Goal: Task Accomplishment & Management: Complete application form

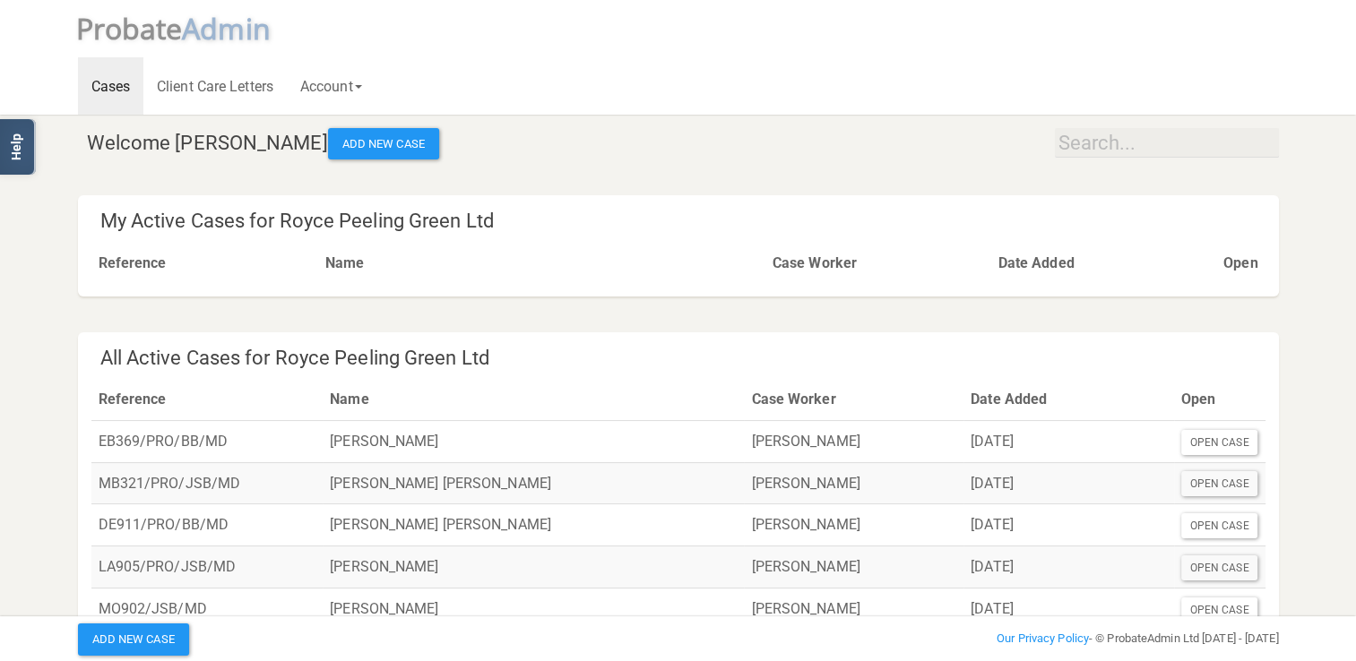
scroll to position [90, 0]
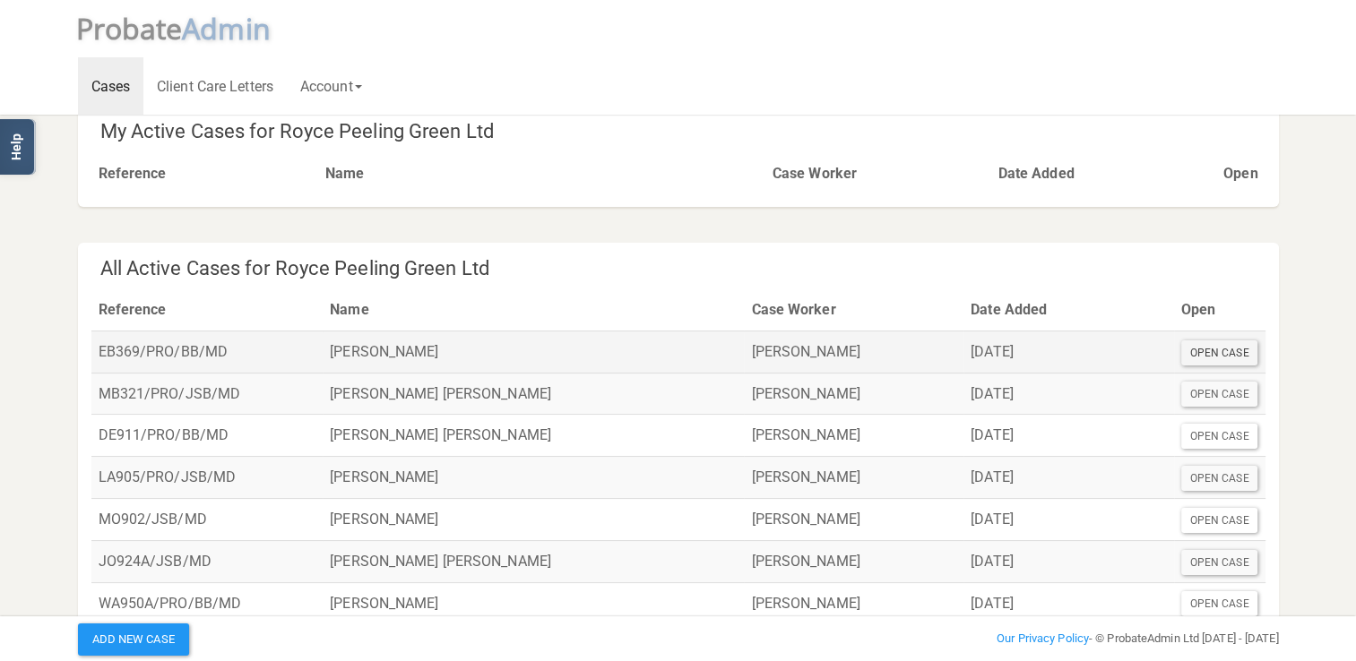
click at [1219, 352] on div "Open Case" at bounding box center [1219, 353] width 77 height 25
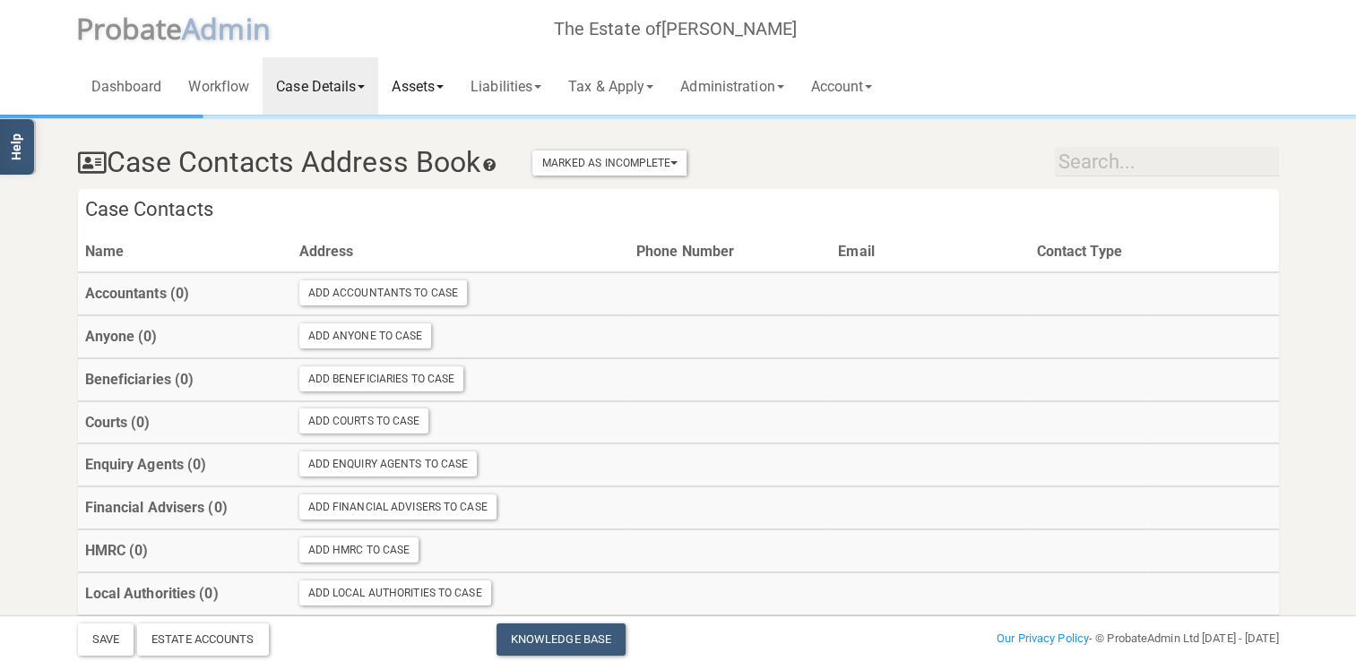
click at [437, 84] on link "Assets" at bounding box center [417, 85] width 79 height 57
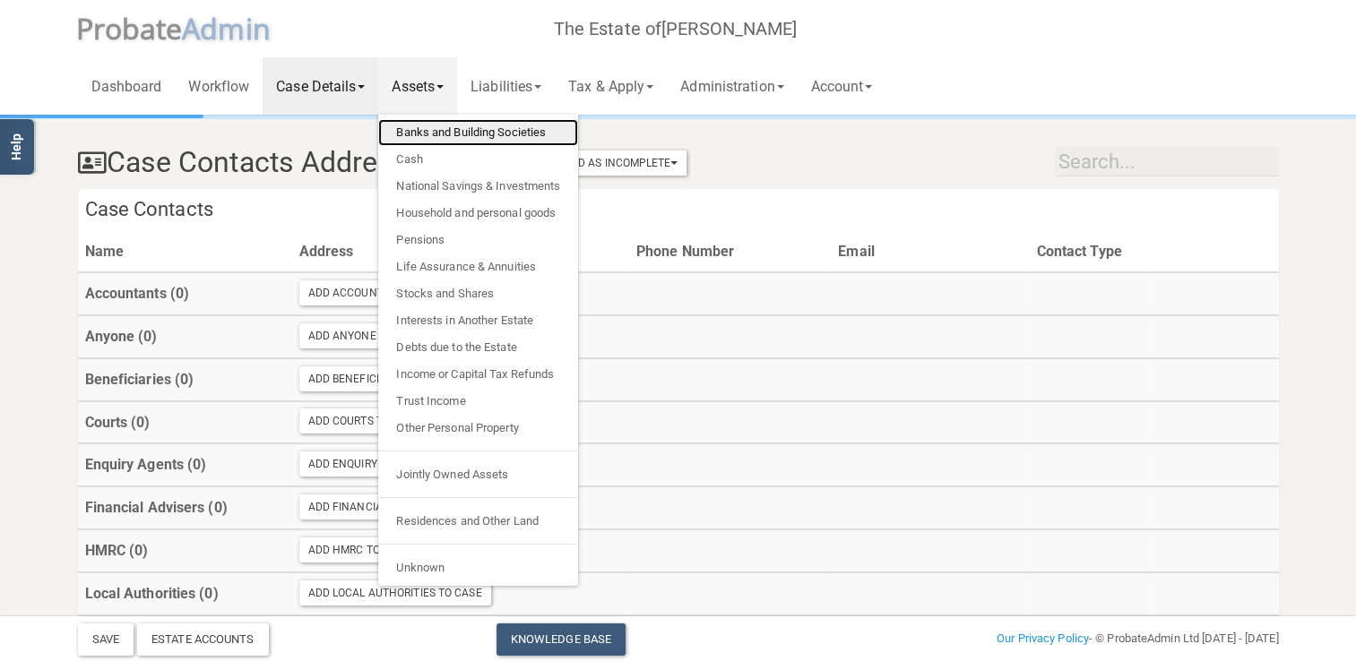
click at [436, 129] on link "Banks and Building Societies" at bounding box center [478, 132] width 200 height 27
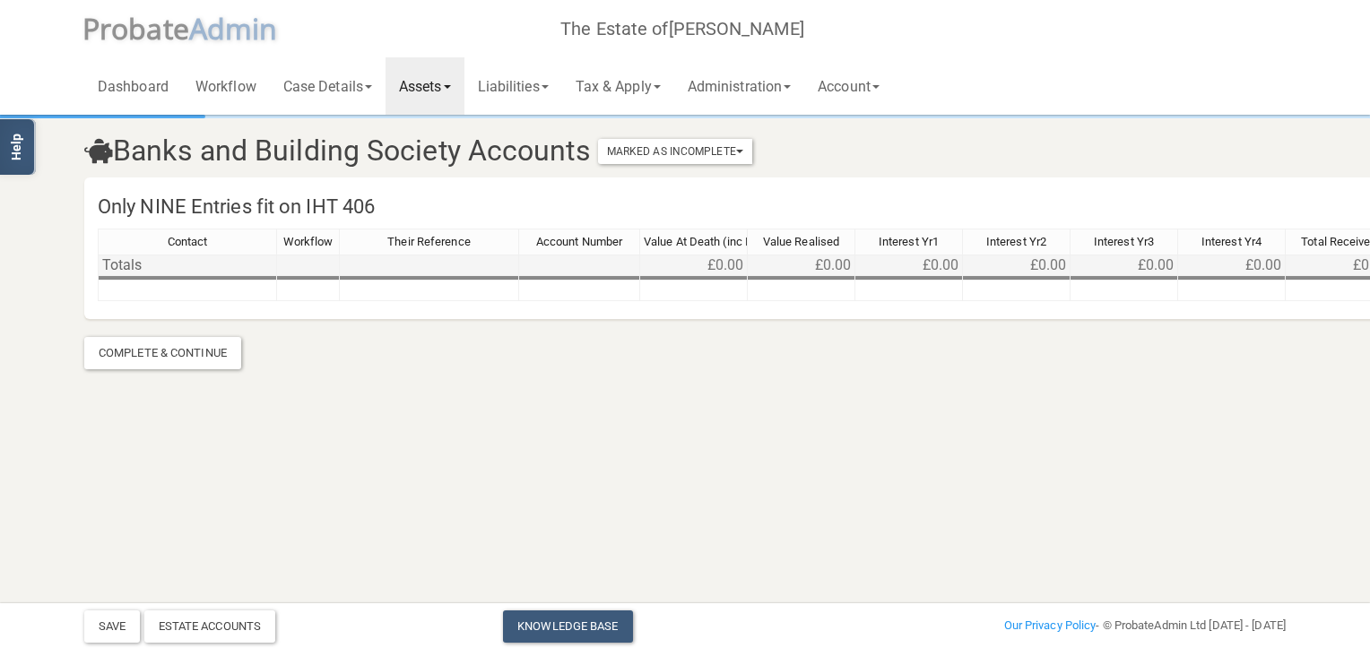
click at [144, 267] on td "Totals" at bounding box center [187, 266] width 179 height 22
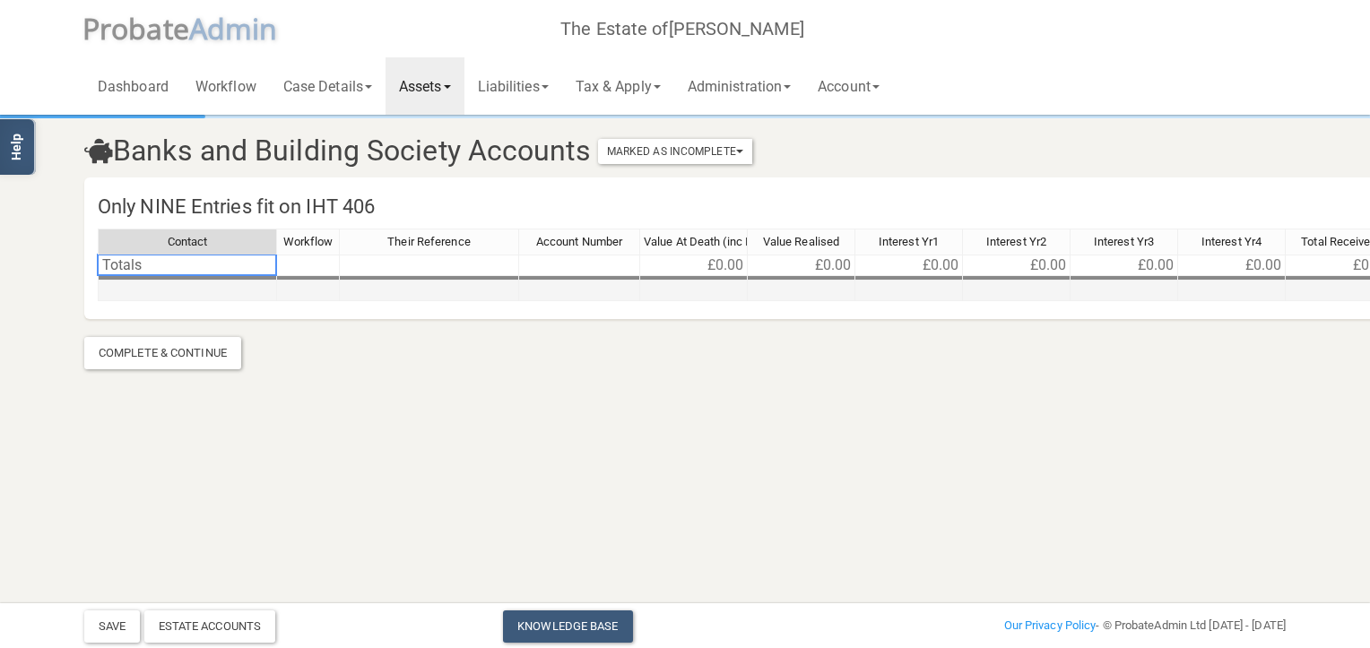
click at [143, 293] on td at bounding box center [187, 291] width 179 height 21
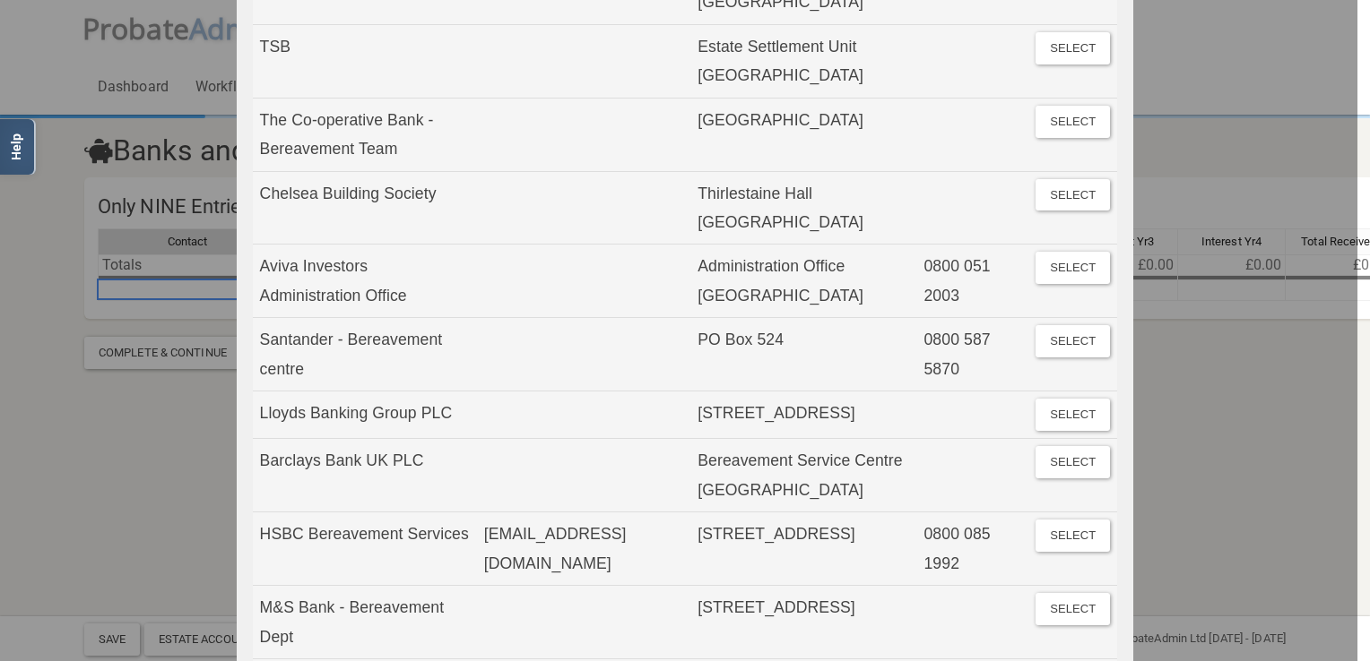
scroll to position [2868, 0]
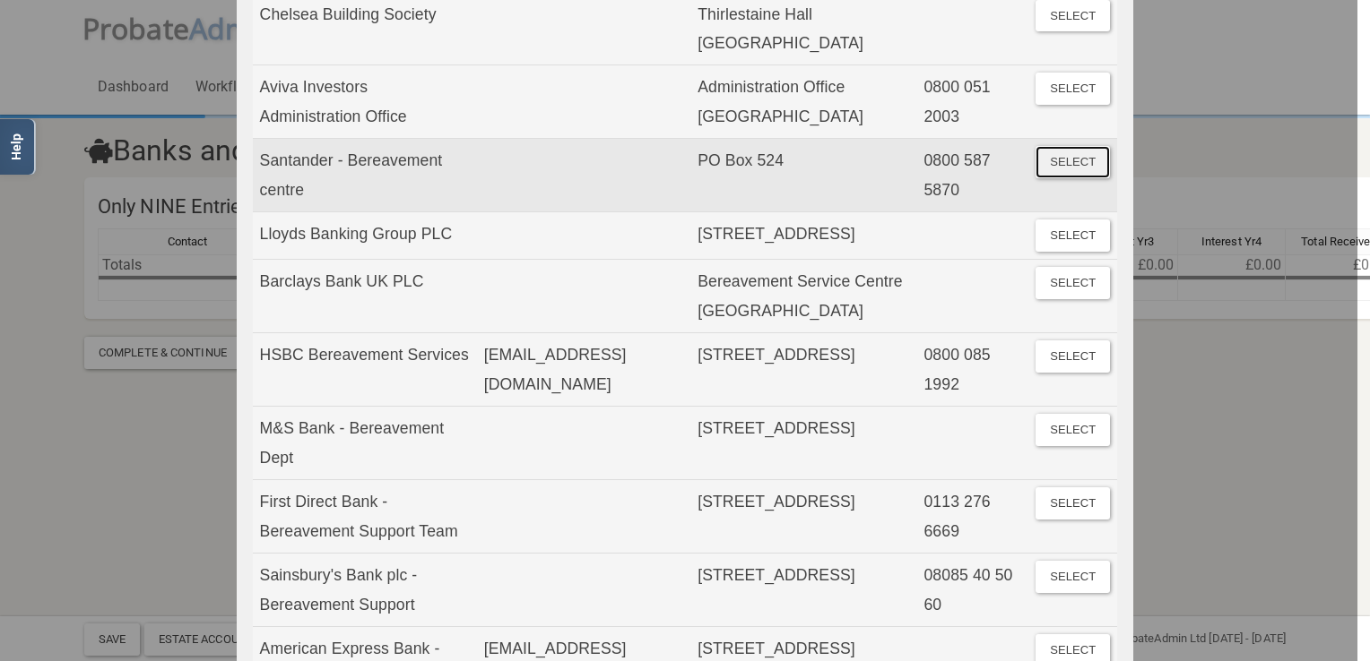
click at [1076, 178] on button "Select" at bounding box center [1072, 162] width 74 height 32
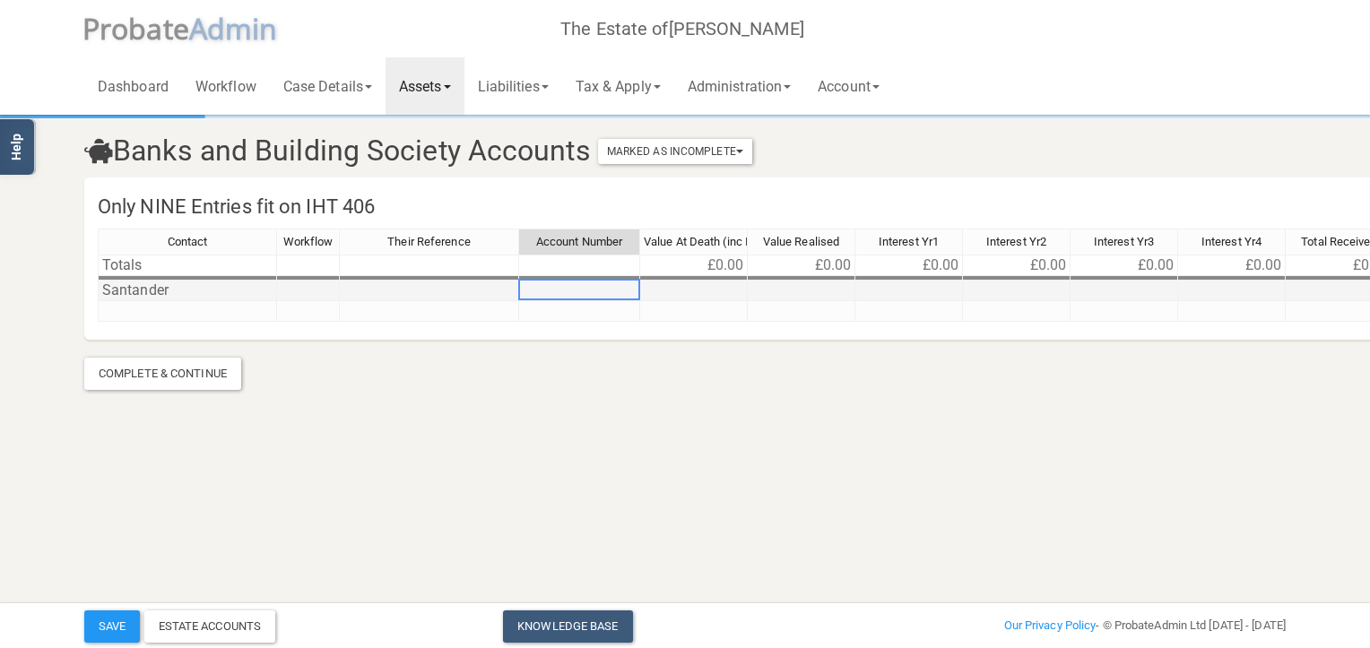
click at [584, 291] on td at bounding box center [579, 291] width 121 height 21
type textarea "86549488"
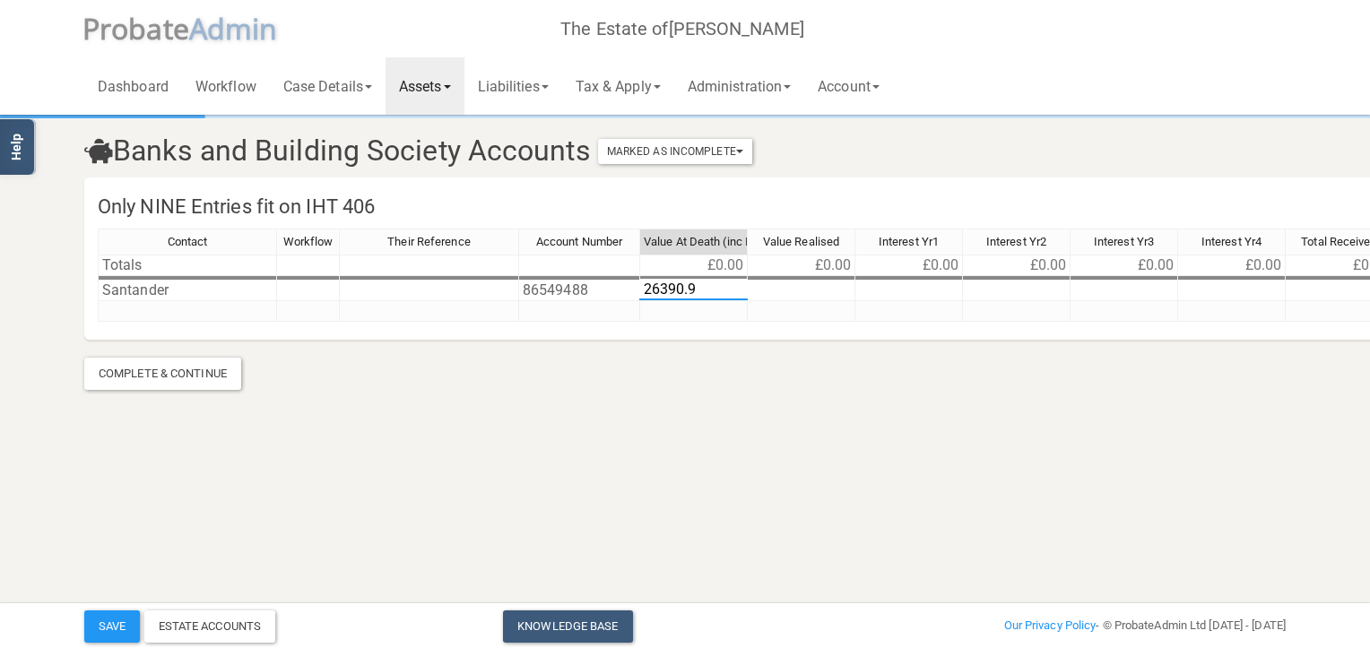
type textarea "26390.99"
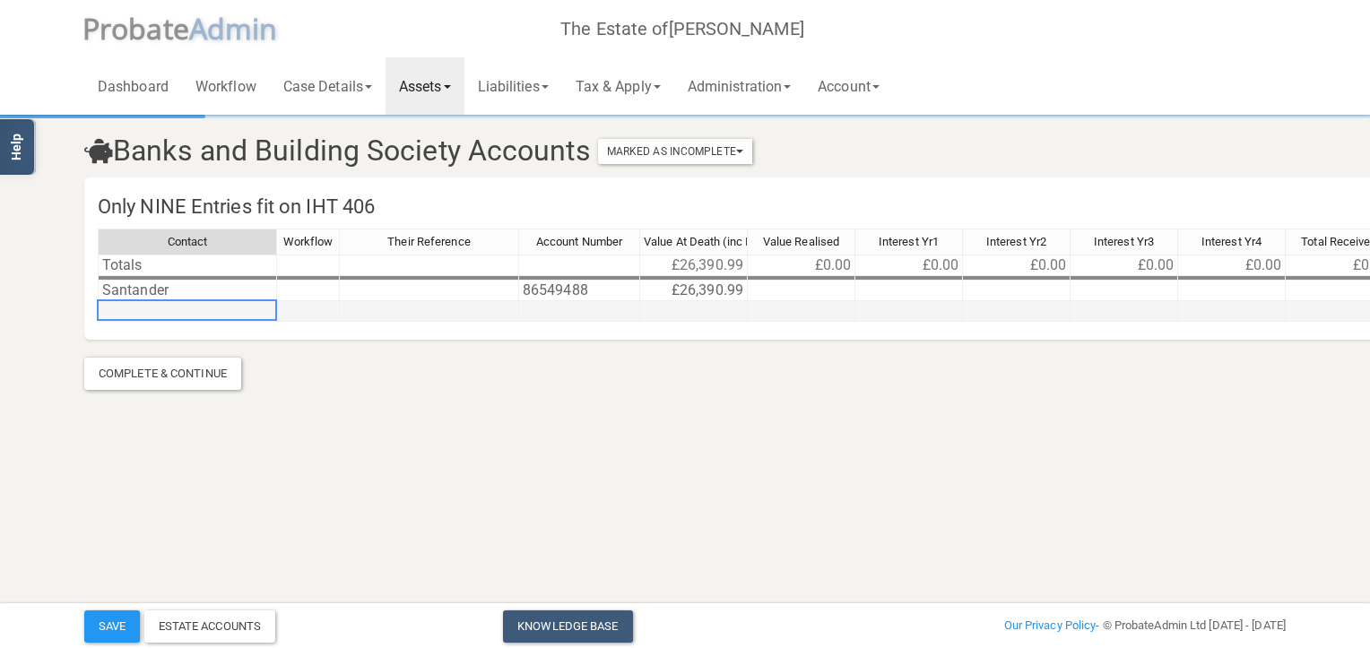
click at [126, 315] on td at bounding box center [187, 311] width 179 height 21
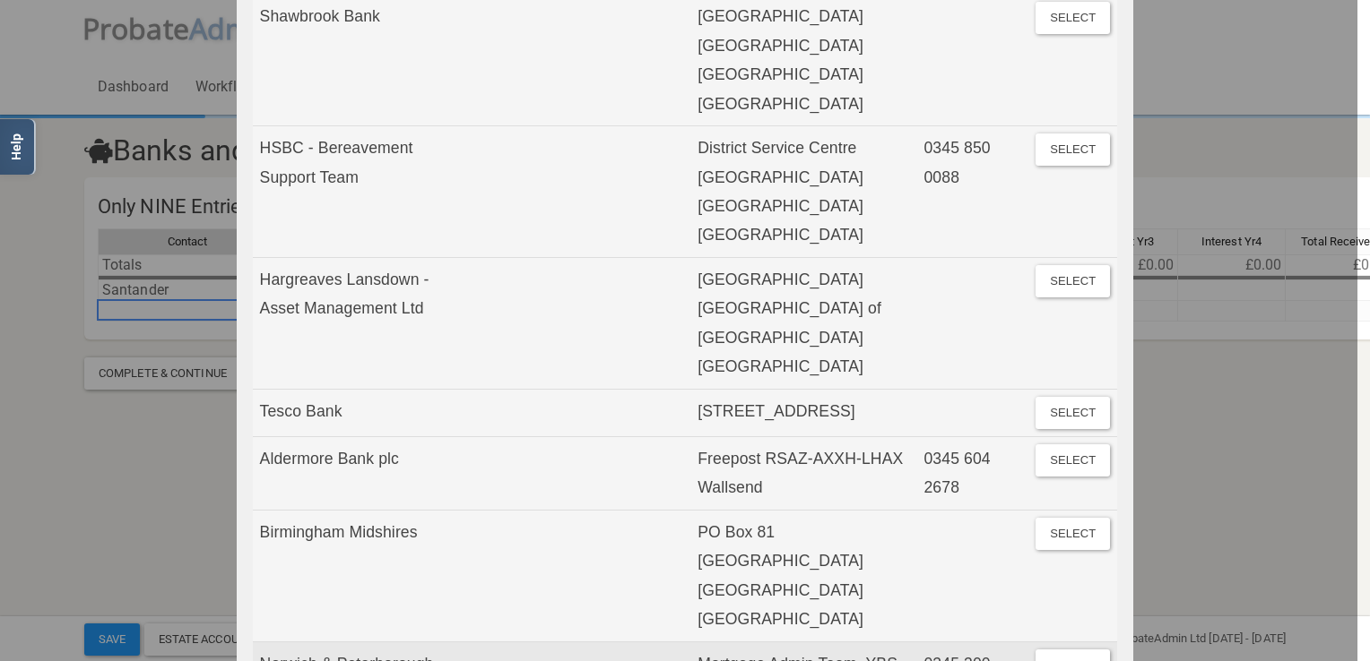
scroll to position [0, 0]
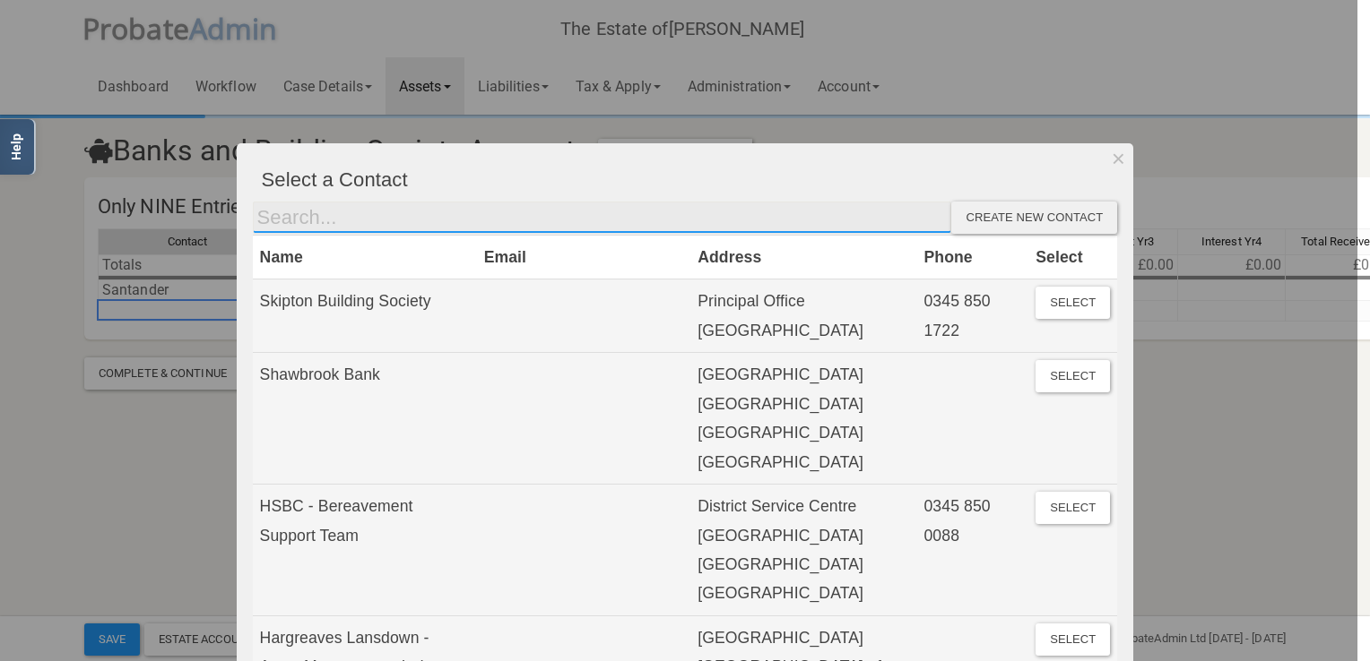
click at [297, 226] on input "text" at bounding box center [602, 218] width 699 height 32
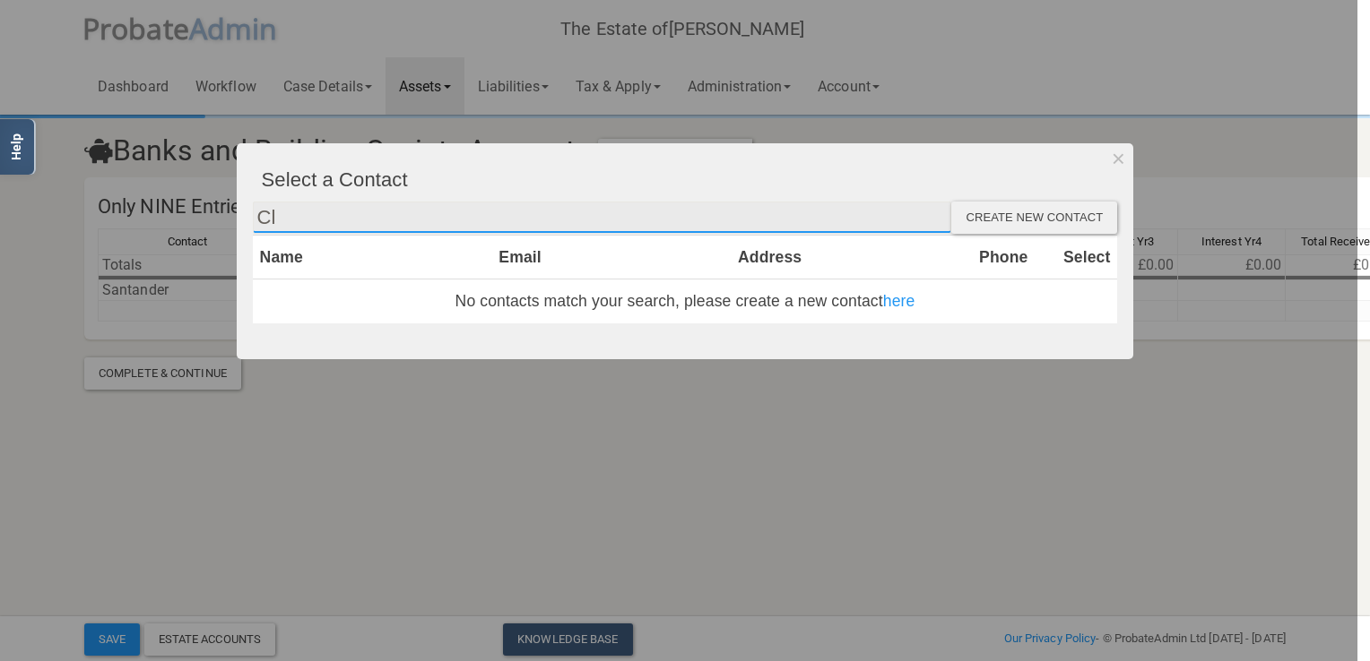
type input "C"
type input "O"
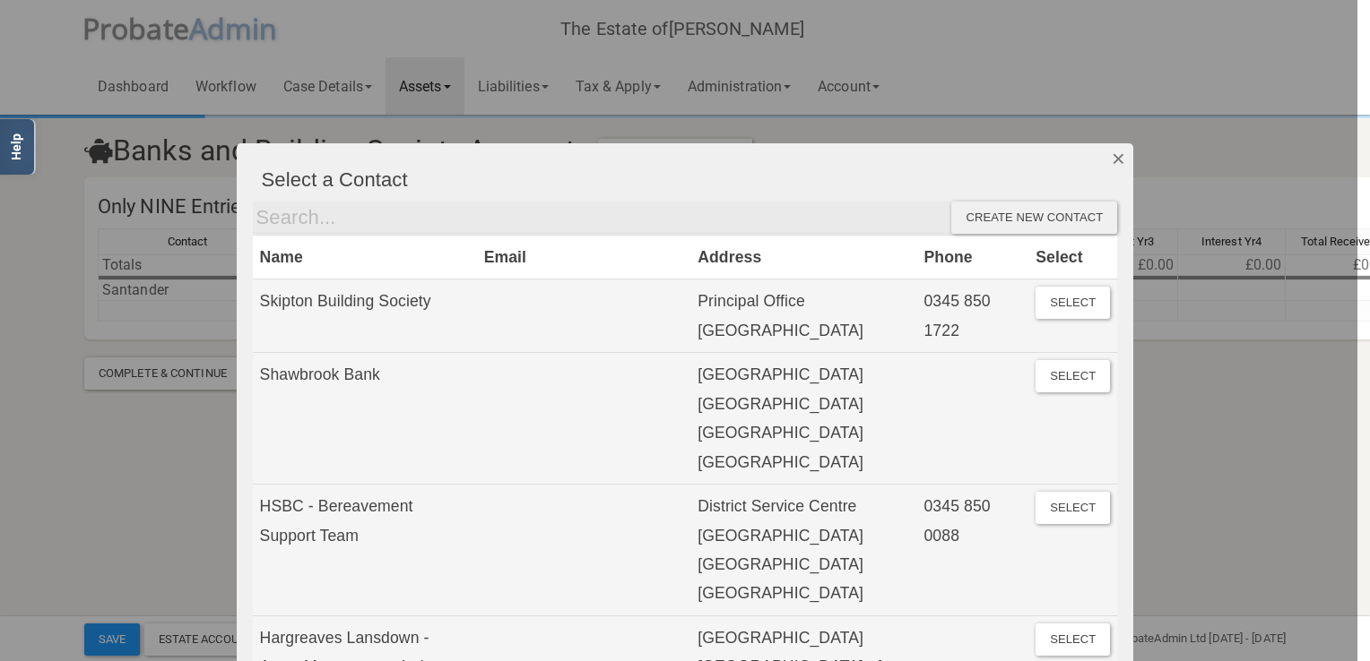
click at [1111, 161] on button "Dismiss" at bounding box center [1118, 158] width 30 height 30
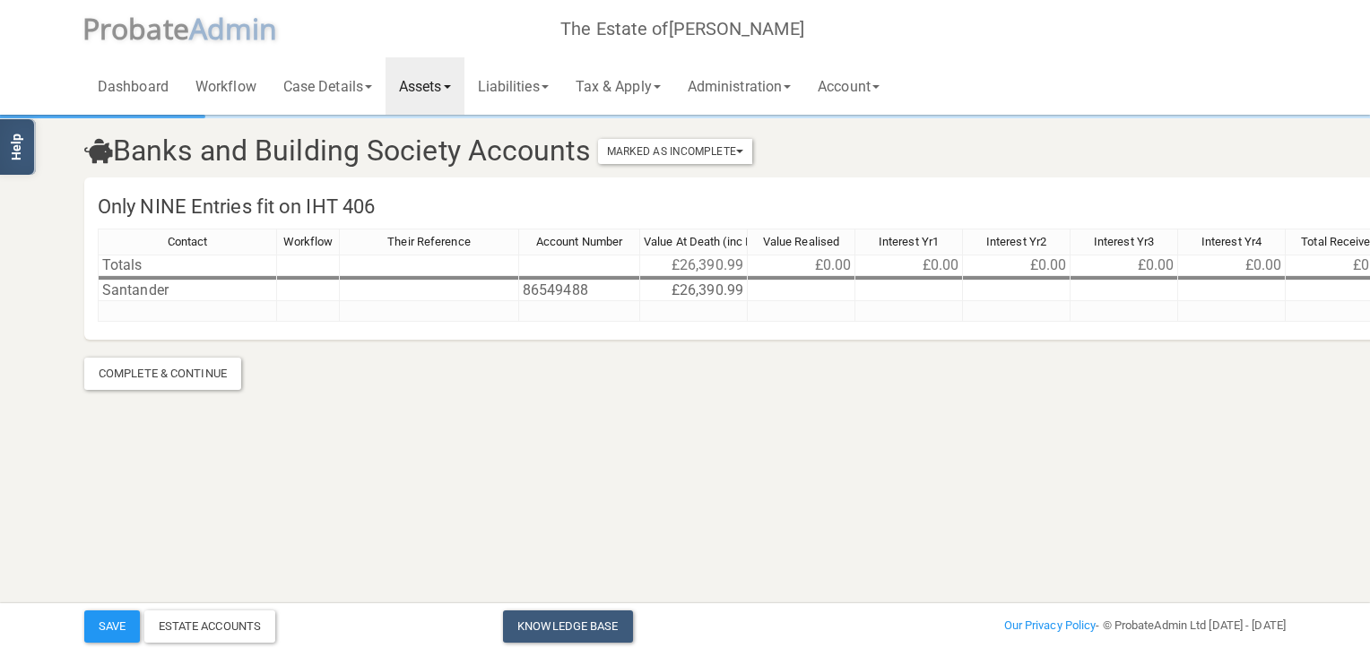
click at [458, 81] on link "Assets" at bounding box center [424, 85] width 79 height 57
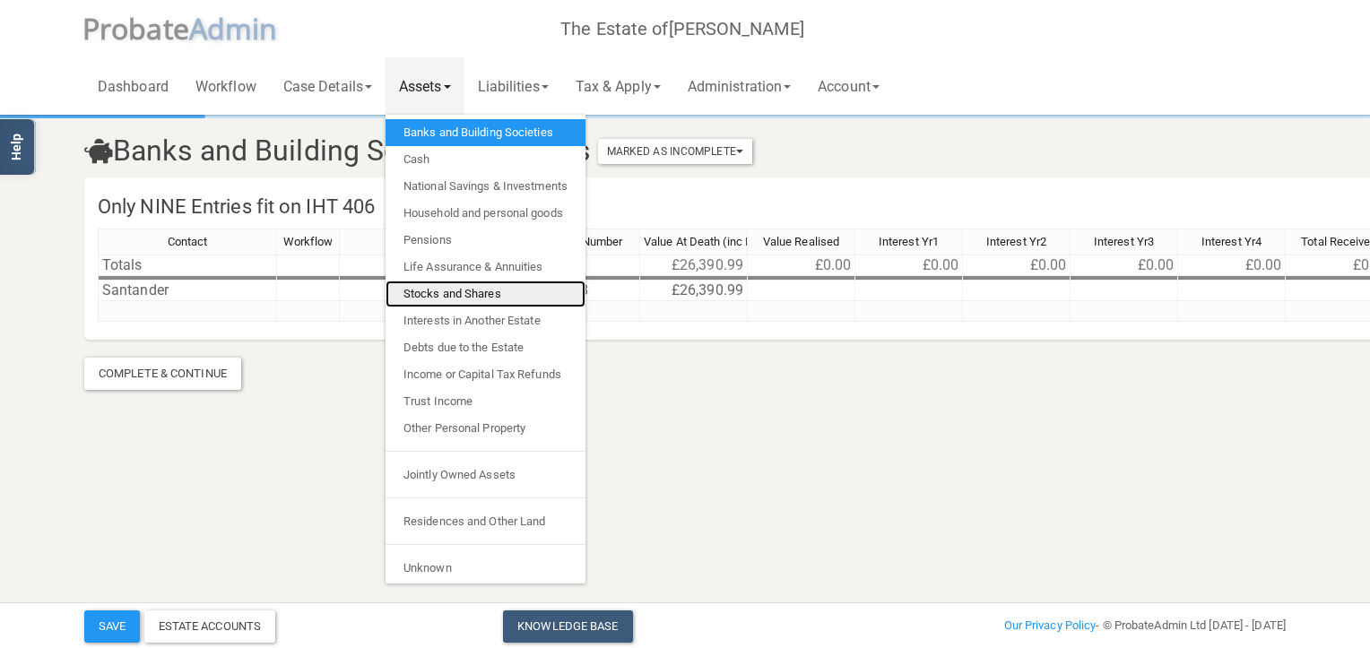
click at [451, 293] on link "Stocks and Shares" at bounding box center [485, 294] width 200 height 27
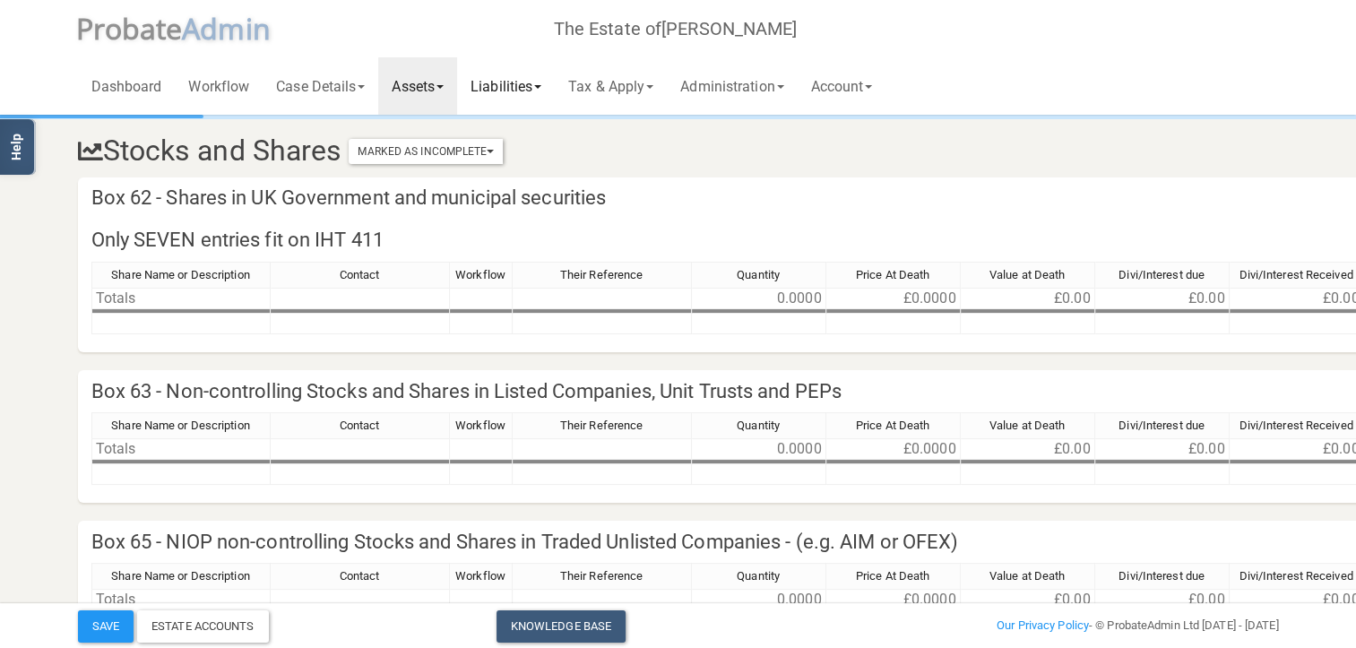
click at [531, 89] on link "Liabilities" at bounding box center [506, 85] width 98 height 57
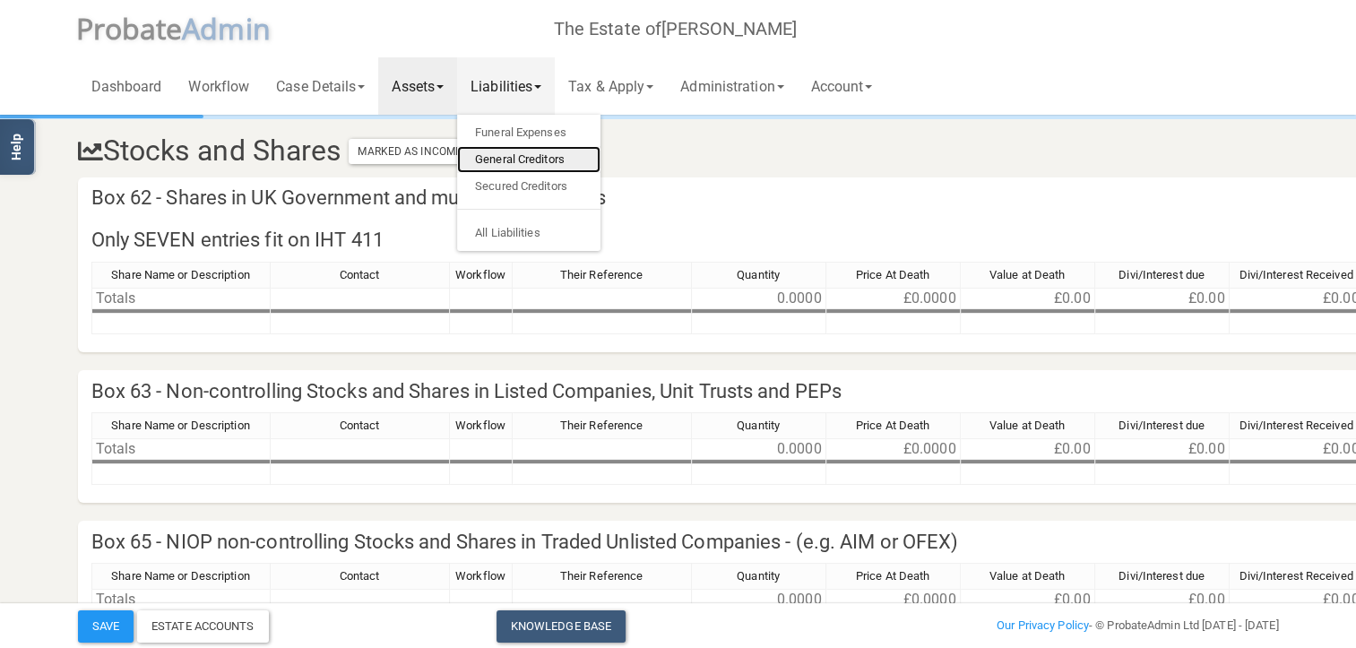
click at [548, 154] on link "General Creditors" at bounding box center [528, 159] width 143 height 27
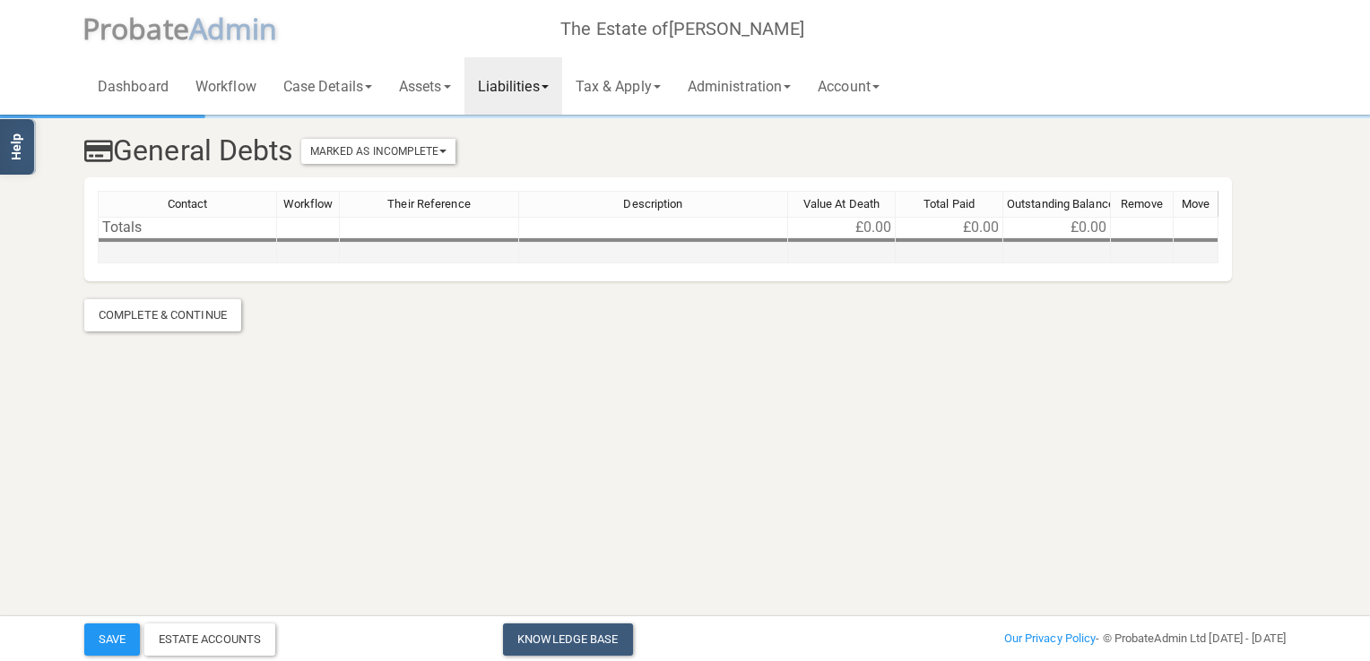
click at [147, 255] on td at bounding box center [187, 253] width 179 height 21
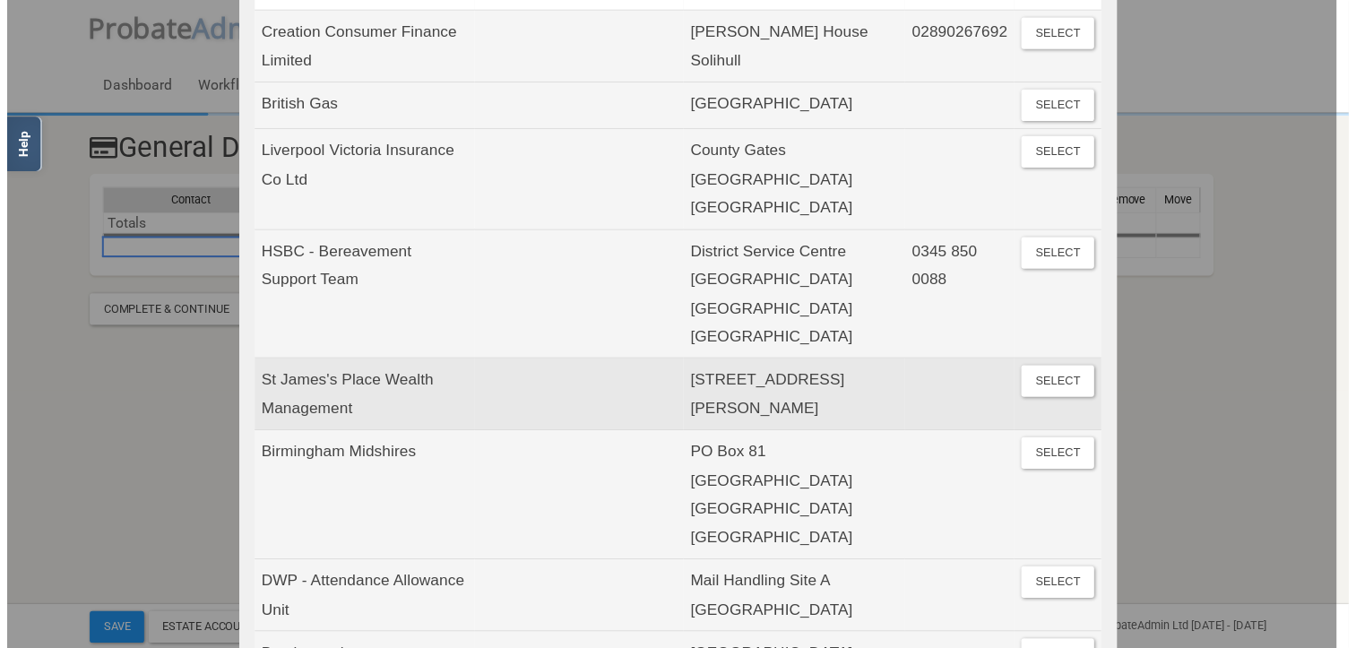
scroll to position [359, 0]
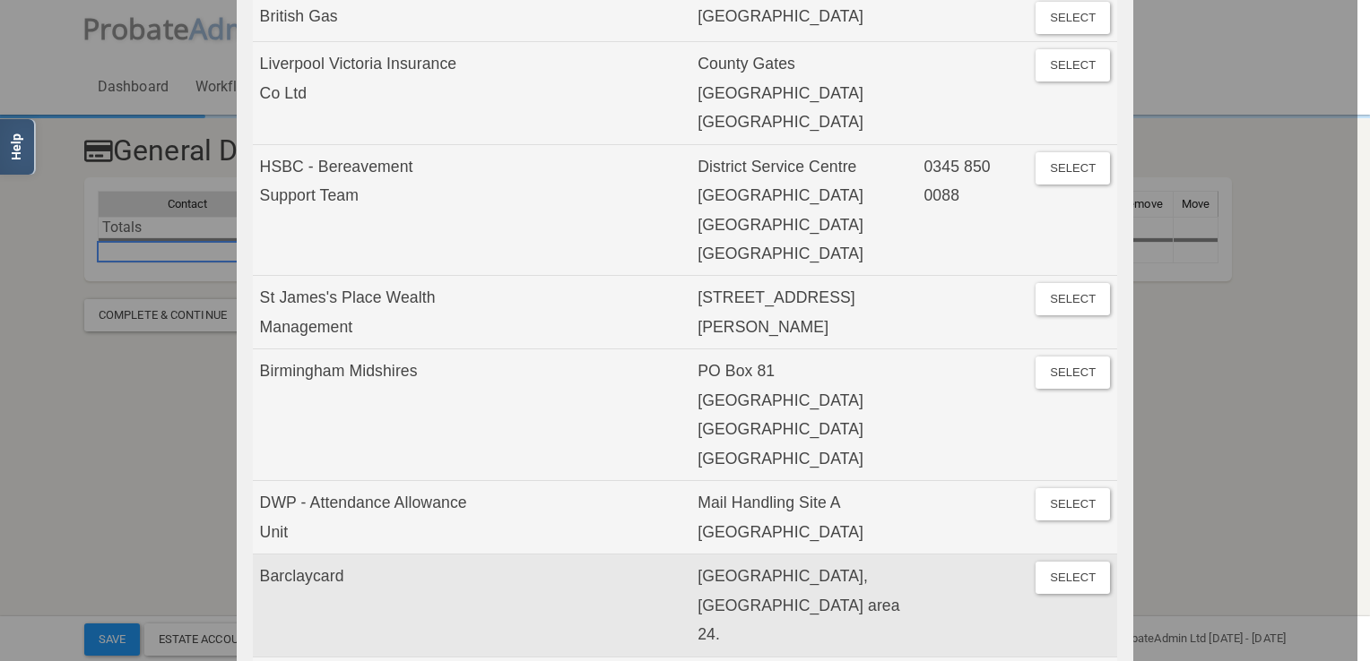
click at [301, 555] on td "Barclaycard" at bounding box center [365, 606] width 224 height 102
click at [1068, 562] on button "Select" at bounding box center [1072, 578] width 74 height 32
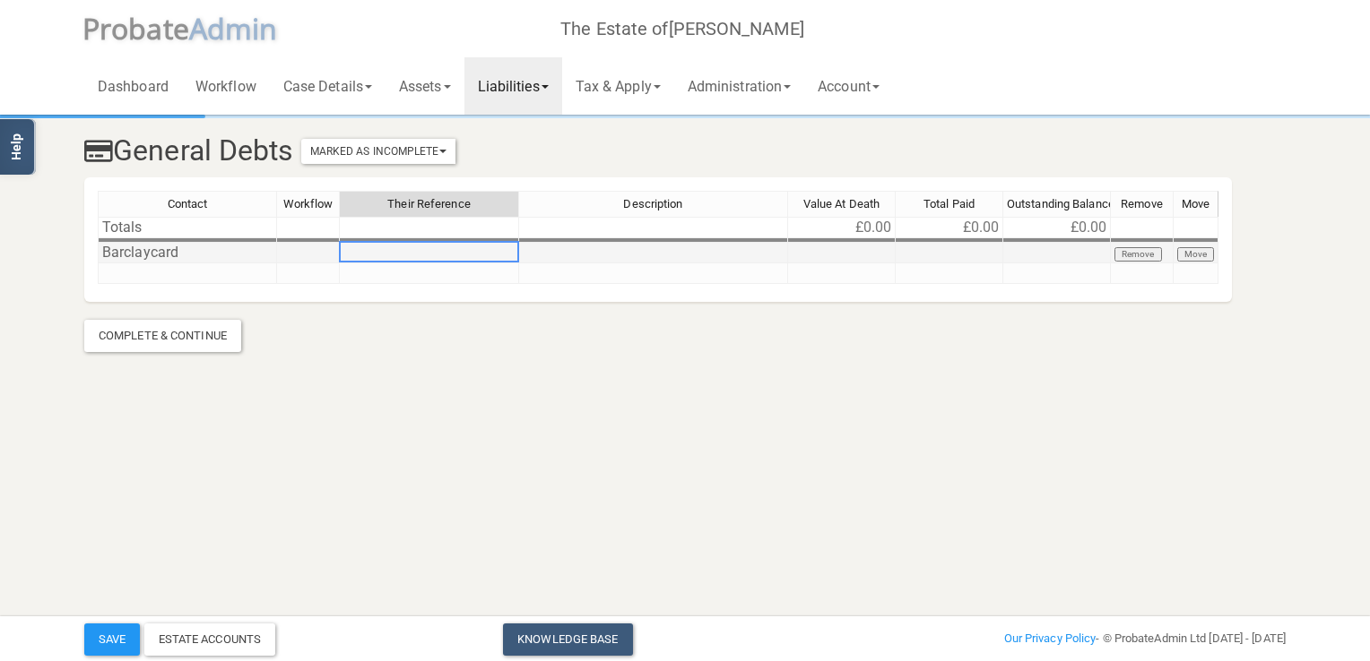
click at [437, 254] on td at bounding box center [429, 253] width 179 height 21
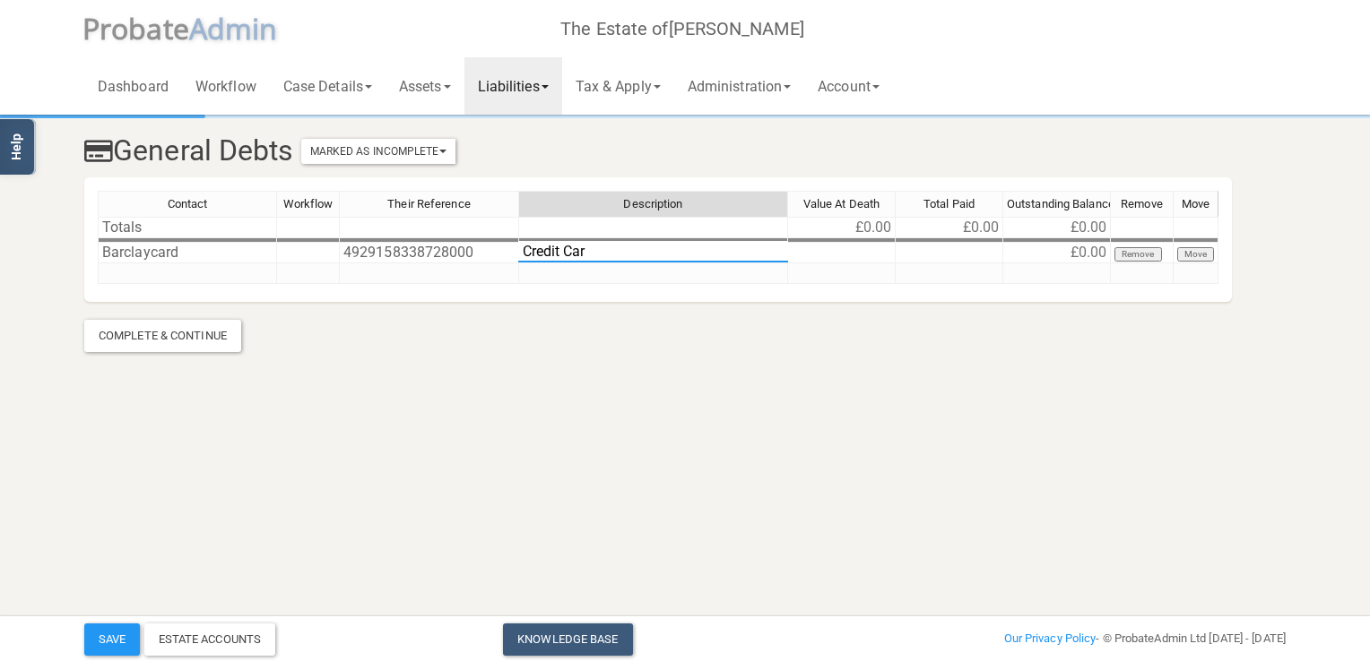
type textarea "Credit Card"
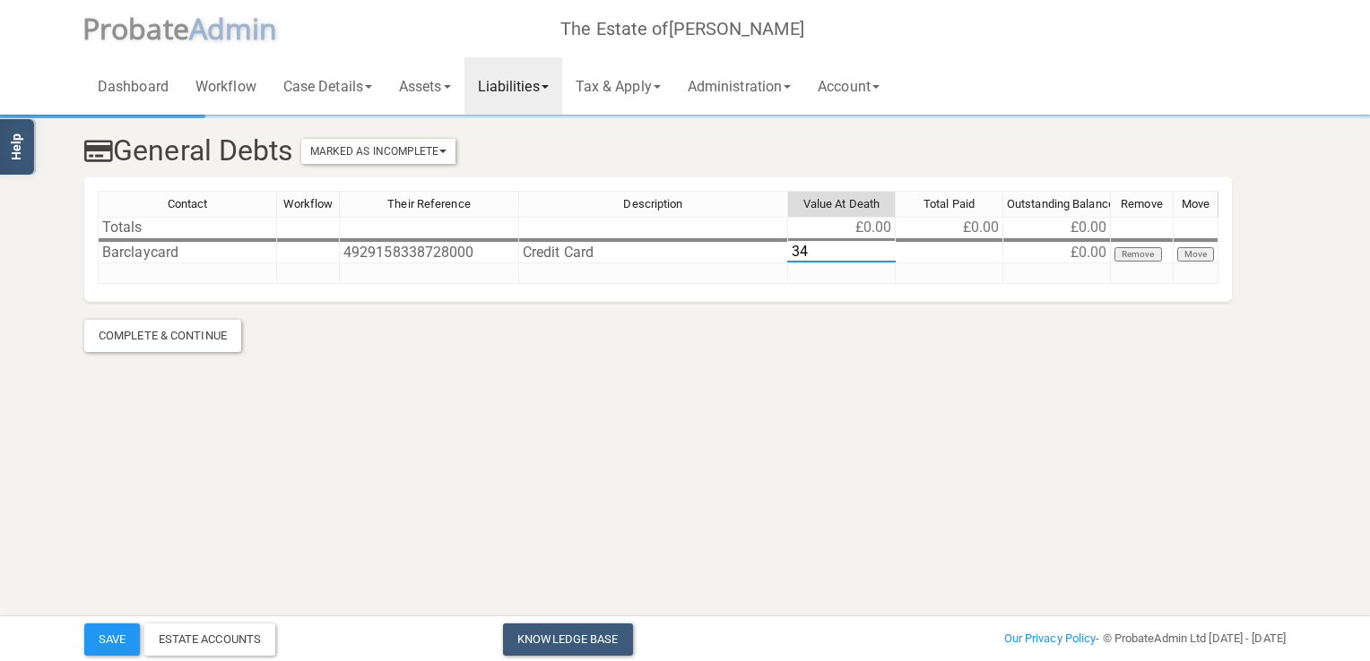
type textarea "341"
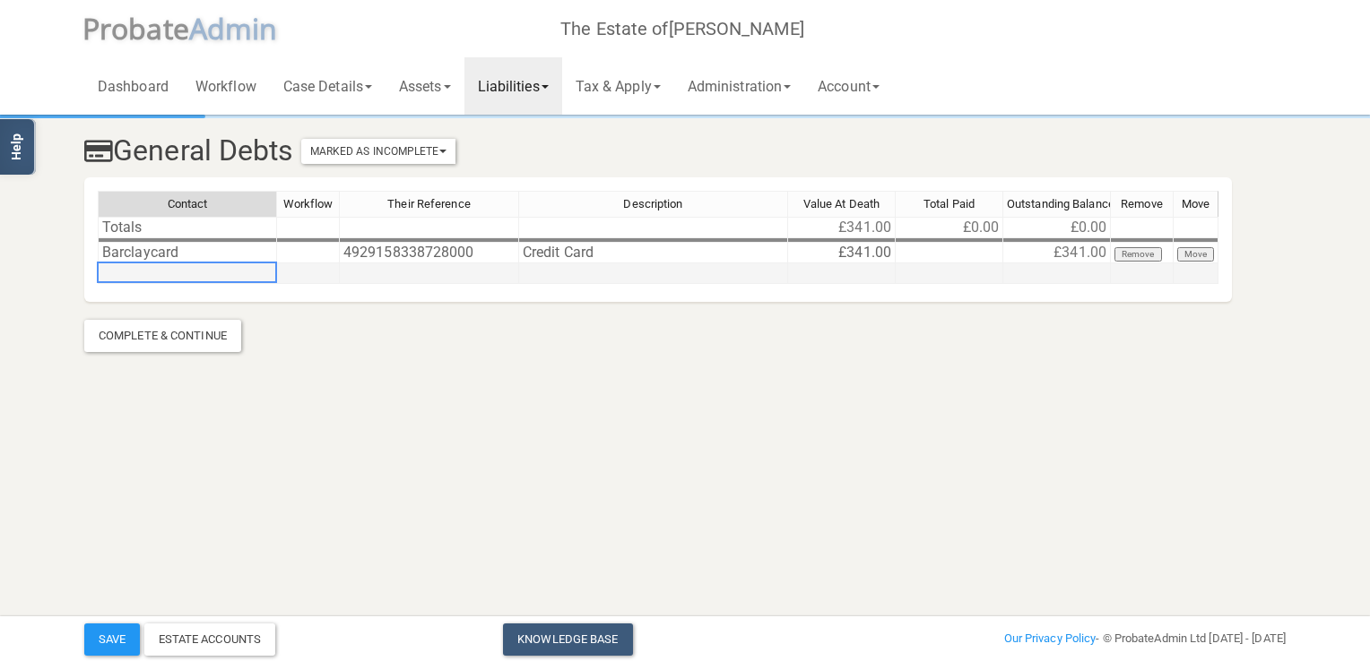
click at [138, 278] on td at bounding box center [187, 274] width 179 height 21
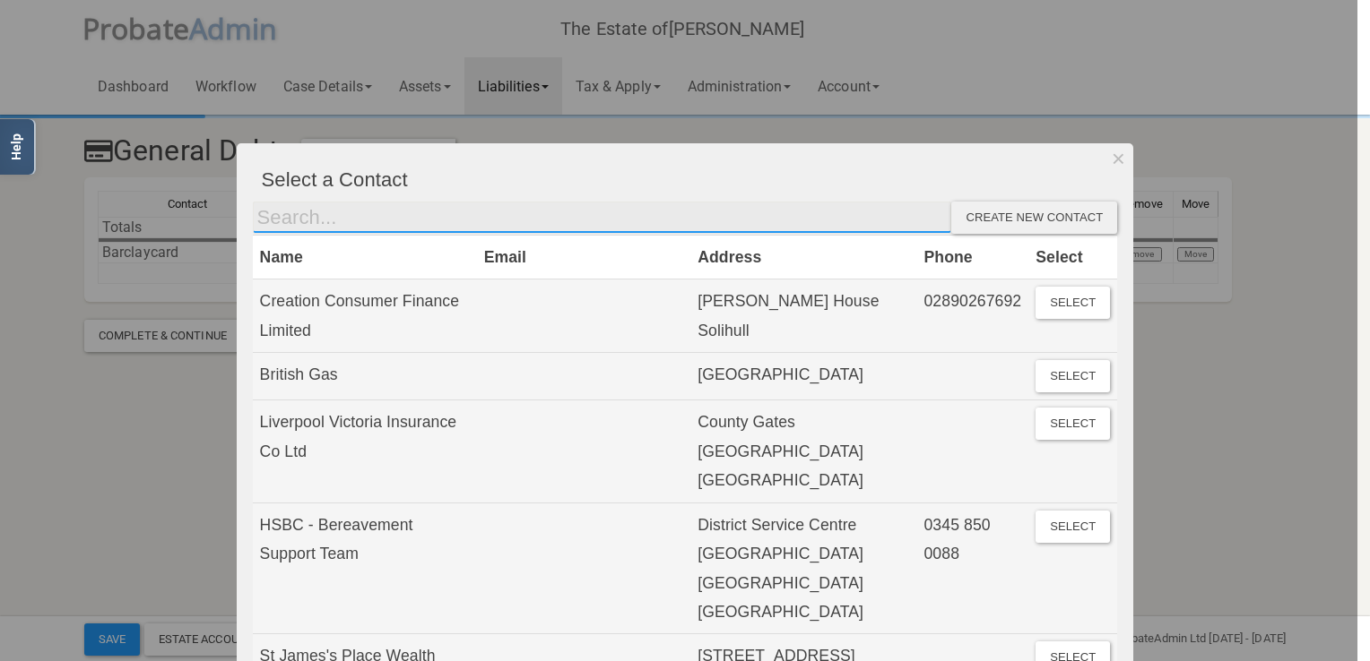
click at [320, 225] on input "text" at bounding box center [602, 218] width 699 height 32
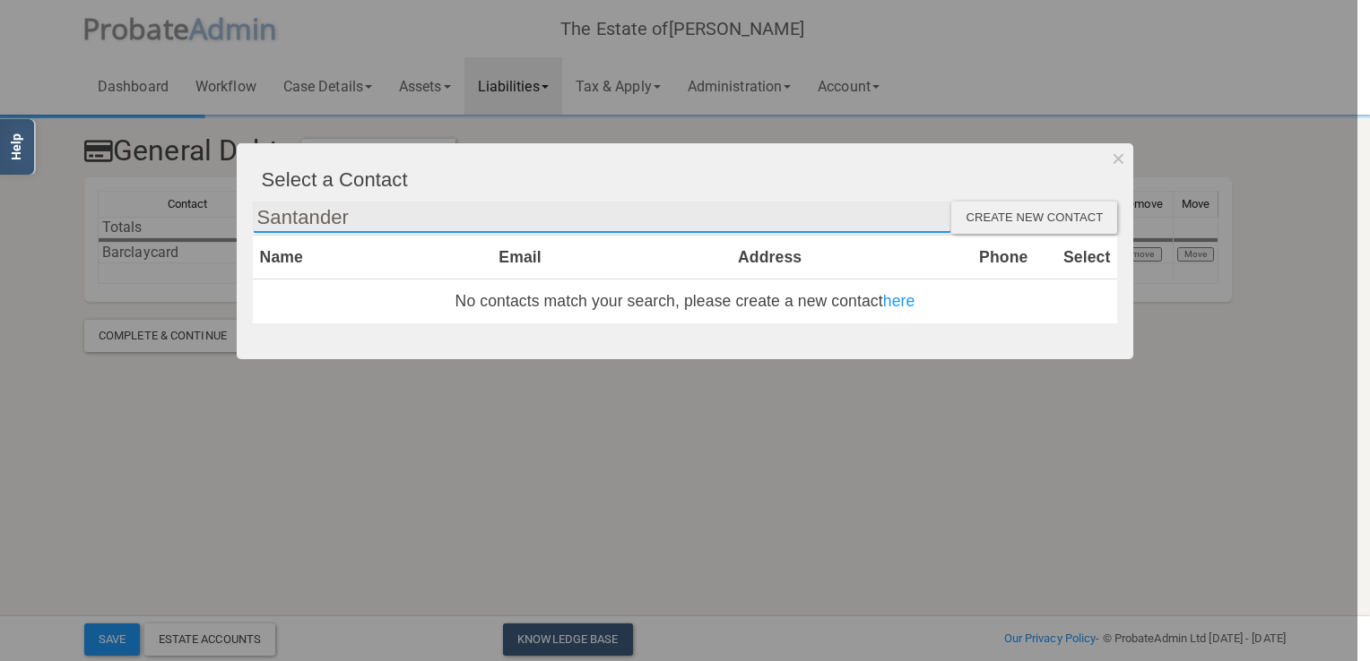
type input "Santander"
click at [94, 400] on div at bounding box center [678, 330] width 1357 height 661
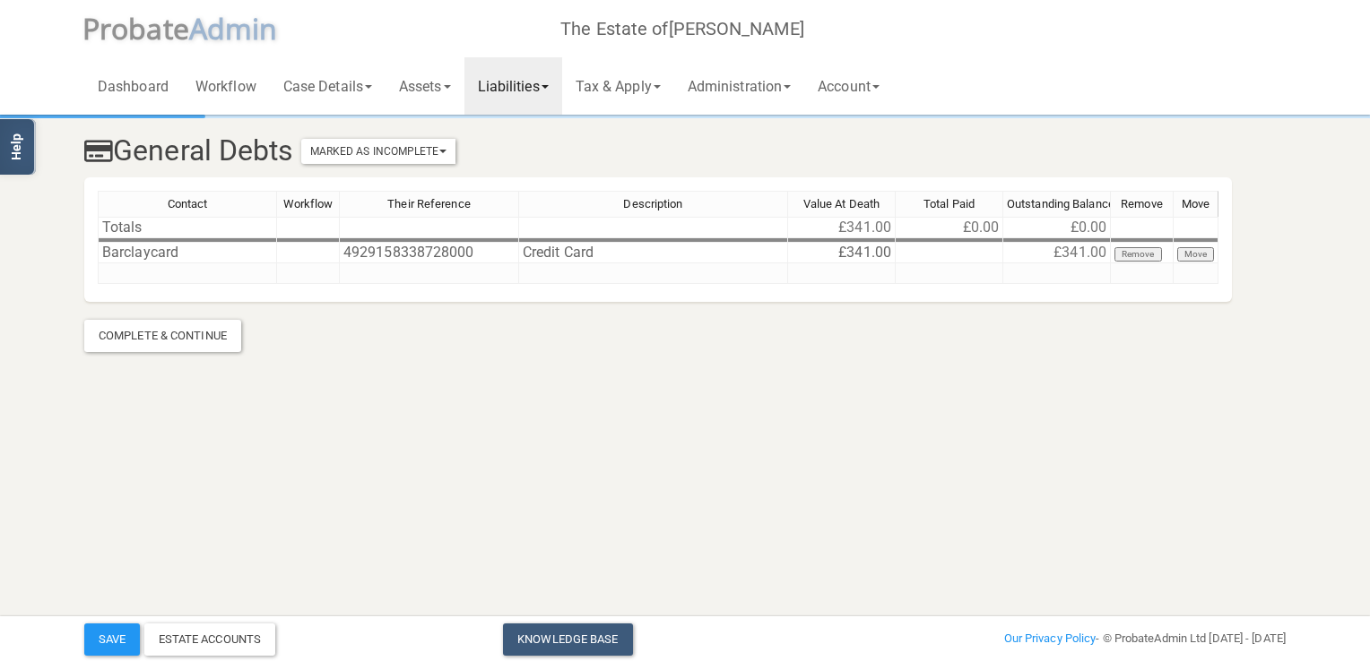
click at [549, 85] on span at bounding box center [544, 87] width 7 height 4
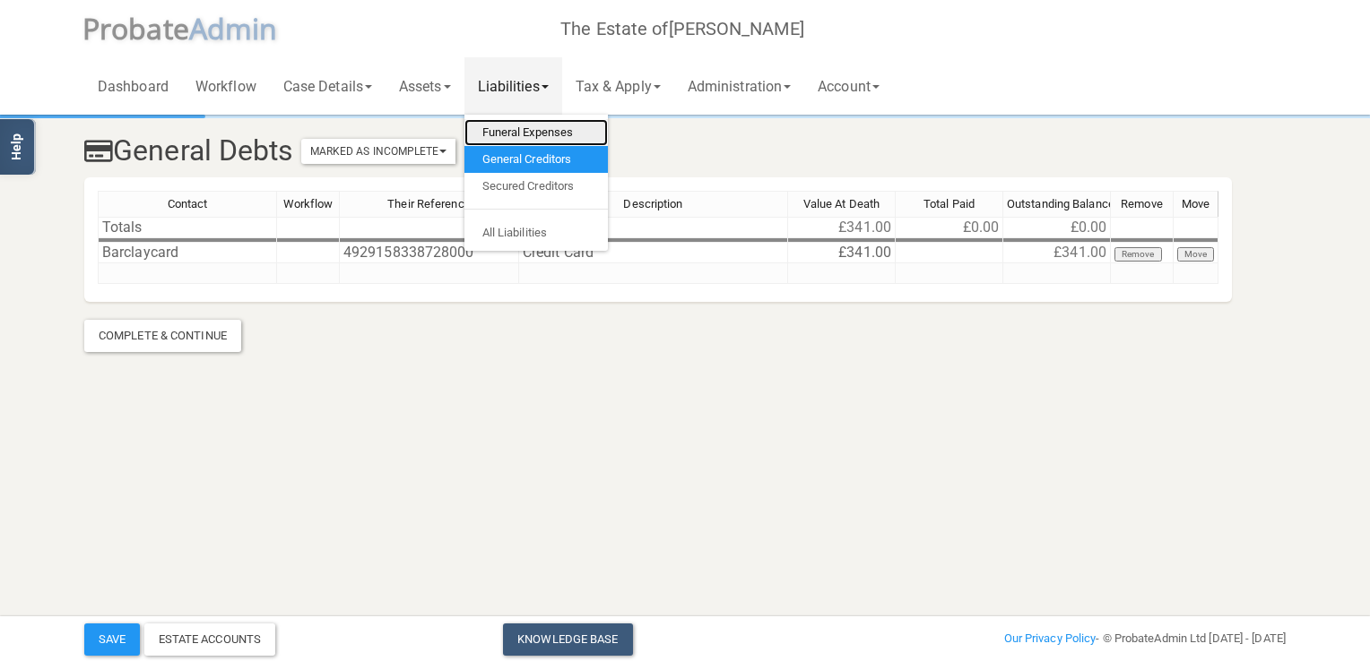
click at [526, 133] on link "Funeral Expenses" at bounding box center [535, 132] width 143 height 27
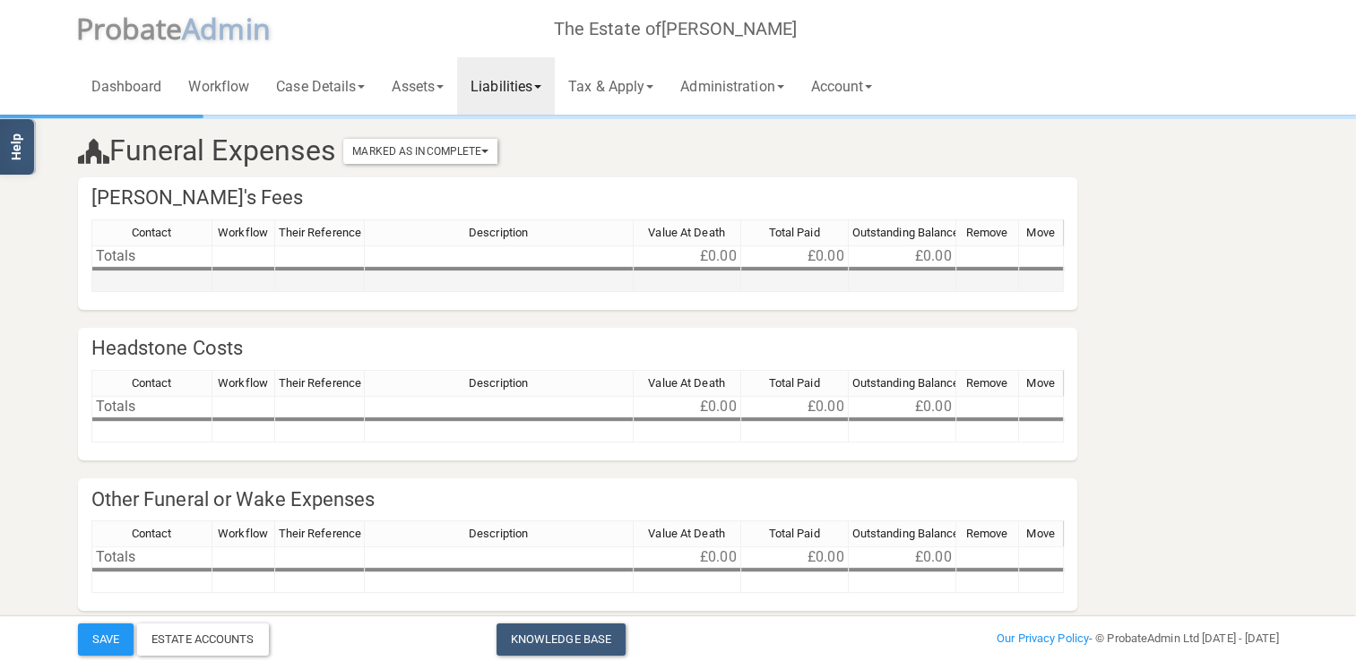
click at [153, 281] on td at bounding box center [151, 282] width 121 height 21
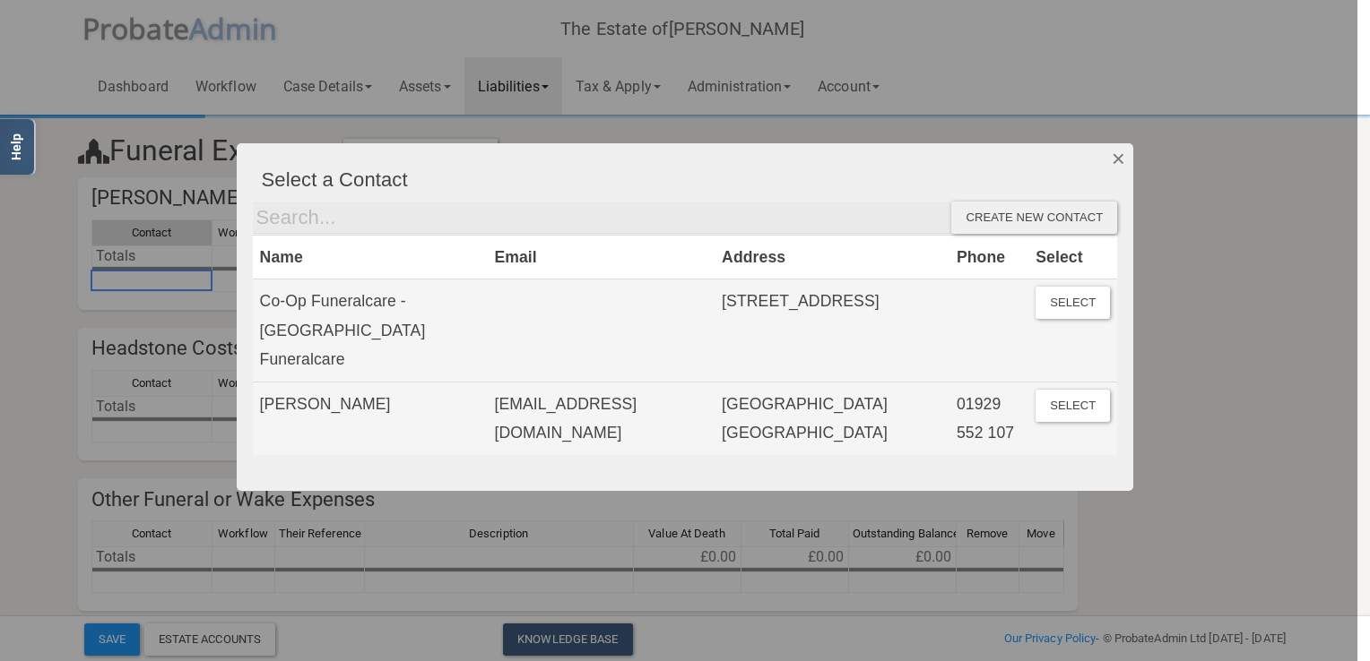
click at [1119, 152] on button "Dismiss" at bounding box center [1118, 158] width 30 height 30
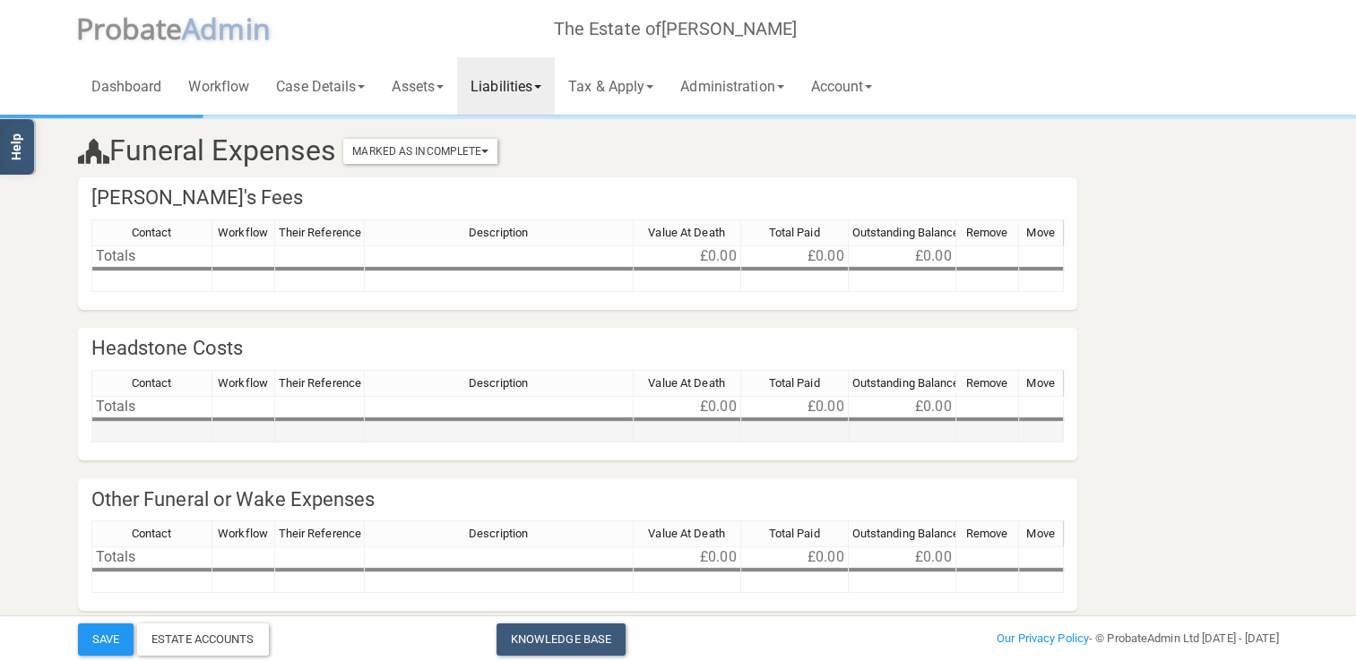
click at [148, 436] on td at bounding box center [151, 432] width 121 height 21
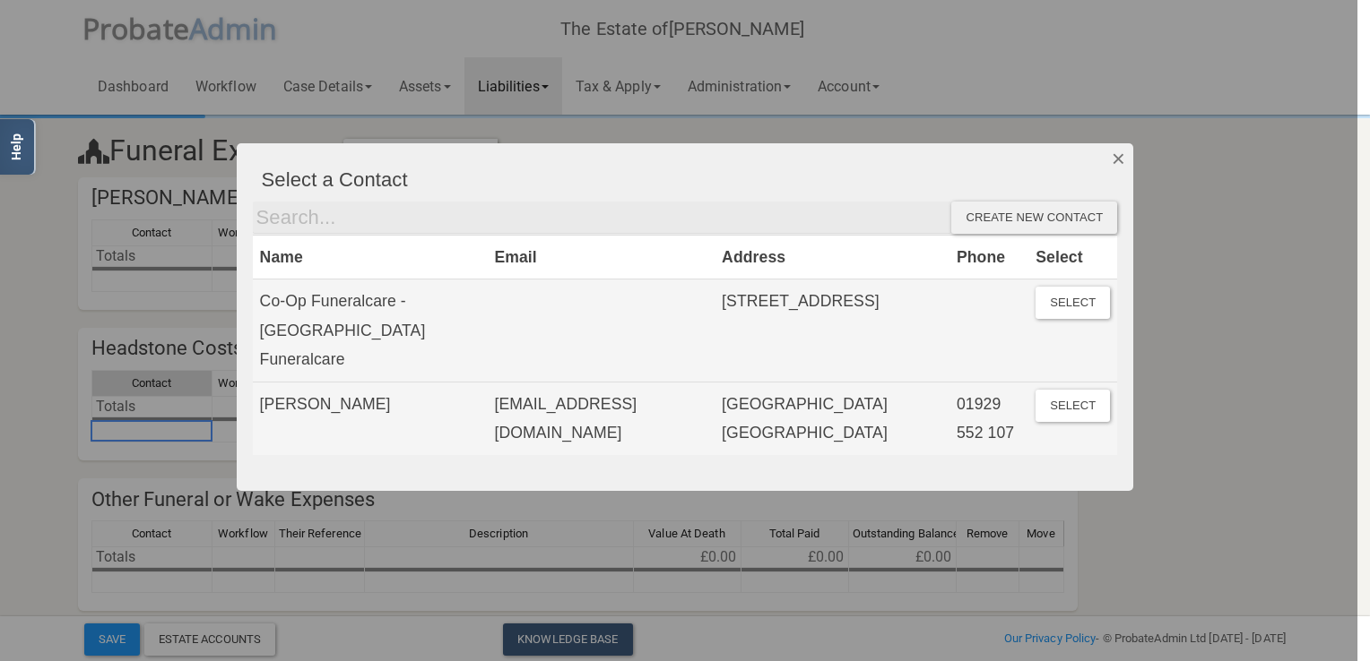
click at [1115, 158] on button "Dismiss" at bounding box center [1118, 158] width 30 height 30
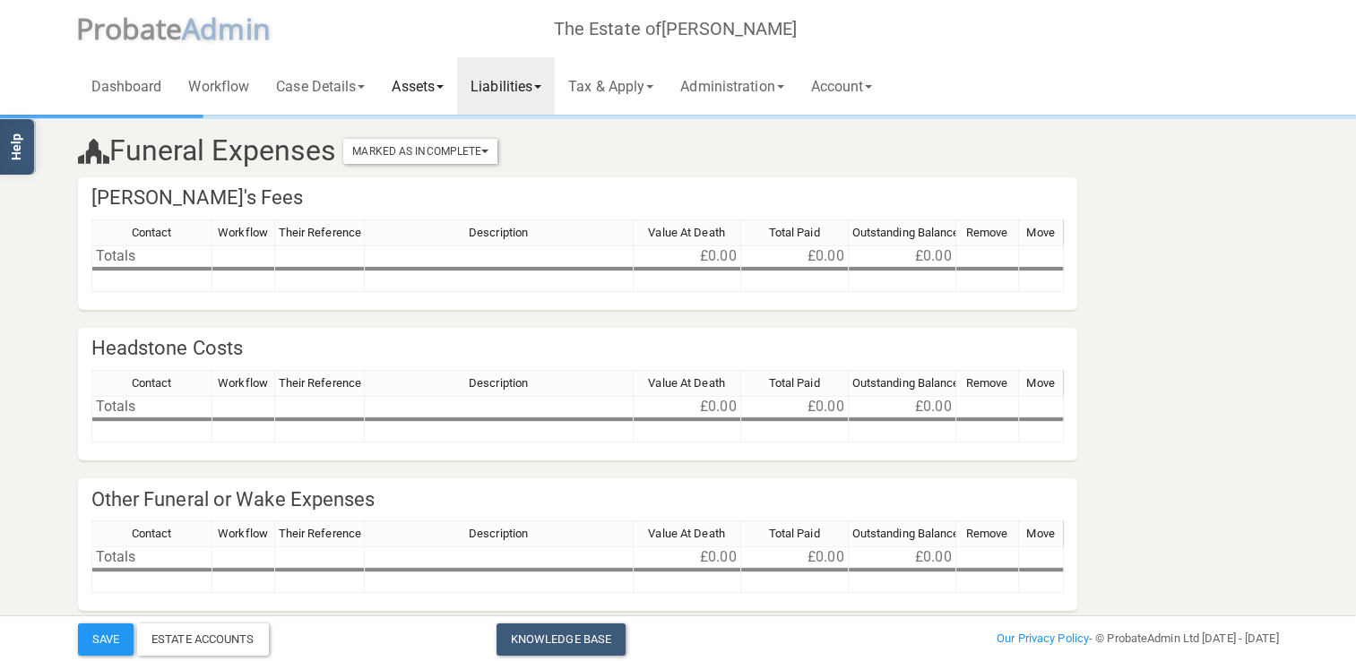
click at [442, 87] on link "Assets" at bounding box center [417, 85] width 79 height 57
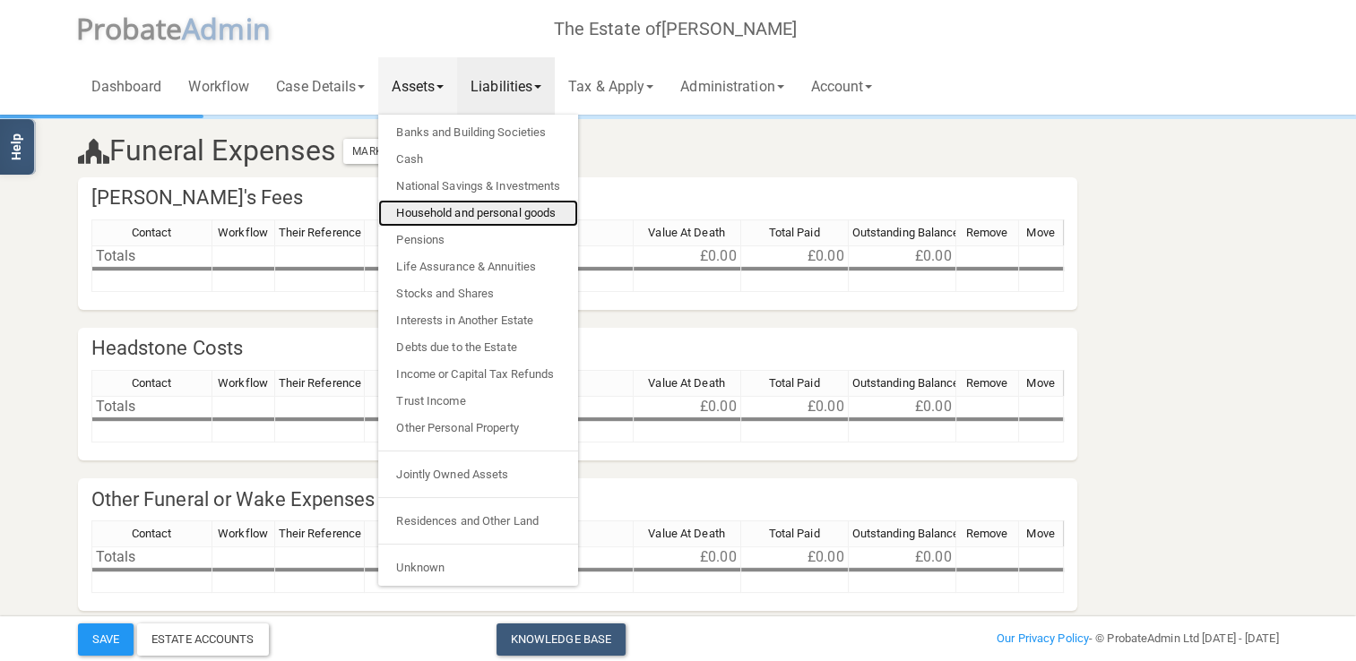
click at [439, 217] on link "Household and personal goods" at bounding box center [478, 213] width 200 height 27
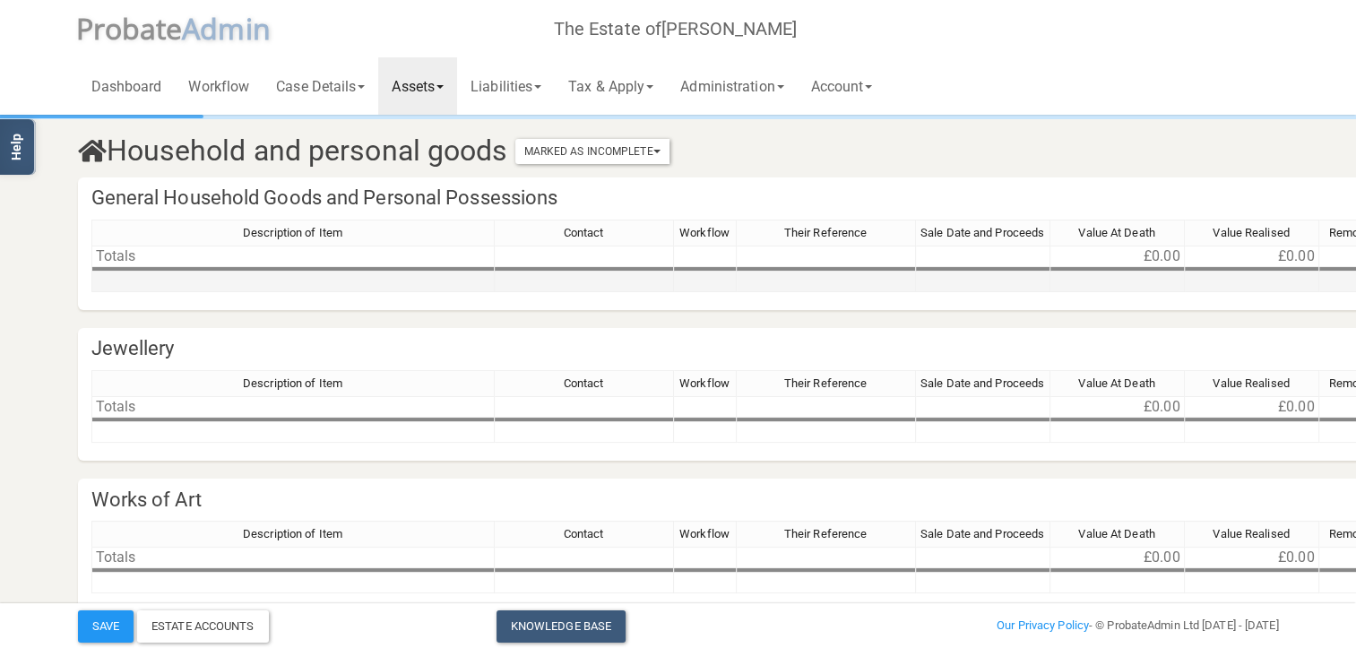
click at [133, 282] on td at bounding box center [292, 282] width 403 height 21
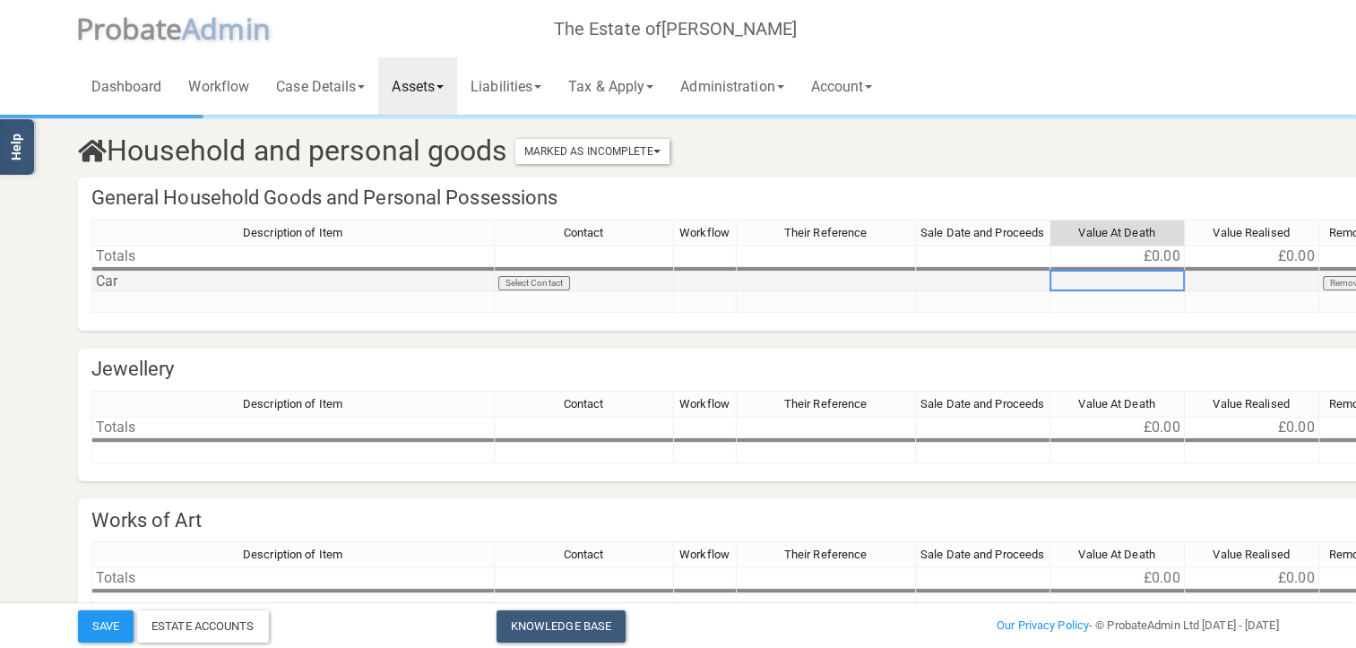
click at [91, 289] on div "Description of Item Contact Workflow Their Reference Sale Date and Proceeds Val…" at bounding box center [91, 266] width 0 height 93
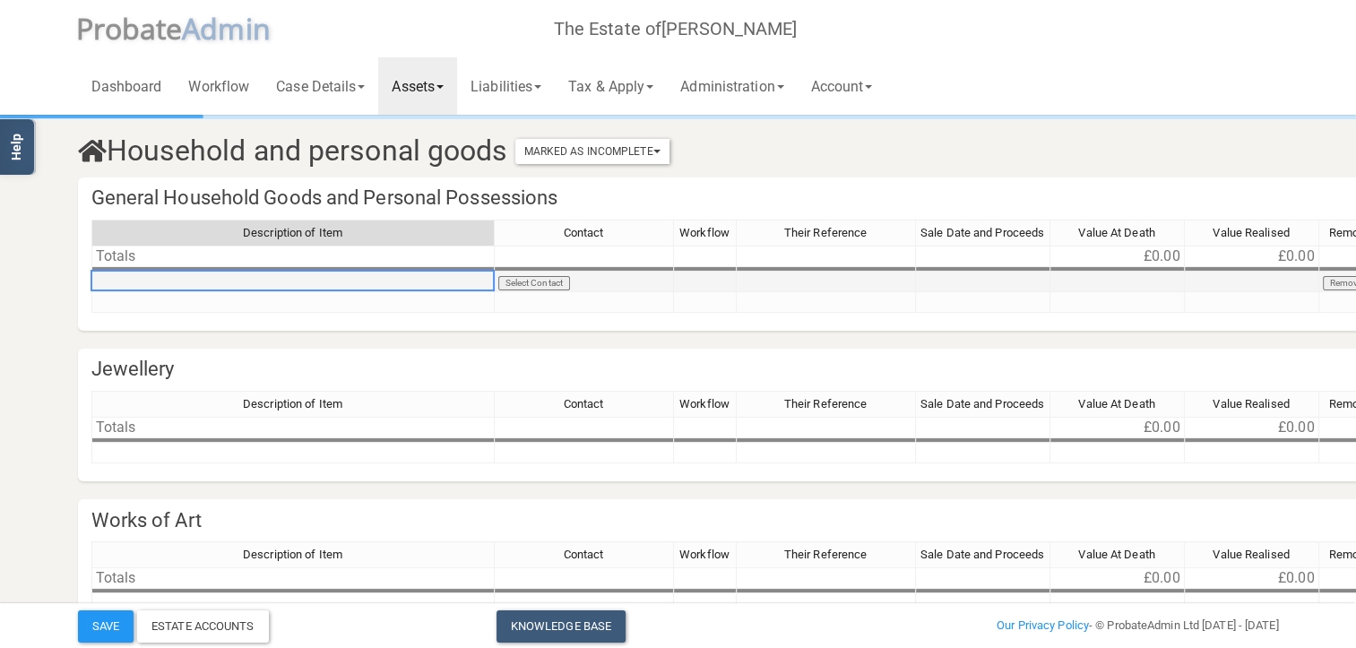
click at [119, 288] on td at bounding box center [292, 282] width 403 height 21
type textarea "Household"
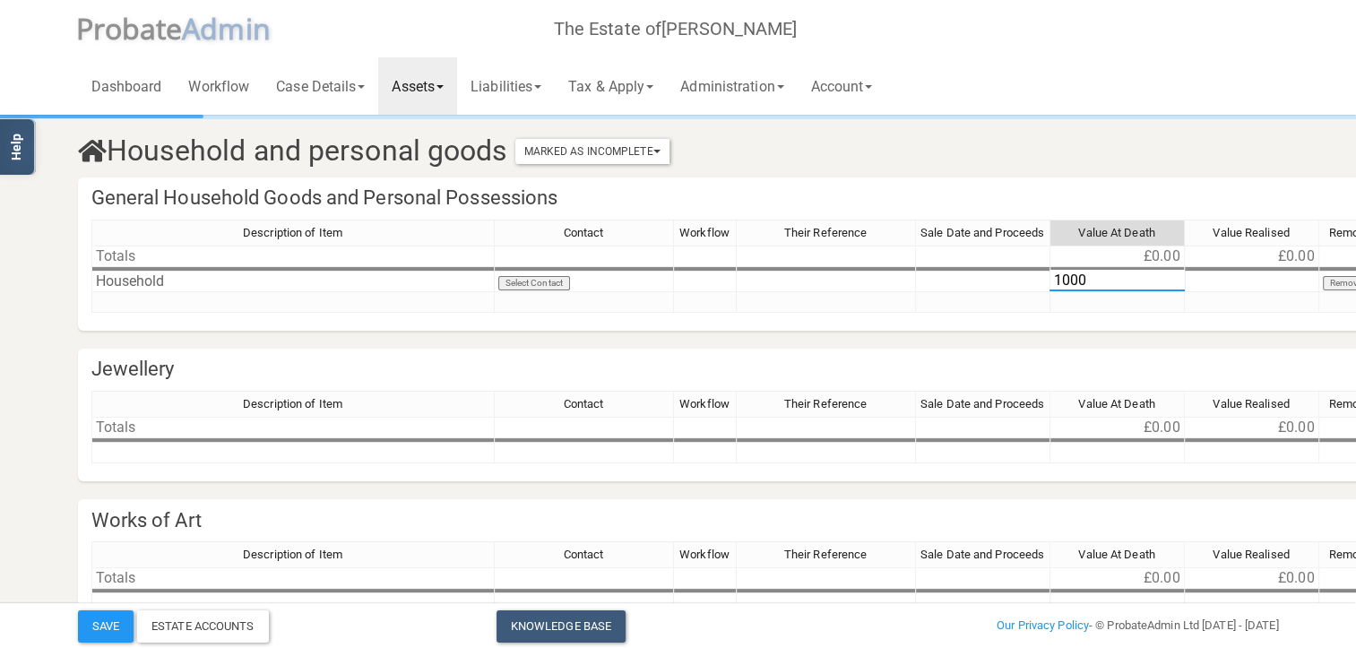
type textarea "1000"
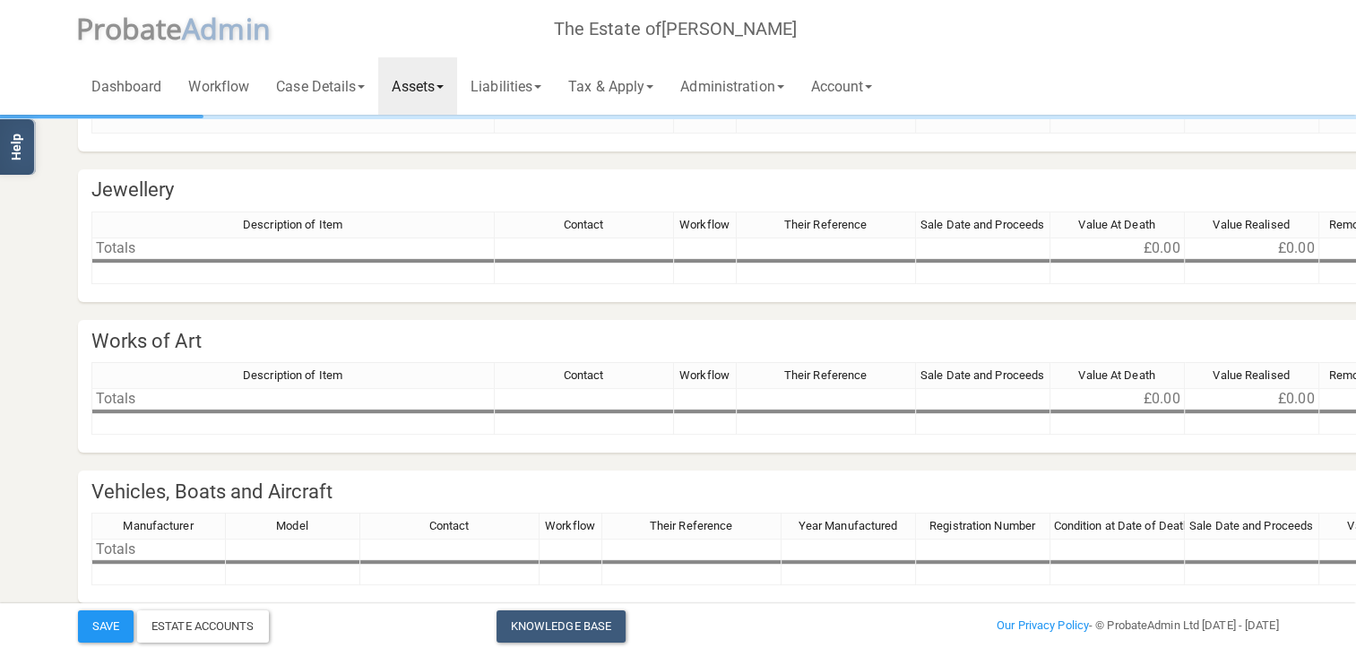
scroll to position [252, 0]
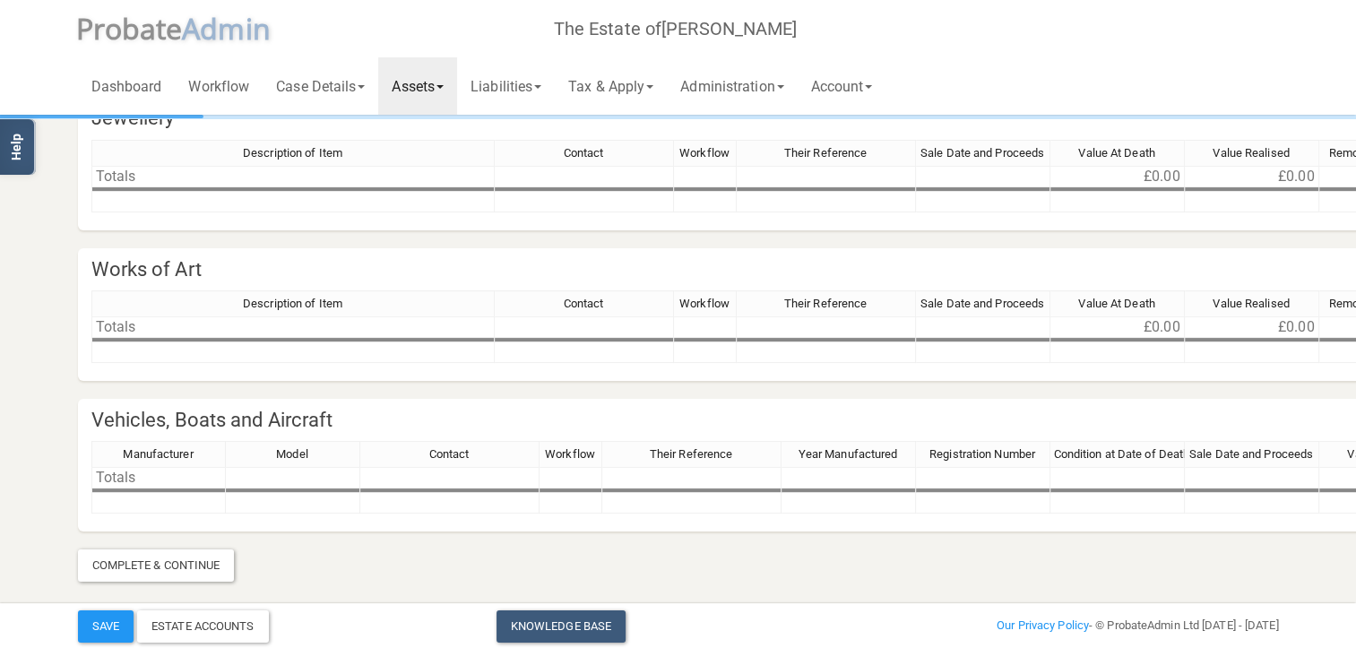
click at [453, 84] on link "Assets" at bounding box center [417, 85] width 79 height 57
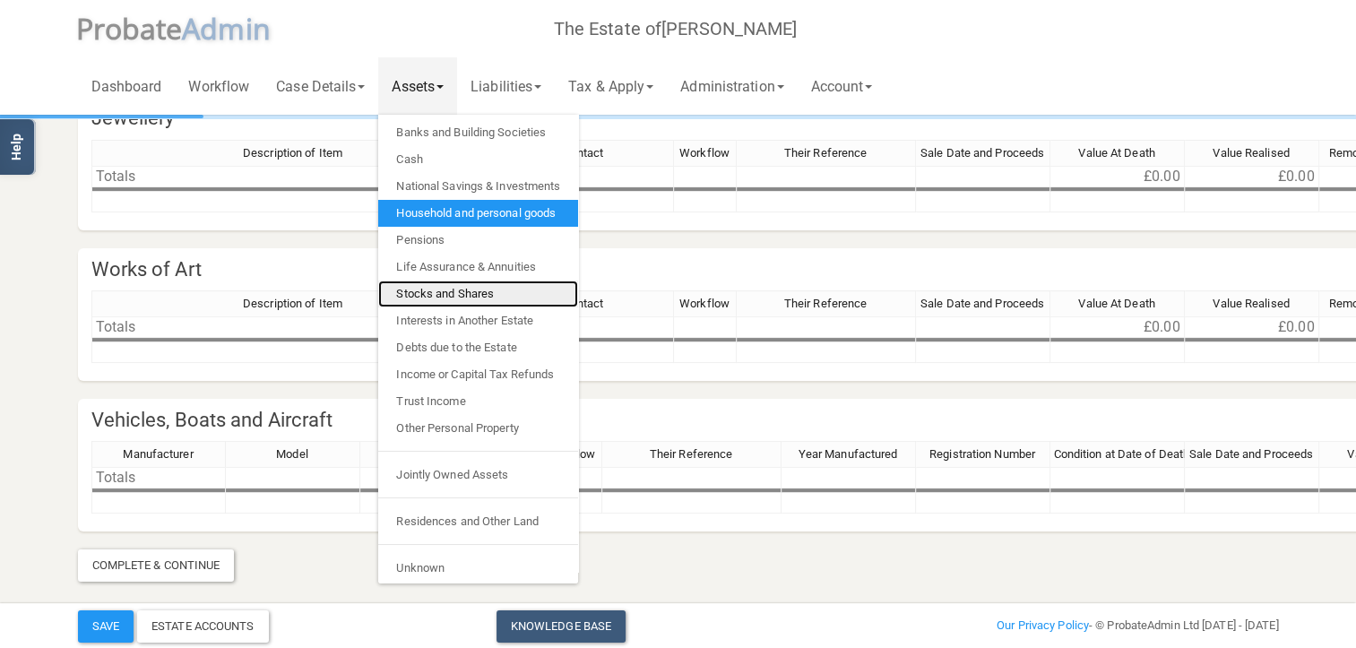
click at [445, 293] on link "Stocks and Shares" at bounding box center [478, 294] width 200 height 27
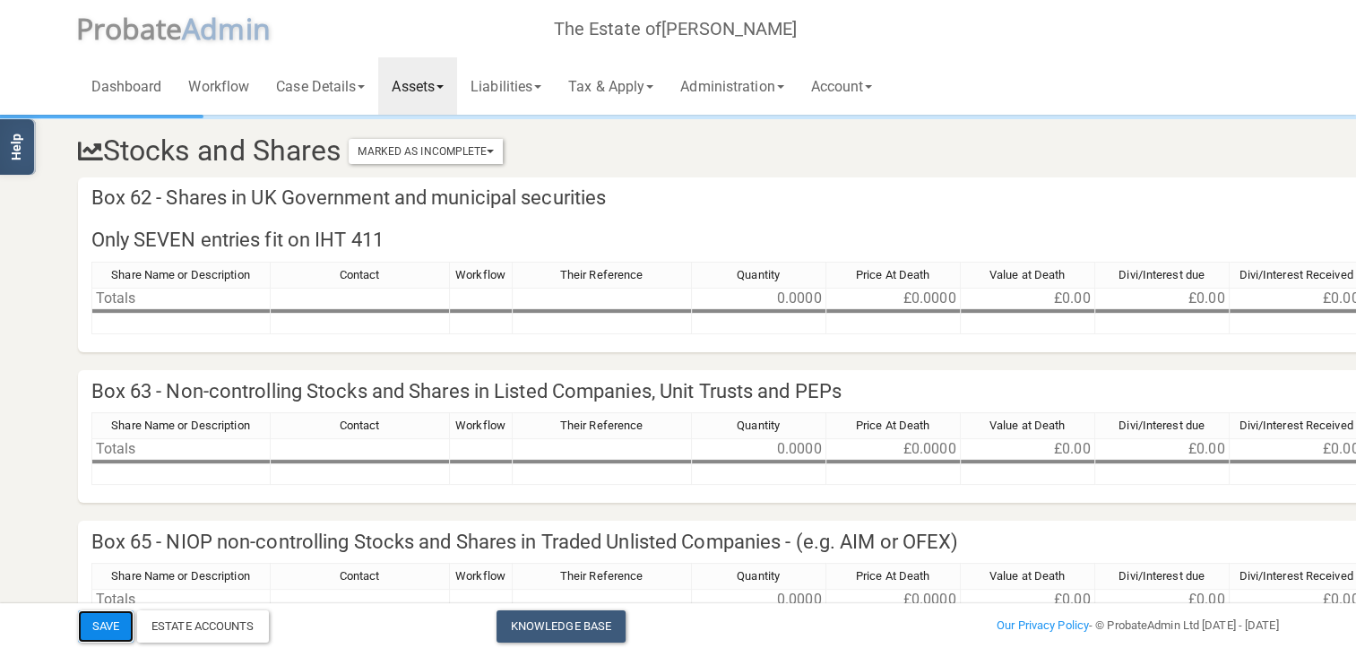
click at [101, 626] on button "Save" at bounding box center [106, 626] width 56 height 32
click at [120, 97] on link "Dashboard" at bounding box center [127, 85] width 98 height 57
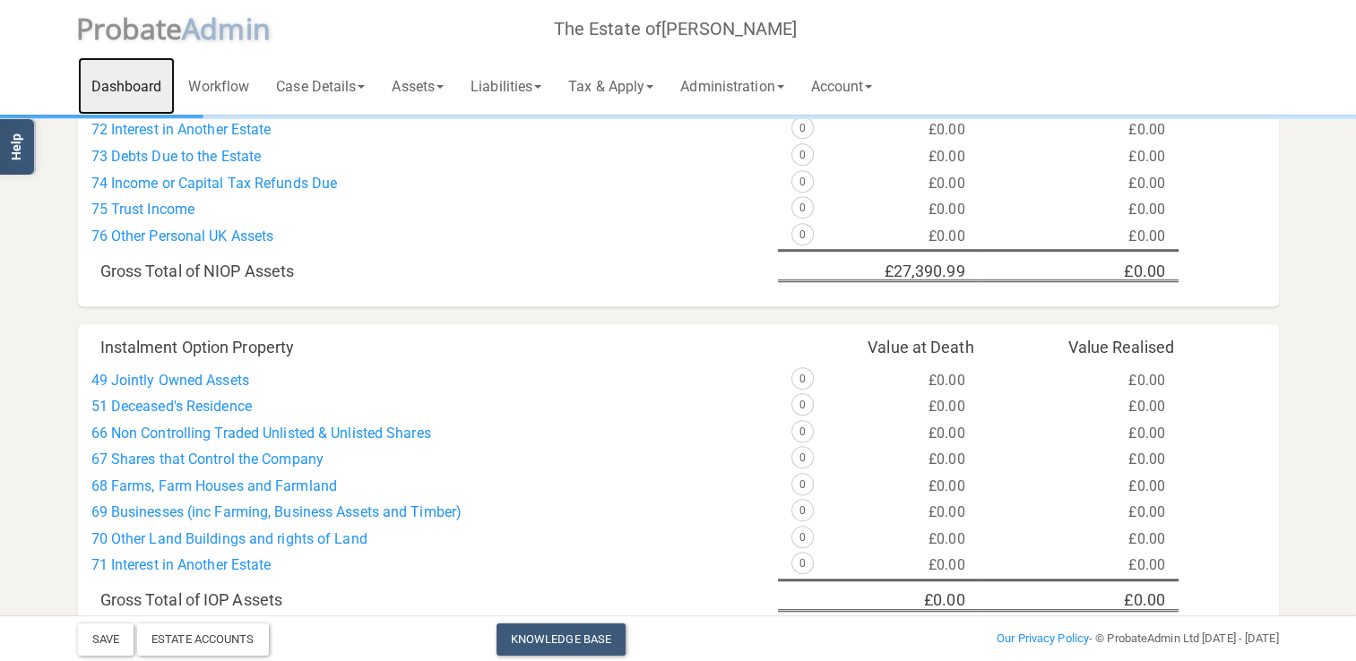
scroll to position [1318, 0]
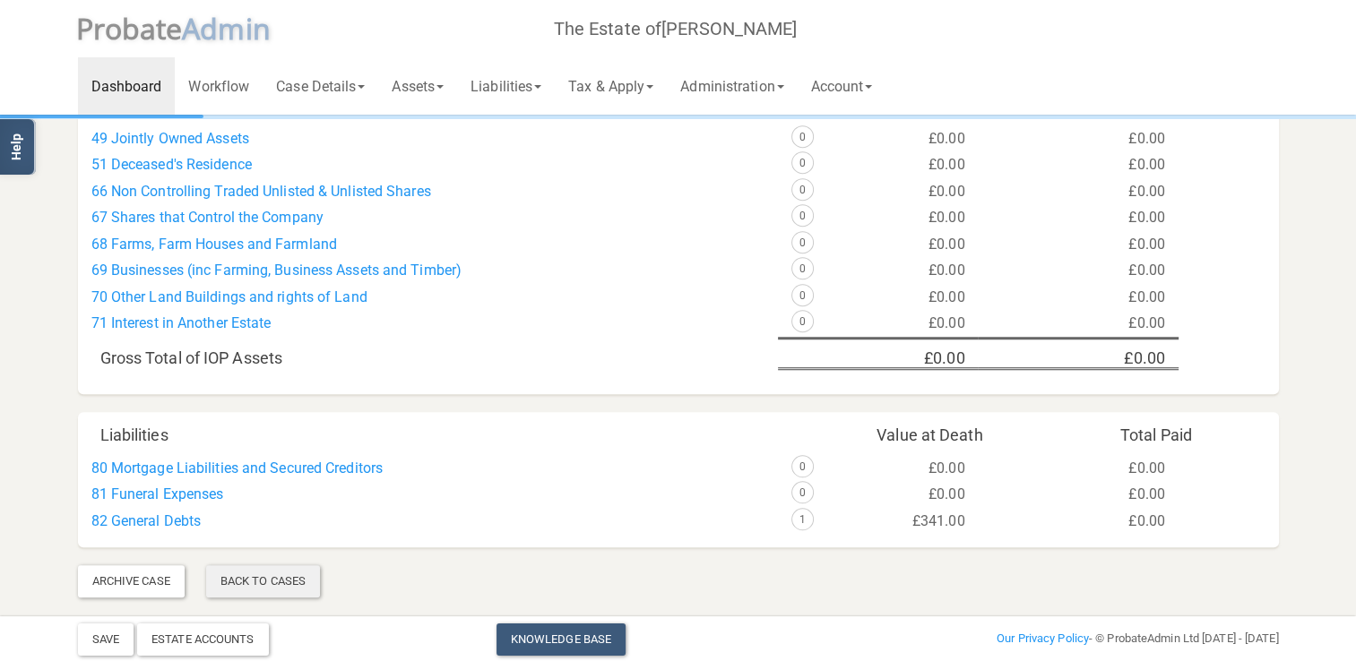
click at [257, 582] on div "Back To Cases" at bounding box center [263, 582] width 114 height 32
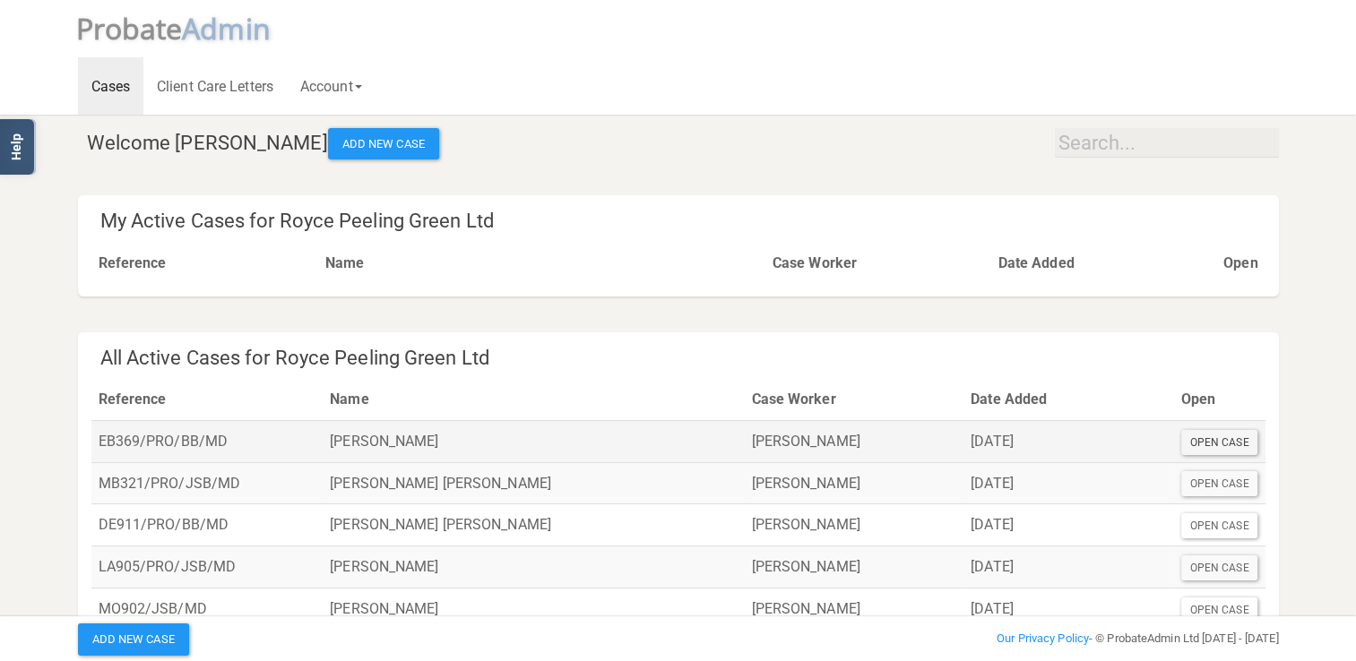
click at [1213, 441] on div "Open Case" at bounding box center [1219, 442] width 77 height 25
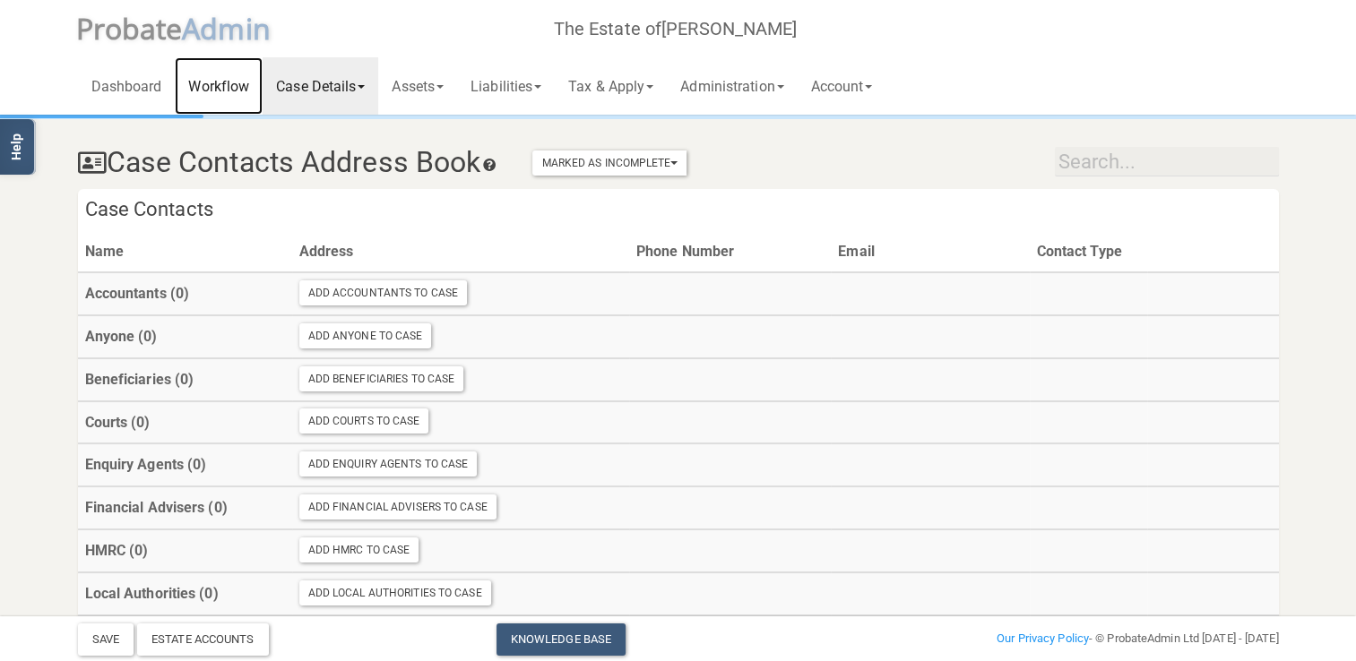
click at [222, 88] on link "Workflow" at bounding box center [219, 85] width 88 height 57
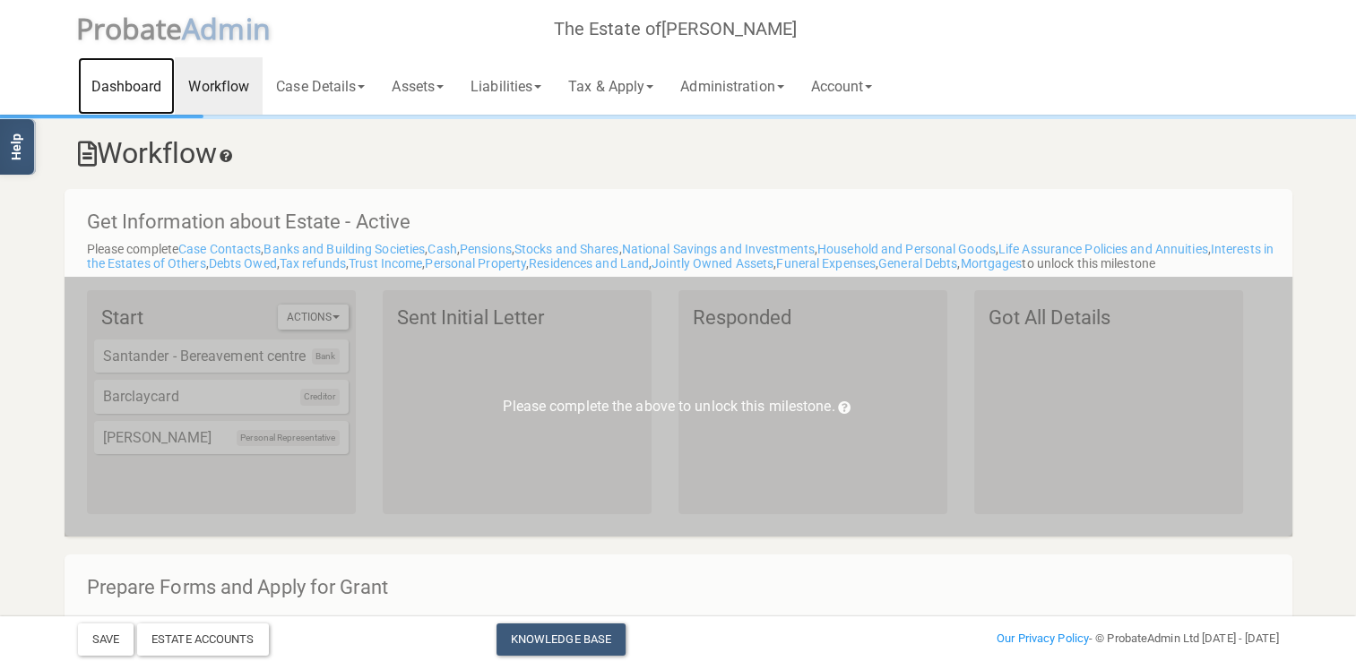
click at [142, 90] on link "Dashboard" at bounding box center [127, 85] width 98 height 57
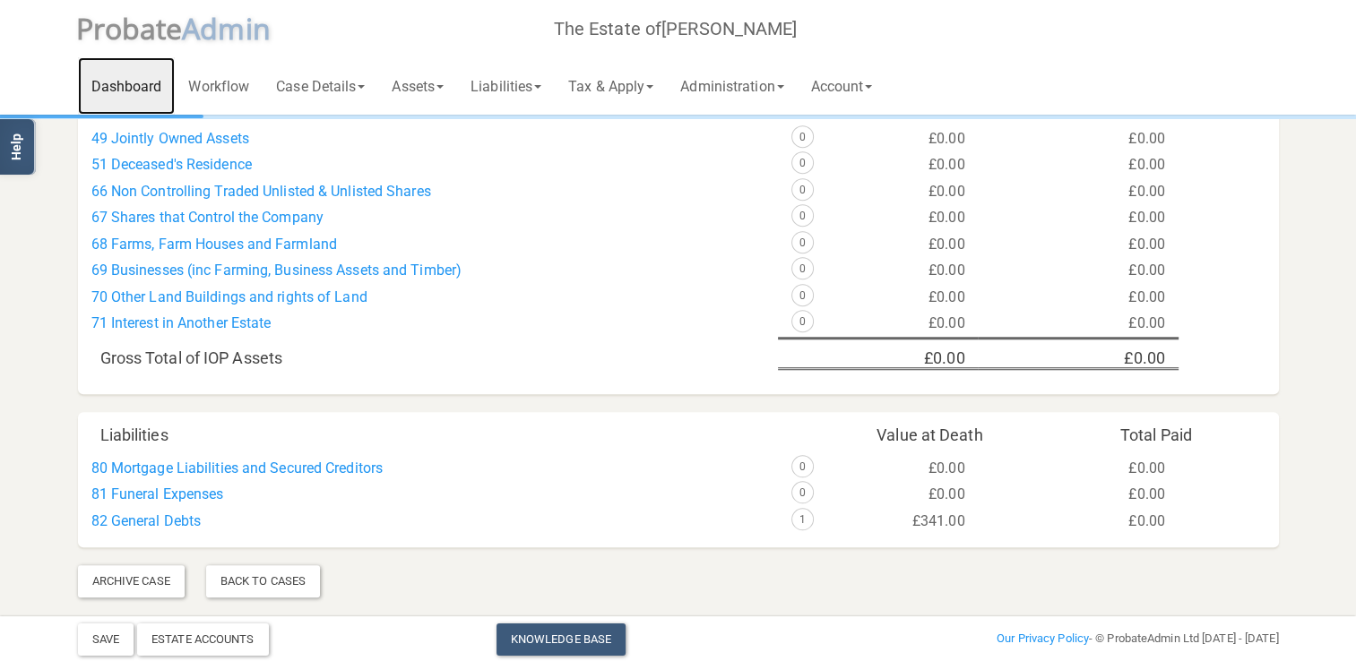
scroll to position [1138, 0]
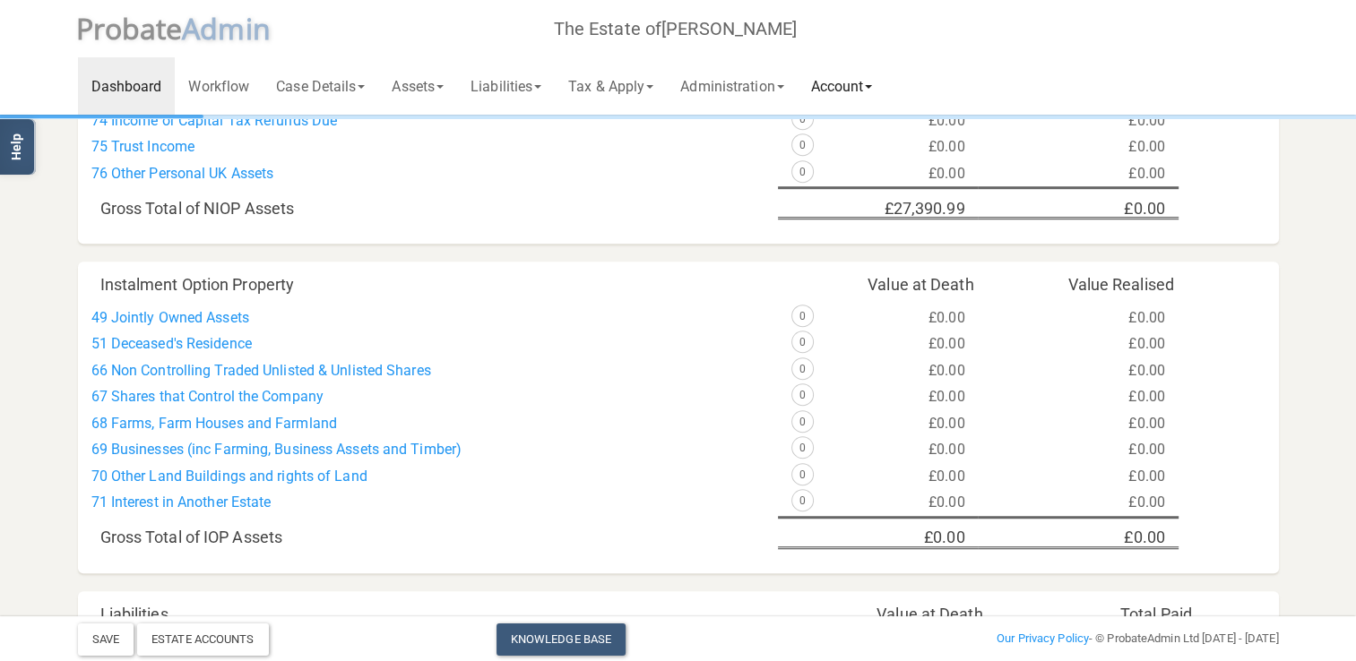
click at [886, 84] on link "Account" at bounding box center [842, 85] width 89 height 57
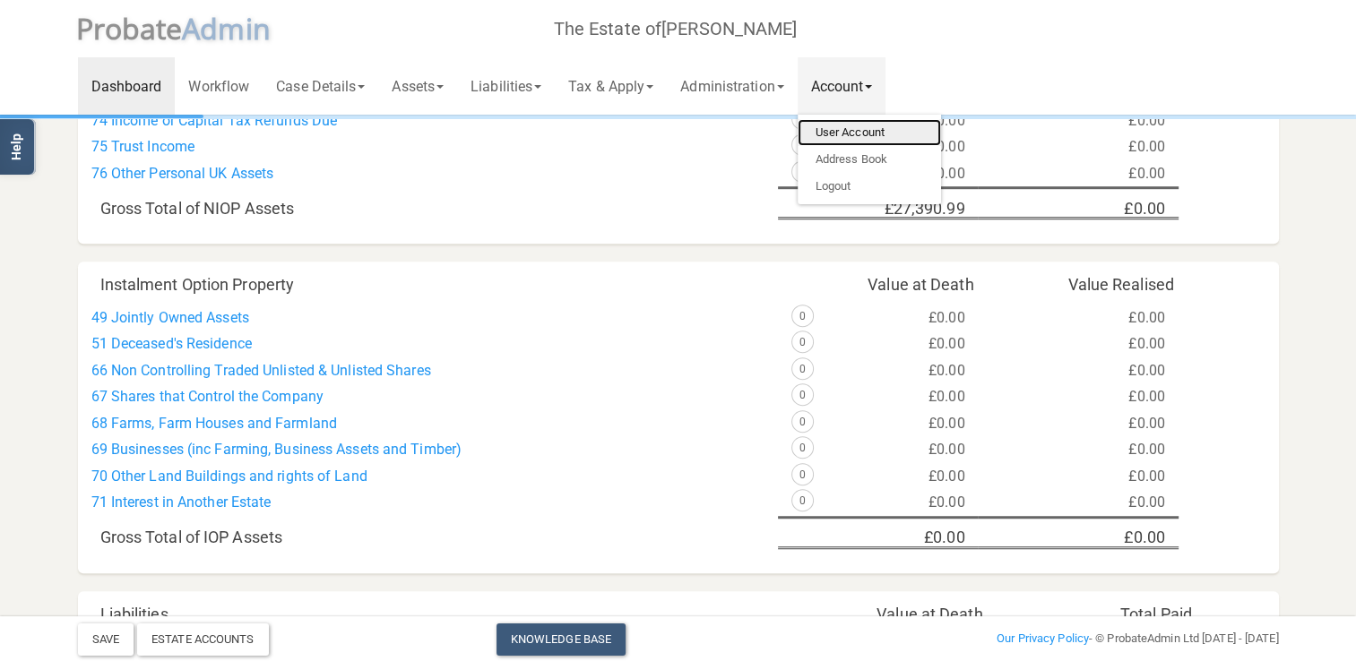
click at [890, 134] on link "User Account" at bounding box center [869, 132] width 143 height 27
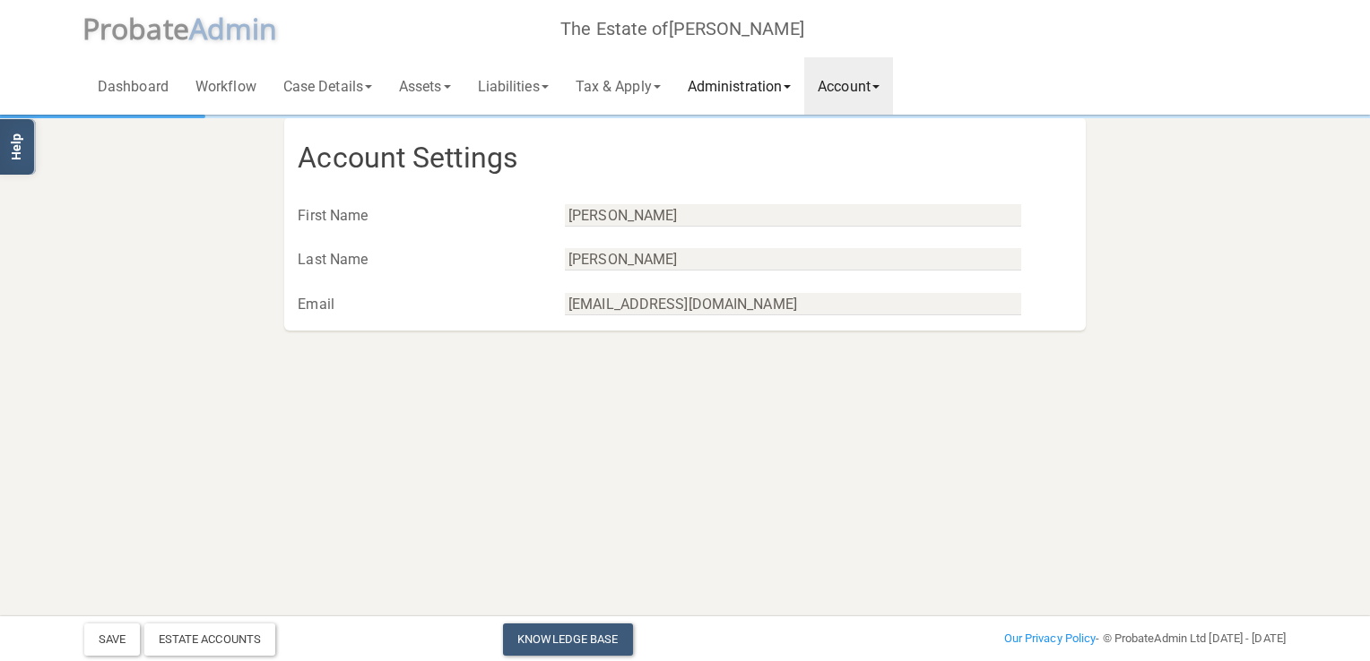
click at [730, 87] on link "Administration" at bounding box center [739, 85] width 130 height 57
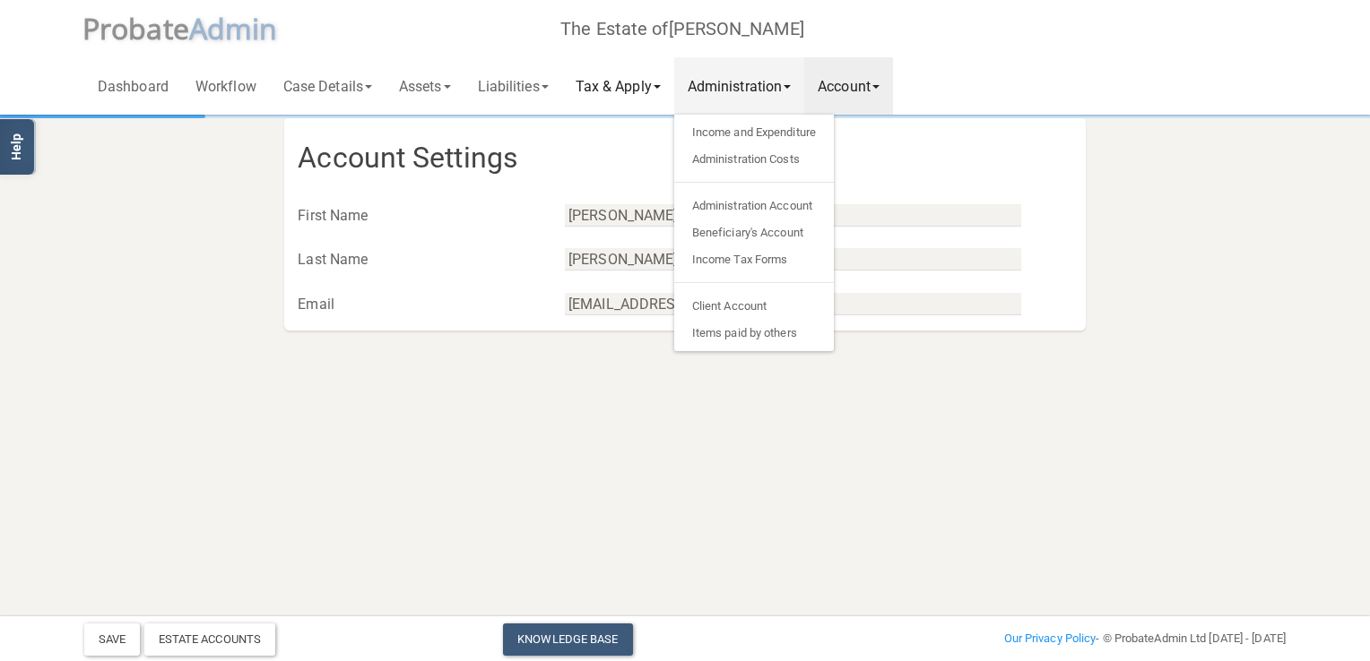
click at [642, 84] on link "Tax & Apply" at bounding box center [618, 85] width 112 height 57
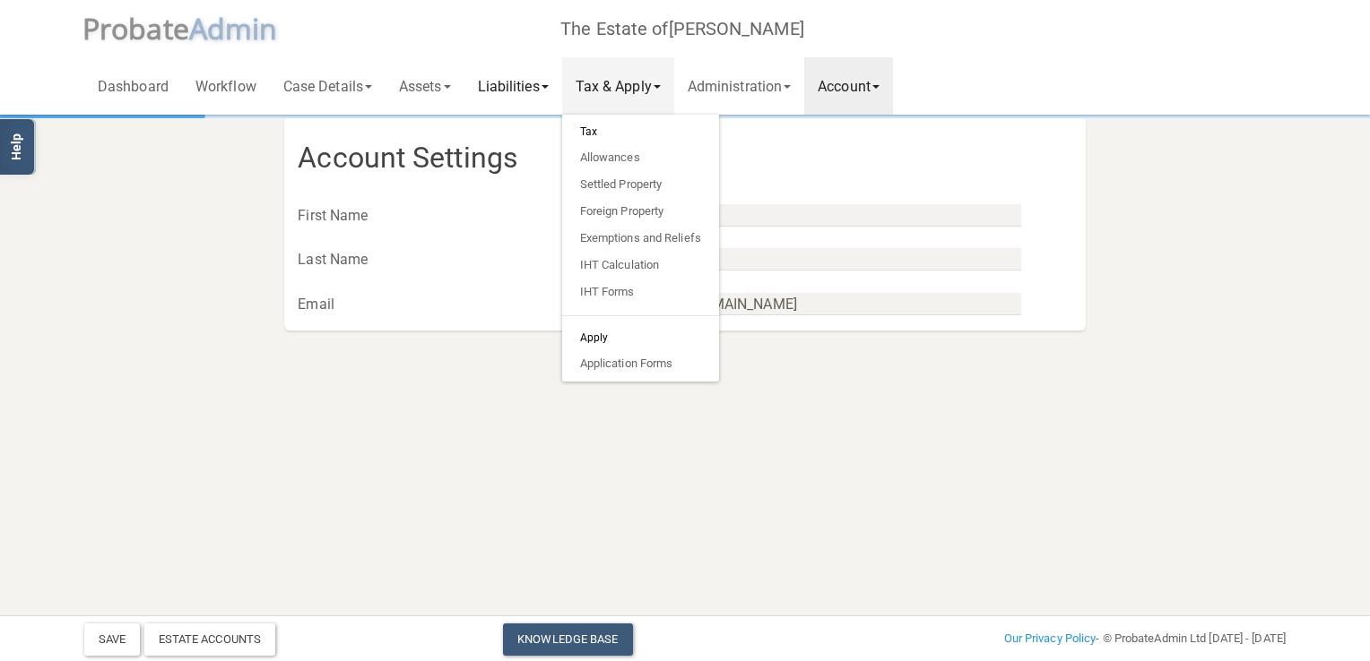
click at [500, 79] on link "Liabilities" at bounding box center [513, 85] width 98 height 57
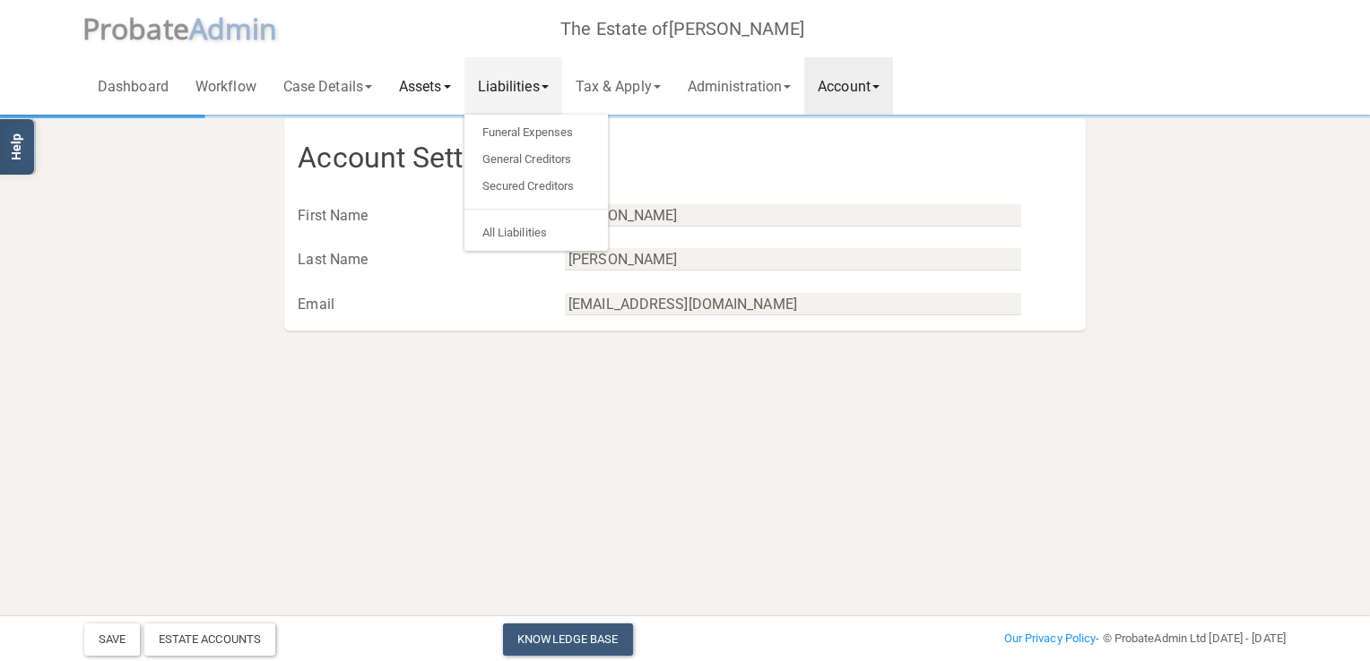
click at [427, 86] on link "Assets" at bounding box center [424, 85] width 79 height 57
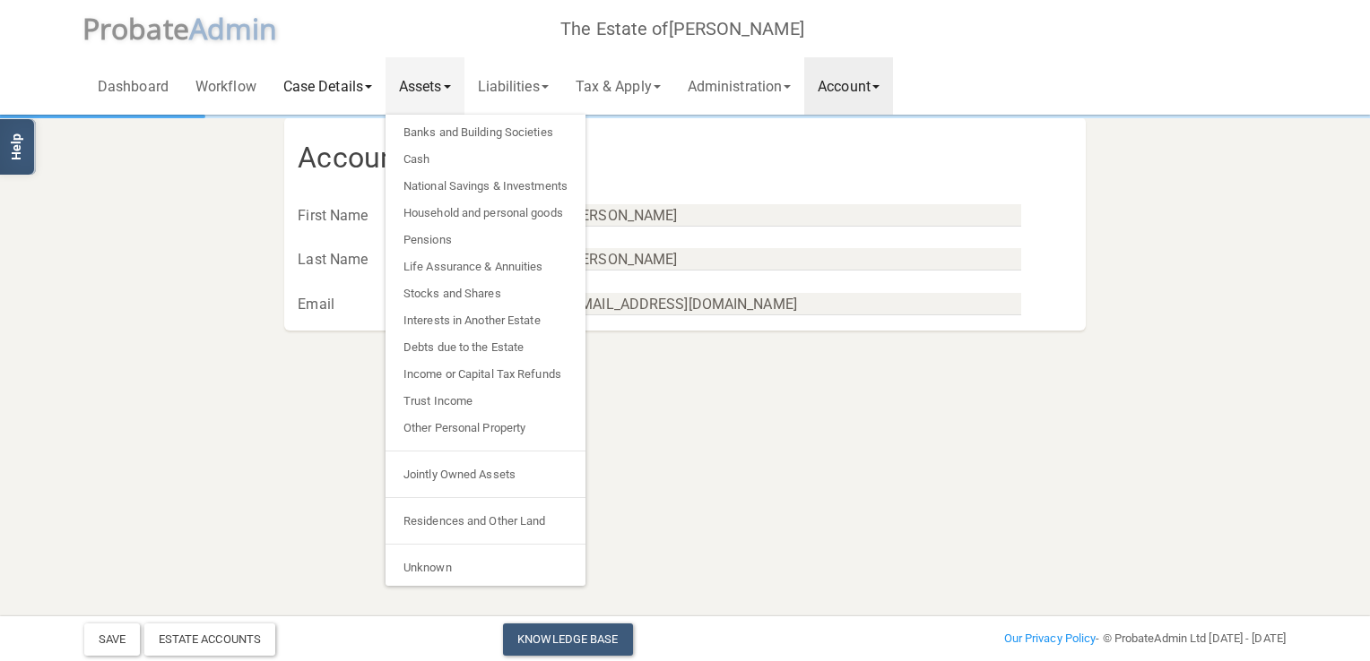
click at [333, 93] on link "Case Details" at bounding box center [328, 85] width 116 height 57
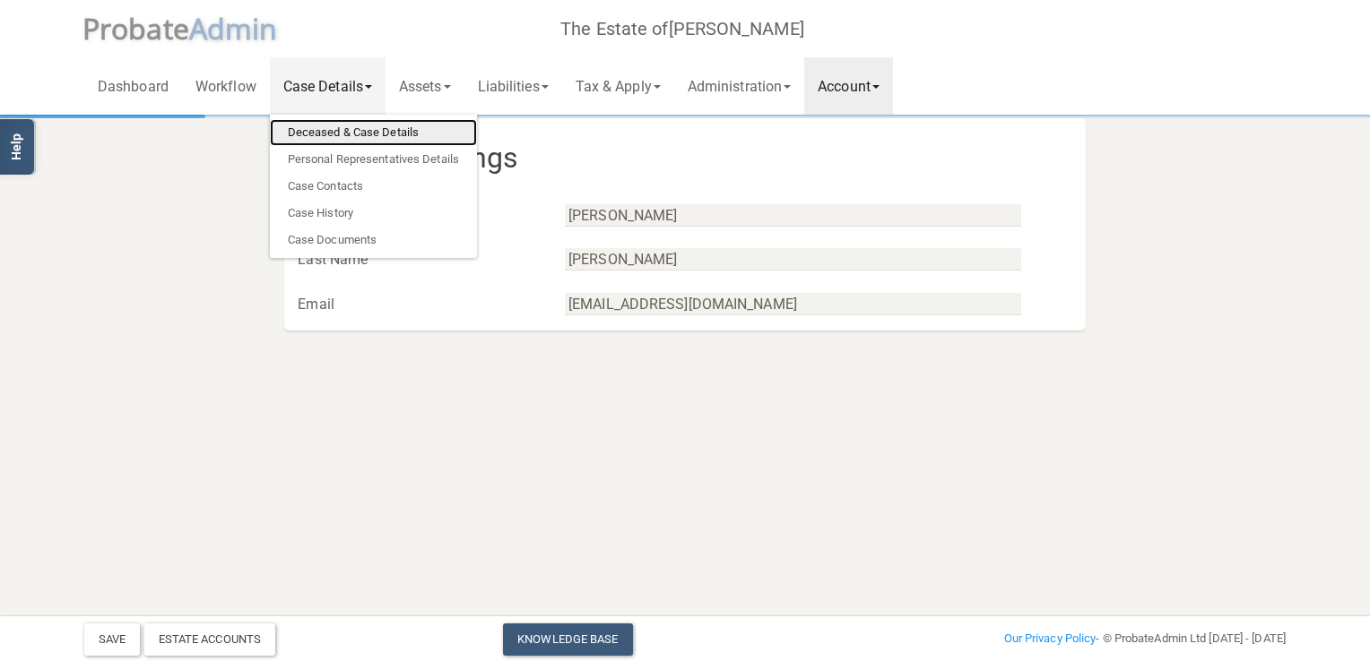
click at [348, 131] on link "Deceased & Case Details" at bounding box center [373, 132] width 207 height 27
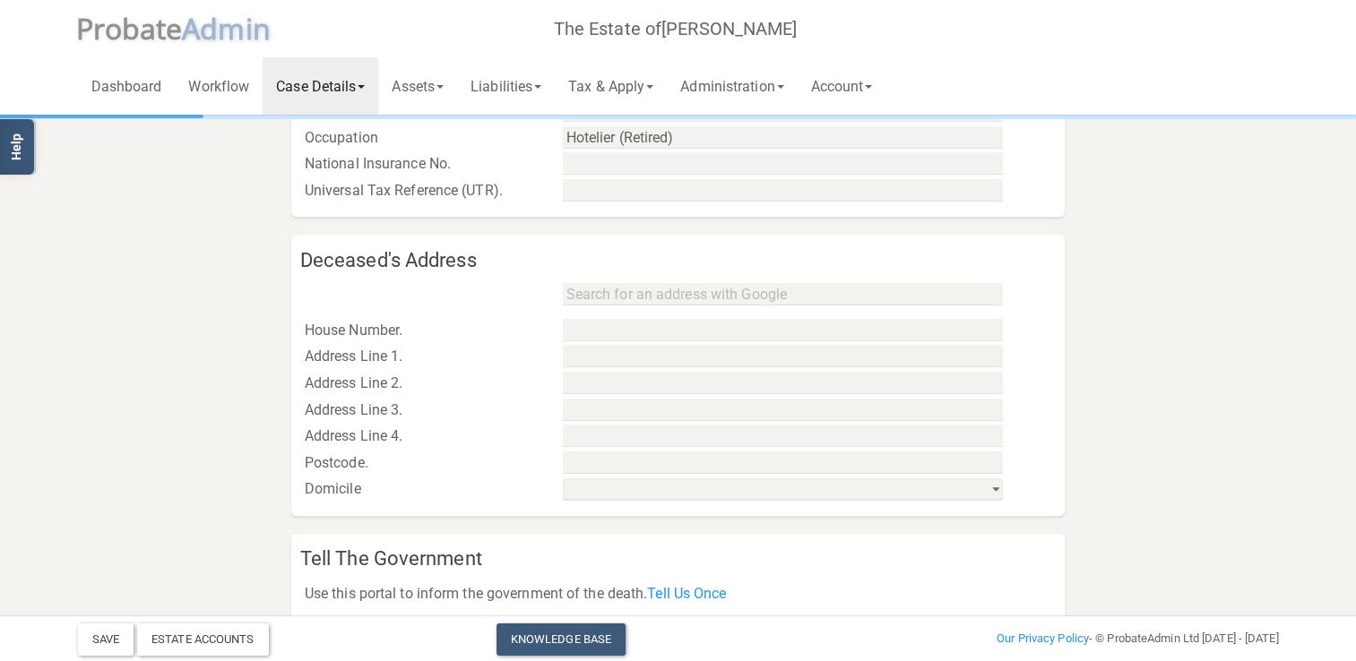
scroll to position [958, 0]
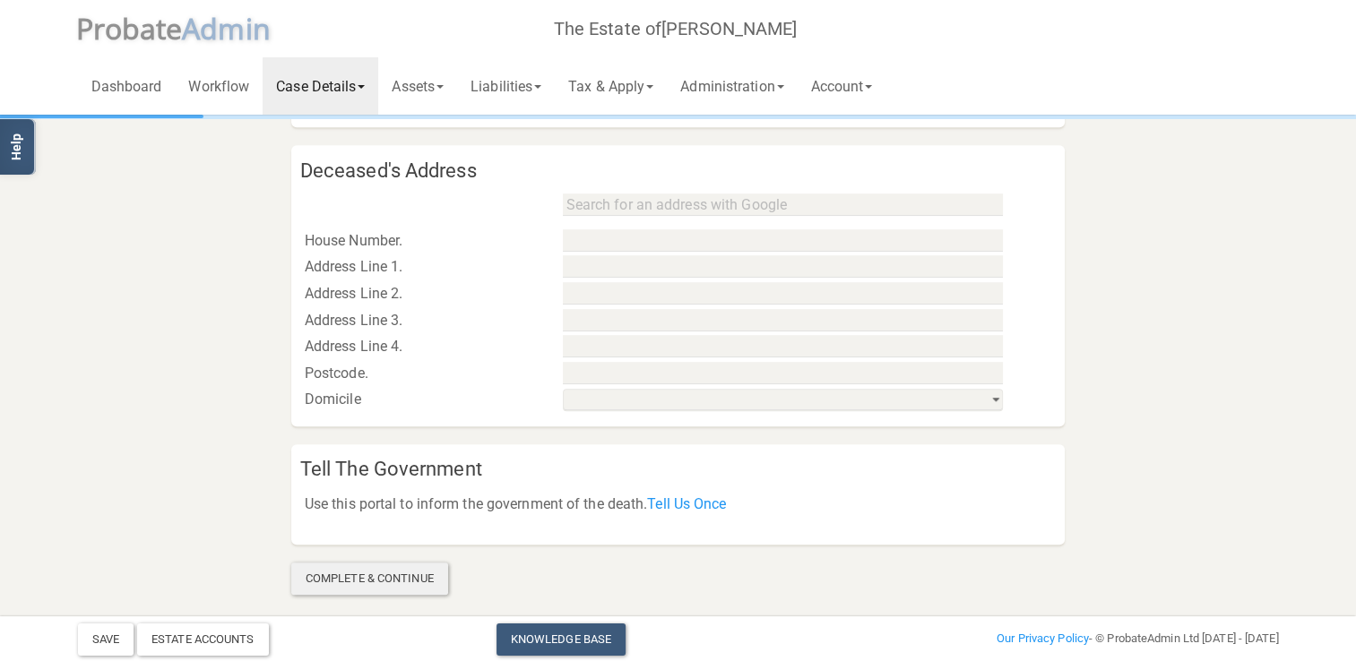
click at [373, 580] on div "Complete & Continue" at bounding box center [369, 579] width 157 height 32
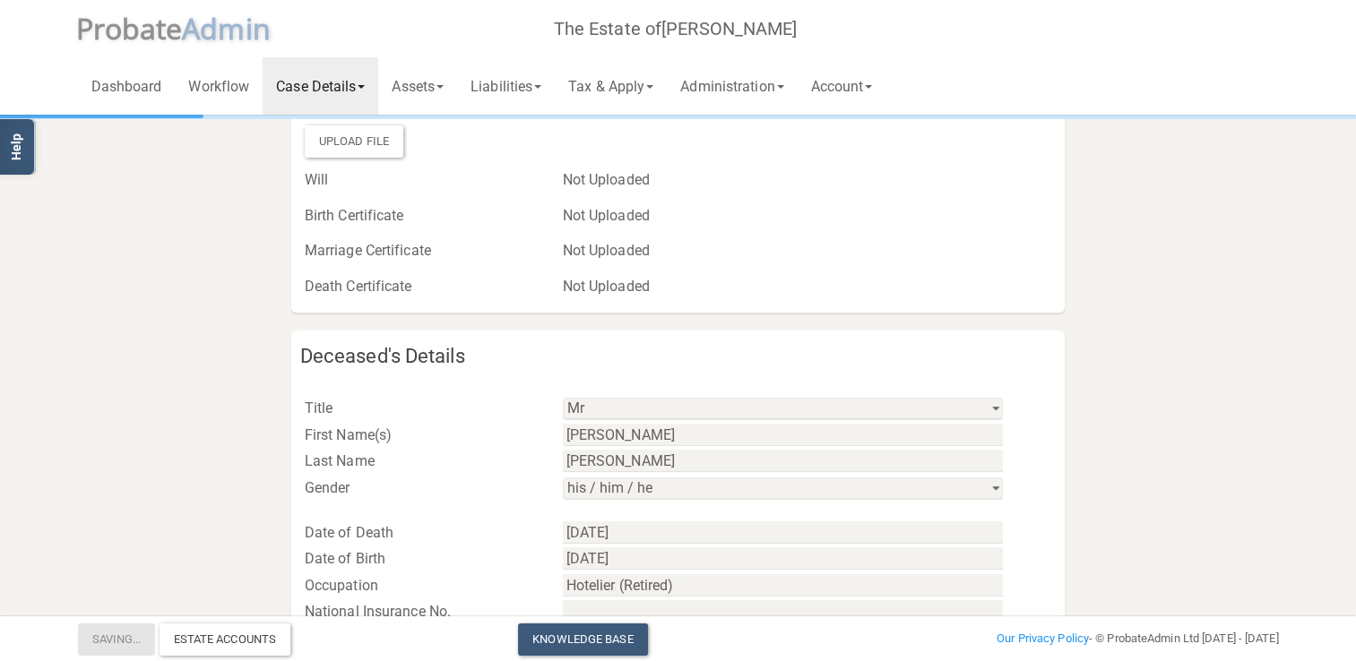
scroll to position [151, 0]
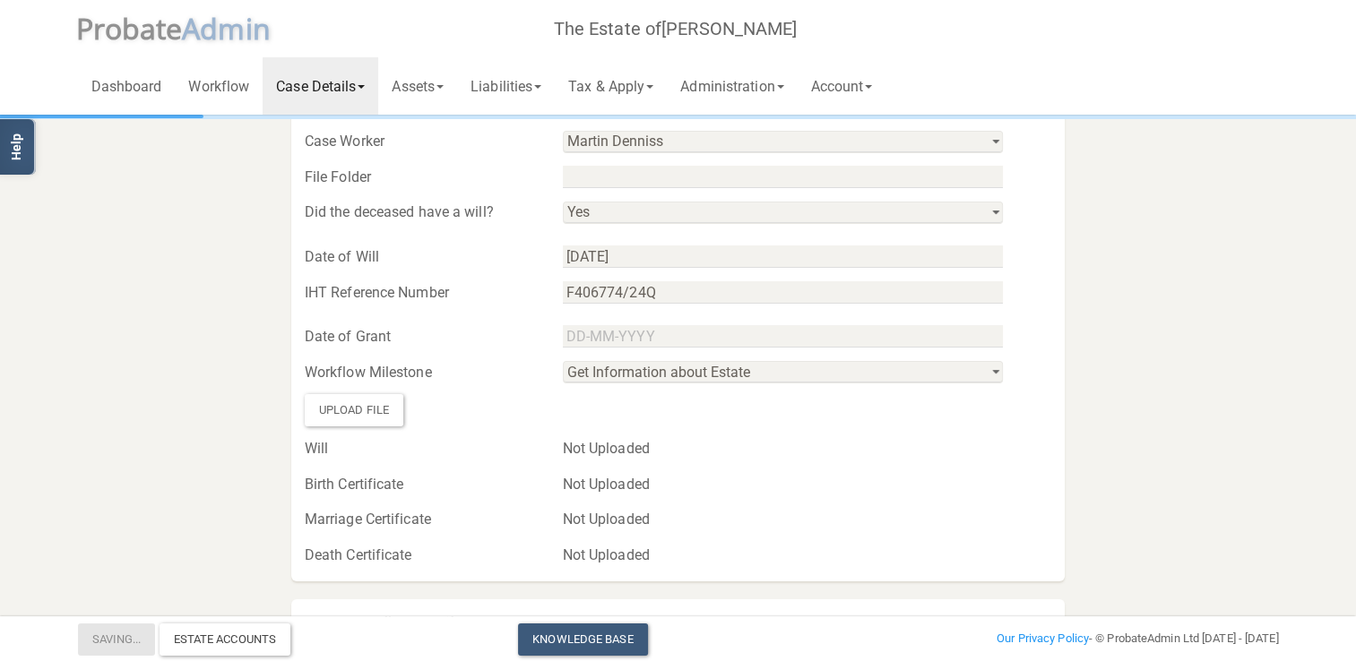
click at [366, 83] on link "Case Details" at bounding box center [321, 85] width 116 height 57
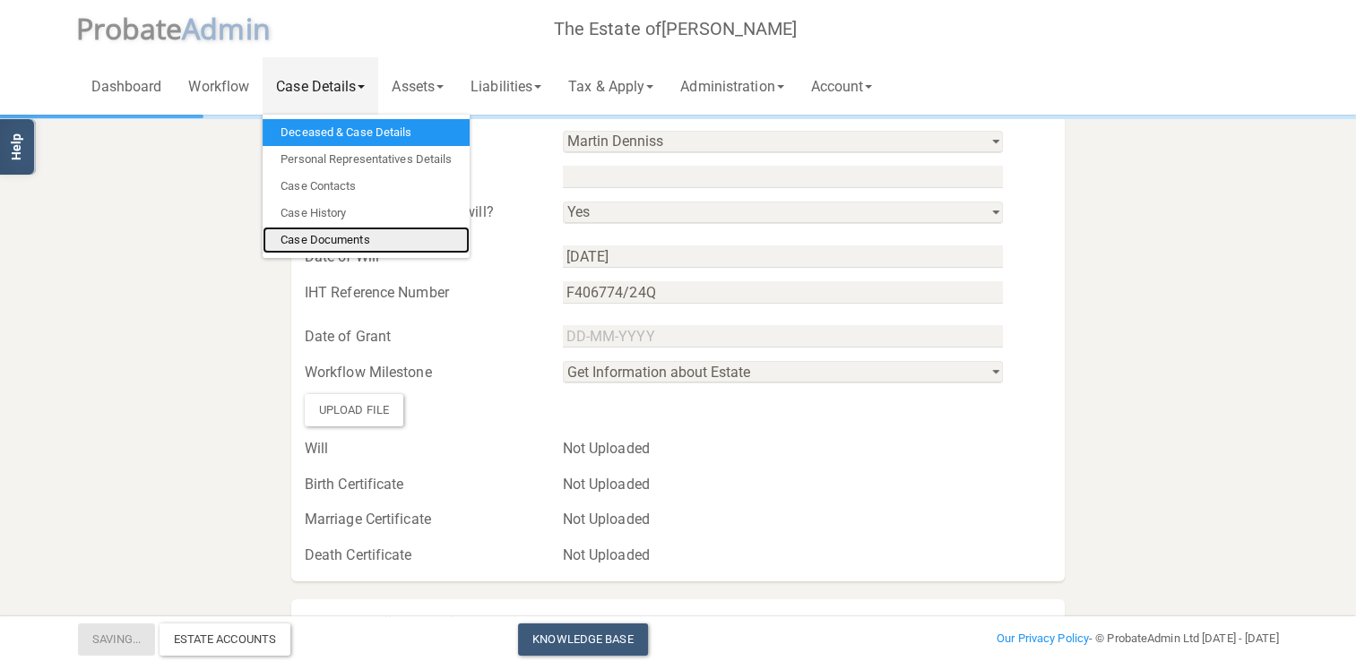
click at [339, 242] on link "Case Documents" at bounding box center [366, 240] width 207 height 27
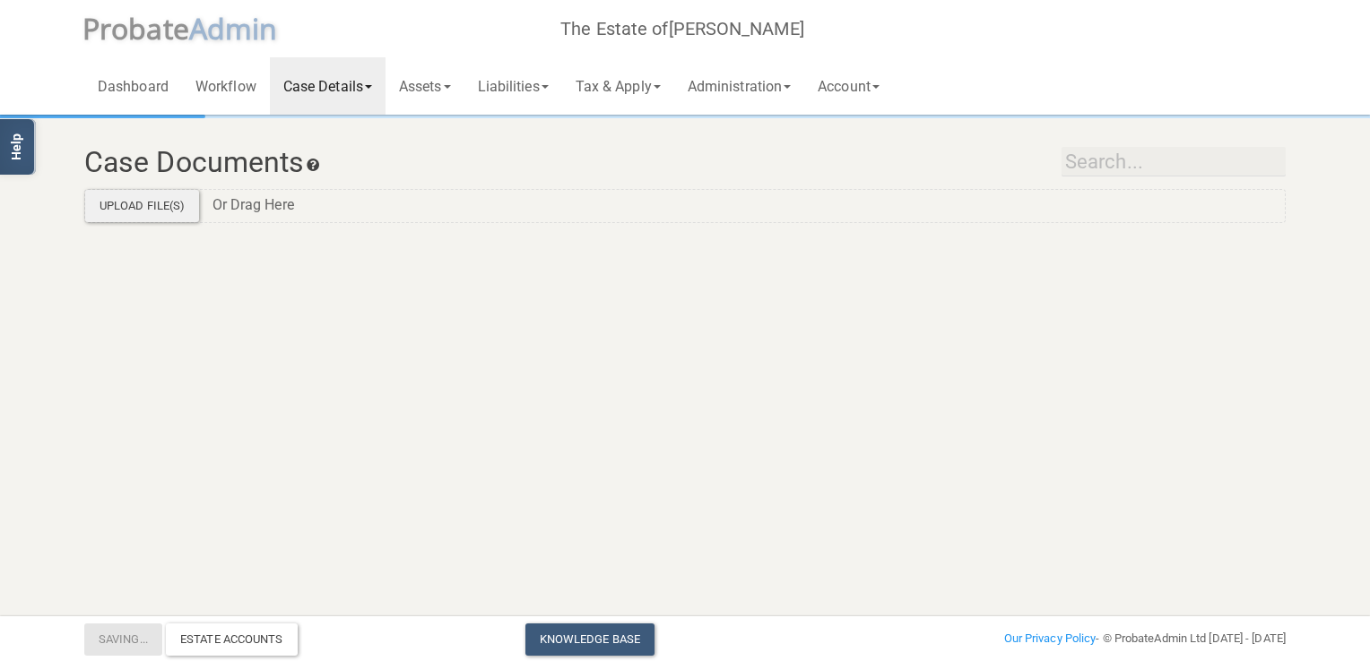
click at [143, 207] on label "Upload File(s)" at bounding box center [142, 206] width 114 height 32
click at [0, 0] on input "Upload File(s)" at bounding box center [0, 0] width 0 height 0
click at [372, 80] on link "Case Details" at bounding box center [328, 85] width 116 height 57
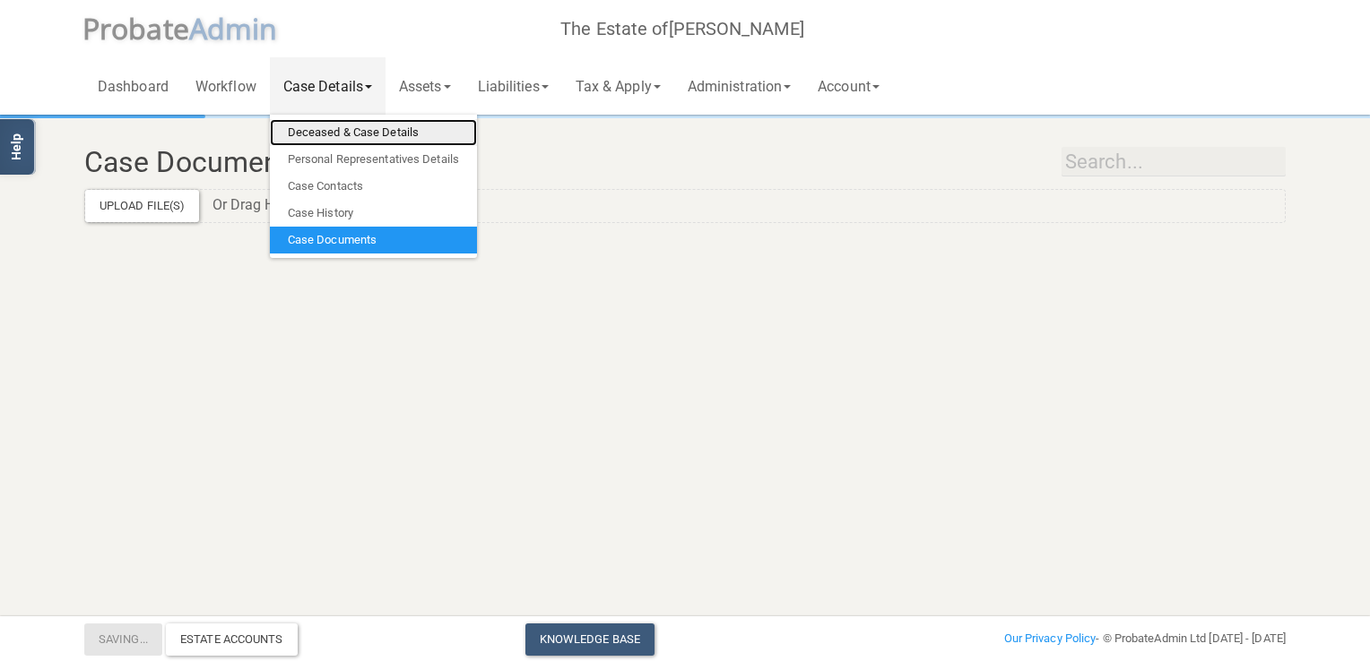
click at [327, 131] on link "Deceased & Case Details" at bounding box center [373, 132] width 207 height 27
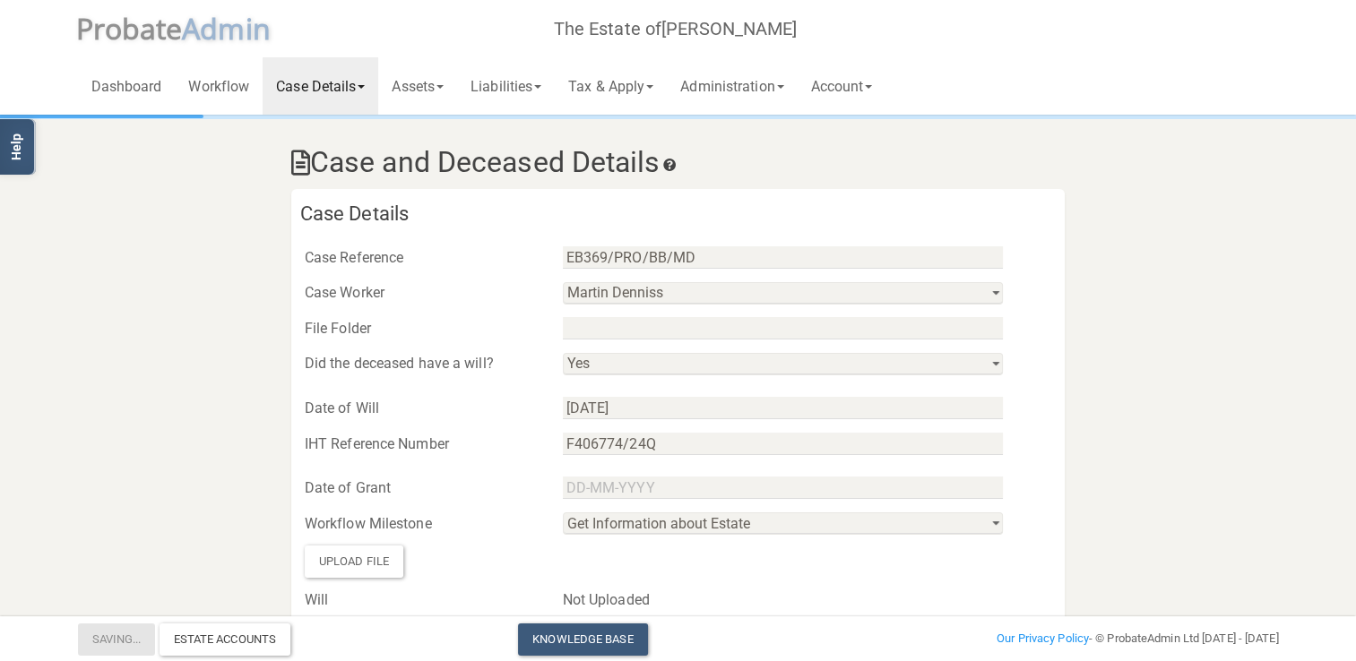
scroll to position [90, 0]
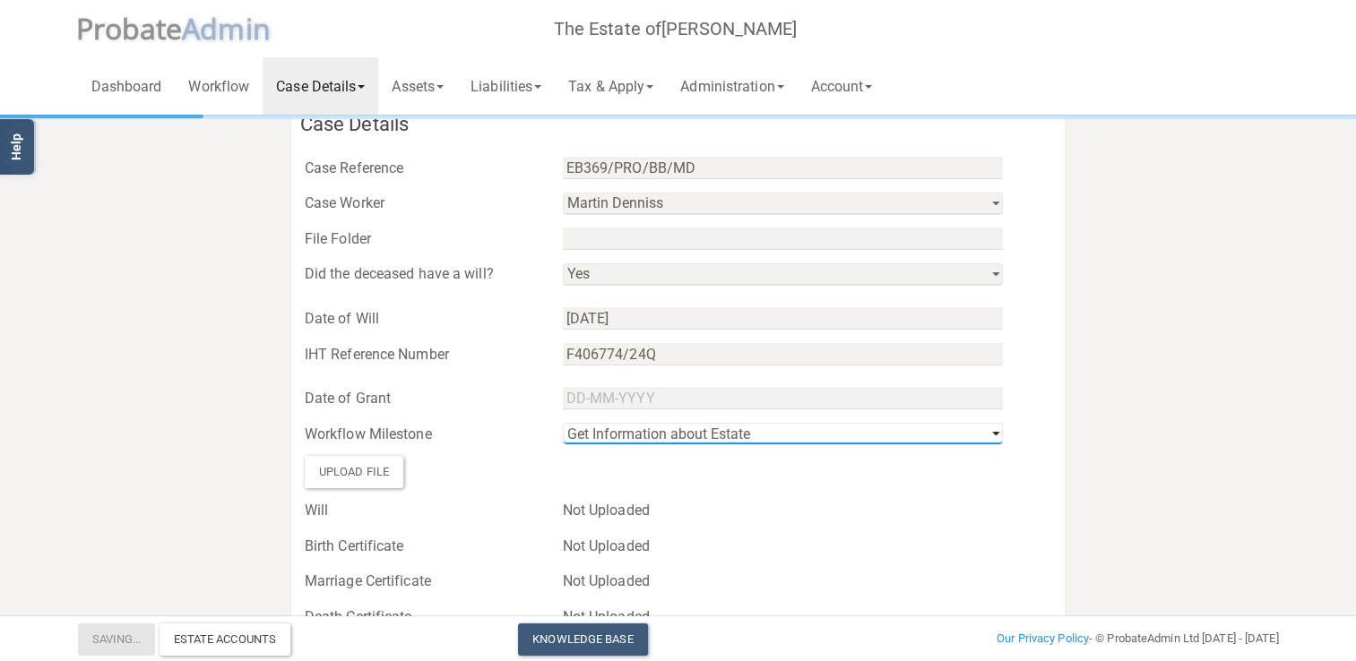
click at [994, 433] on select "Get Information about Estate Prepare Forms and Apply for Grant Collect in Asset…" at bounding box center [783, 434] width 440 height 22
click at [993, 432] on select "Get Information about Estate Prepare Forms and Apply for Grant Collect in Asset…" at bounding box center [783, 434] width 440 height 22
click at [587, 510] on div "Not Uploaded" at bounding box center [807, 510] width 489 height 27
click at [322, 512] on div "Will" at bounding box center [420, 510] width 258 height 27
click at [367, 471] on div "Upload File" at bounding box center [354, 472] width 99 height 32
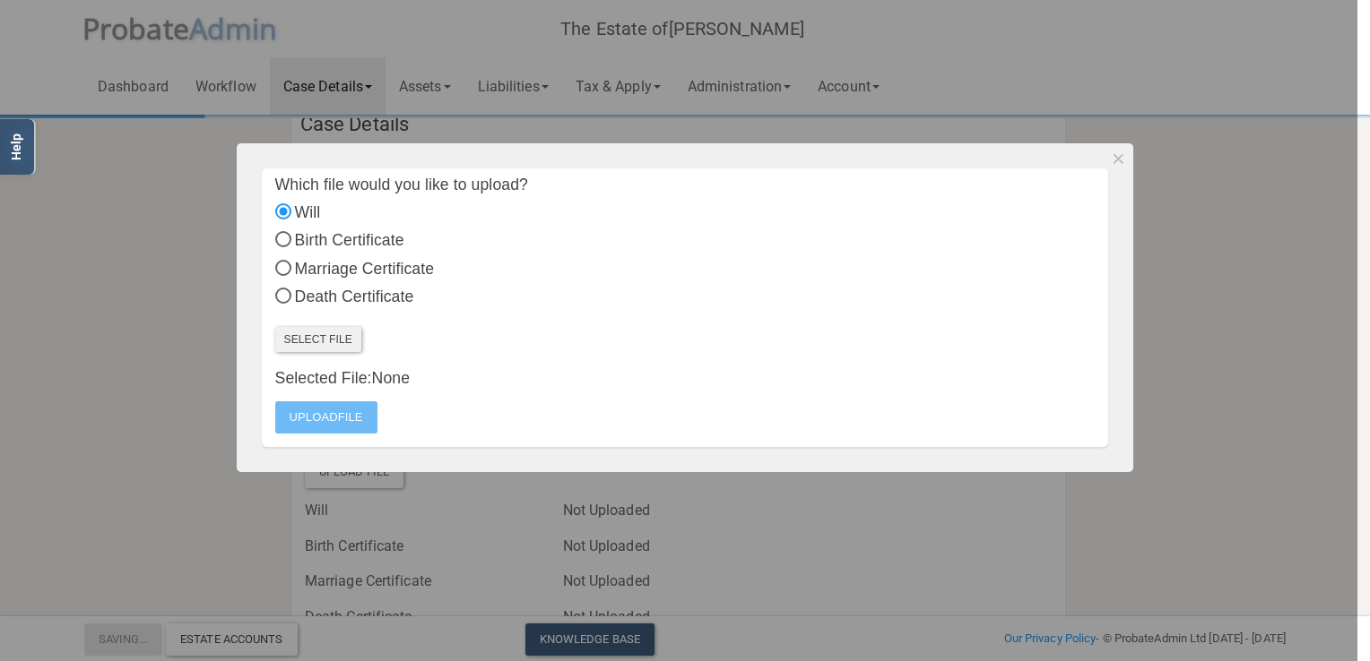
click at [331, 336] on label "Select File" at bounding box center [318, 339] width 86 height 25
click at [0, 0] on input "Select File" at bounding box center [0, 0] width 0 height 0
click at [330, 414] on label "Upload File" at bounding box center [326, 418] width 102 height 32
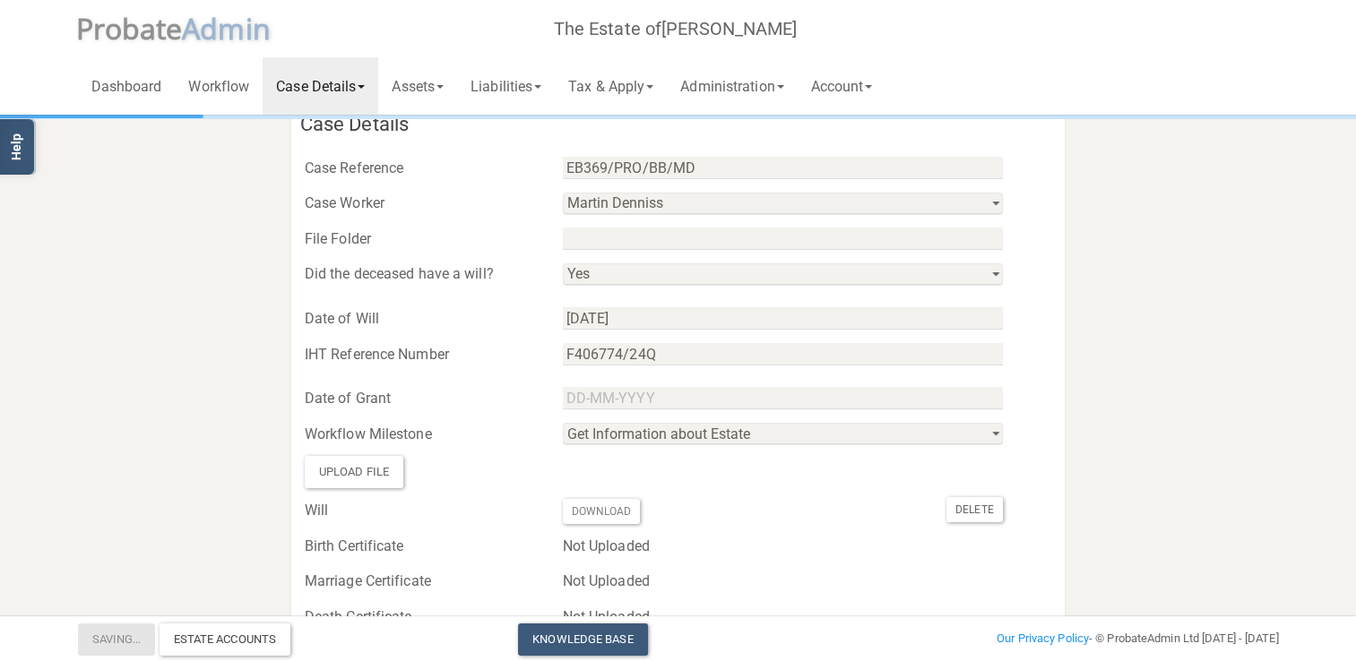
click at [364, 85] on span at bounding box center [361, 87] width 7 height 4
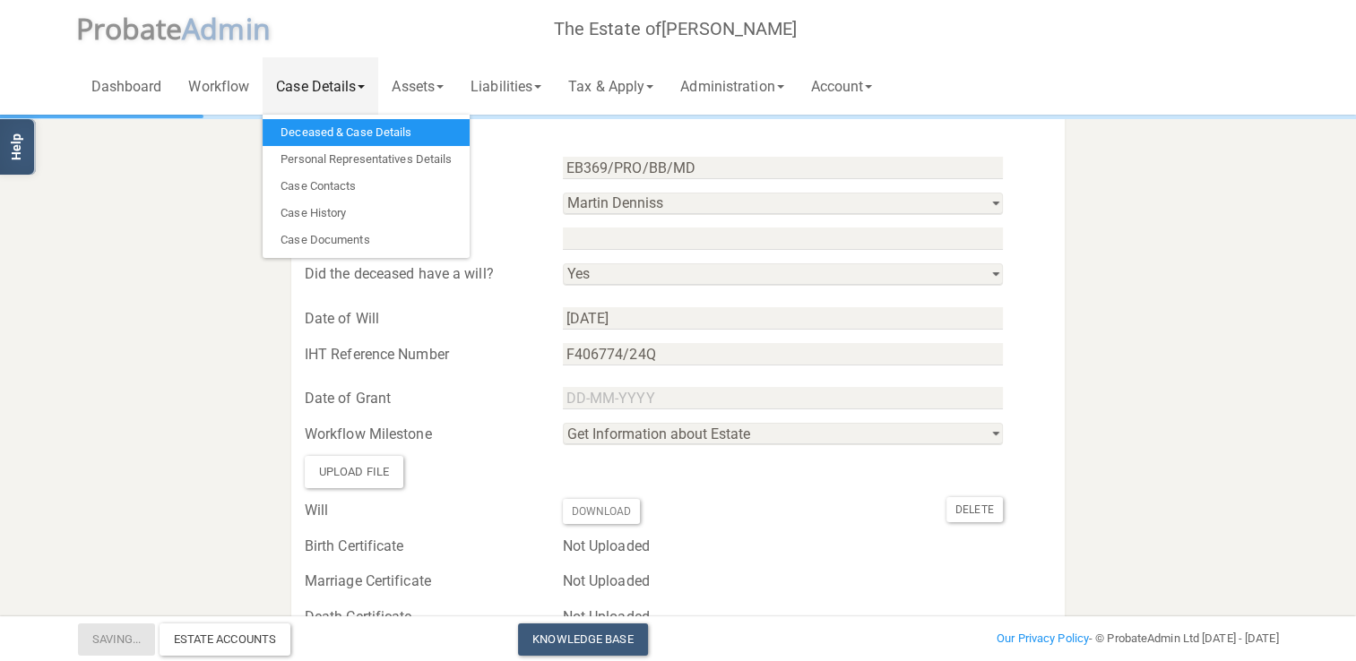
click at [338, 130] on link "Deceased & Case Details" at bounding box center [366, 132] width 207 height 27
click at [331, 126] on link "Deceased & Case Details" at bounding box center [366, 132] width 207 height 27
click at [350, 475] on div "Upload File" at bounding box center [354, 472] width 99 height 32
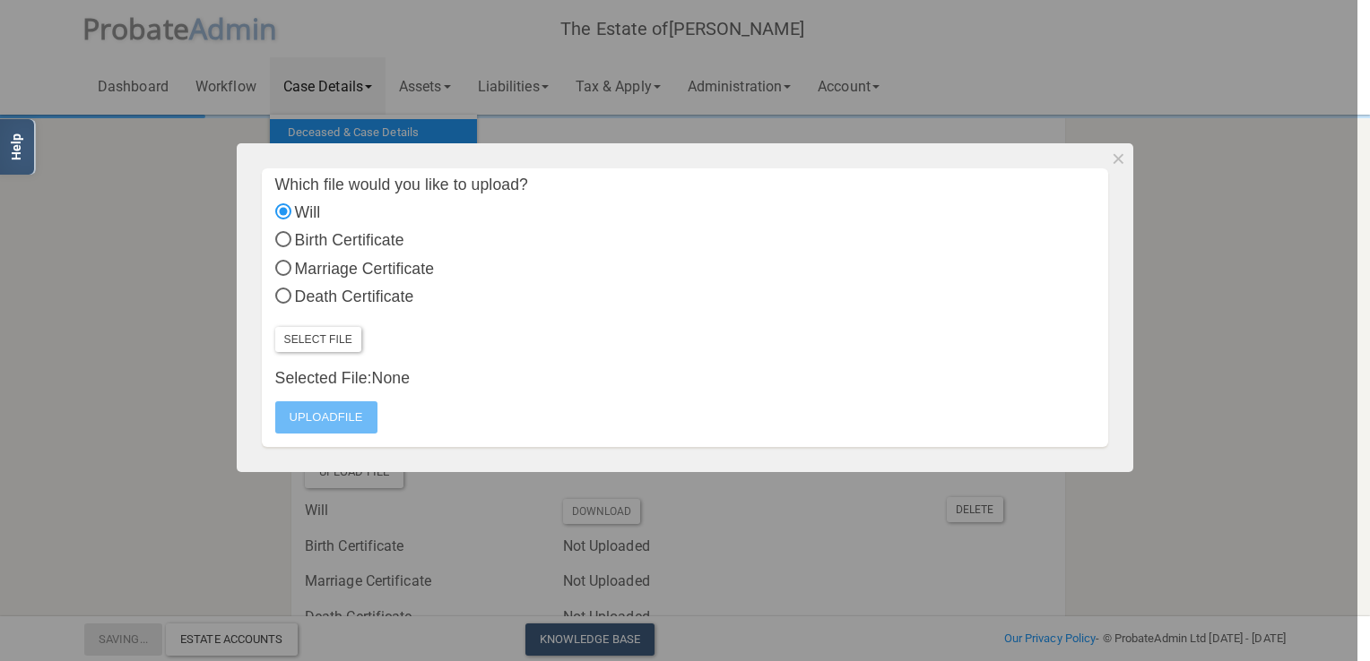
click at [283, 235] on input "Birth Certificate" at bounding box center [283, 242] width 16 height 16
radio input "true"
radio input "false"
click at [331, 341] on label "Select File" at bounding box center [318, 339] width 86 height 25
click at [0, 0] on input "Select File" at bounding box center [0, 0] width 0 height 0
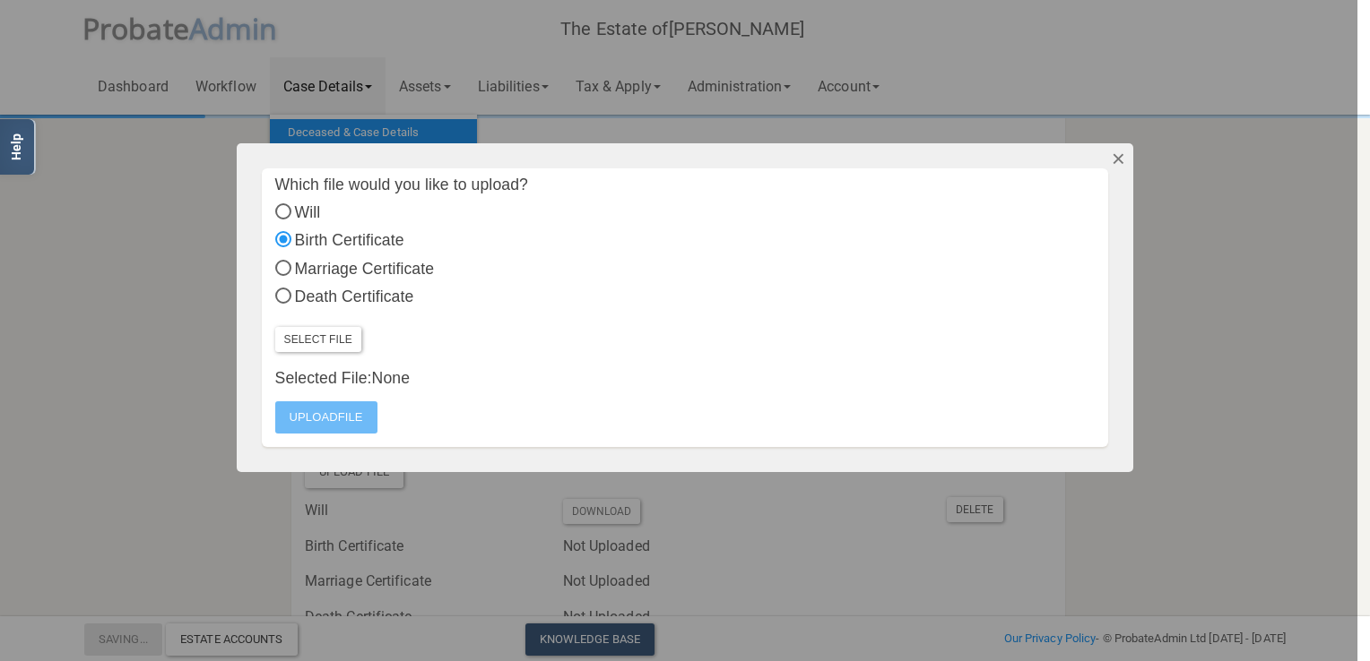
click at [1115, 152] on button "Dismiss" at bounding box center [1118, 158] width 30 height 30
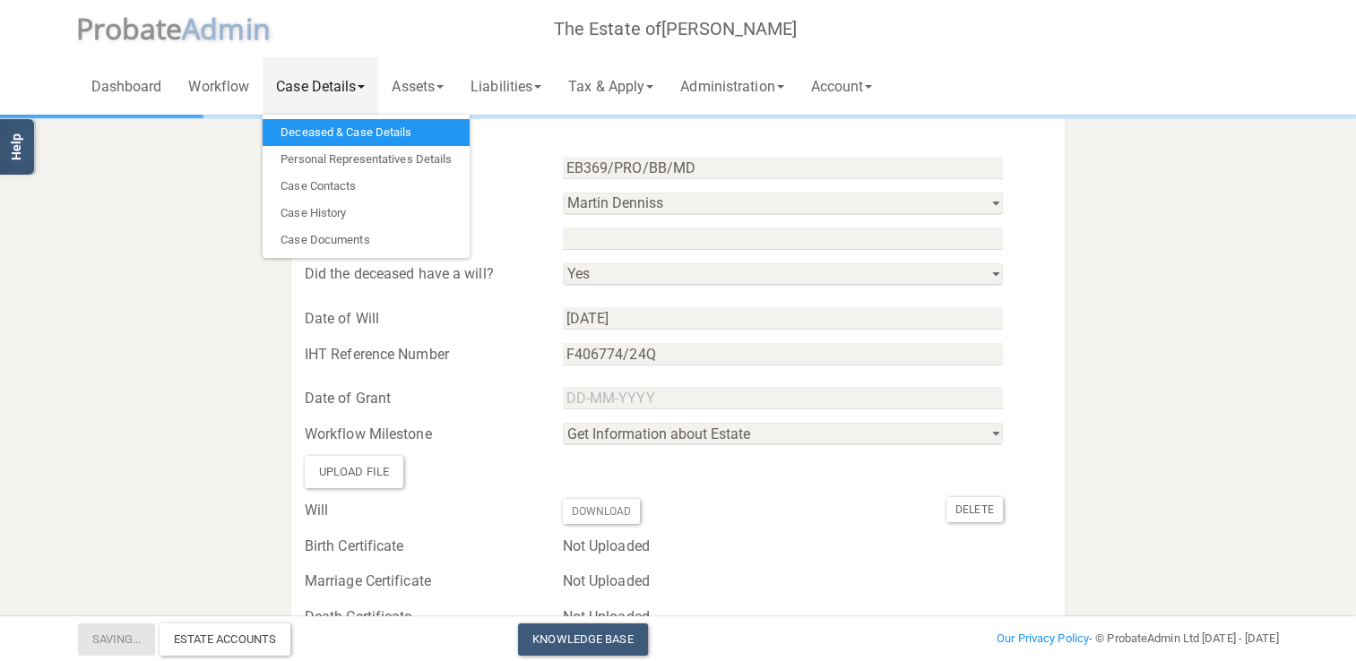
scroll to position [179, 0]
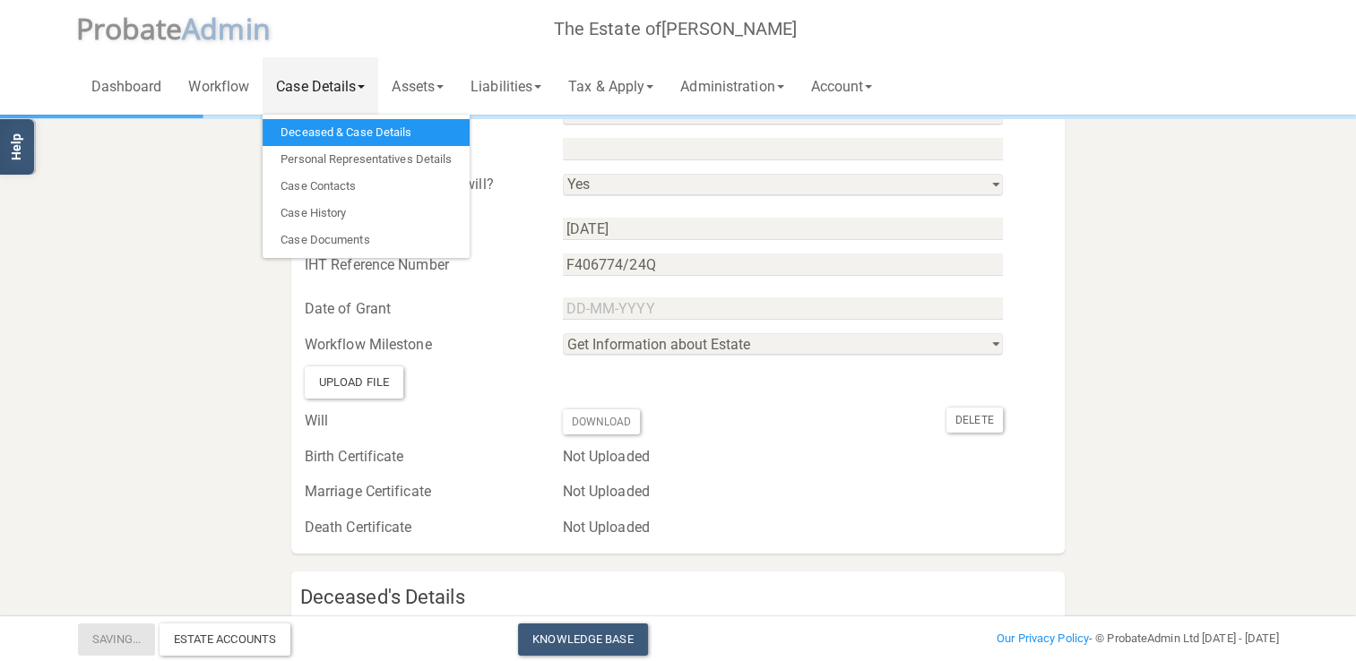
click at [353, 380] on div "Upload File" at bounding box center [354, 383] width 99 height 32
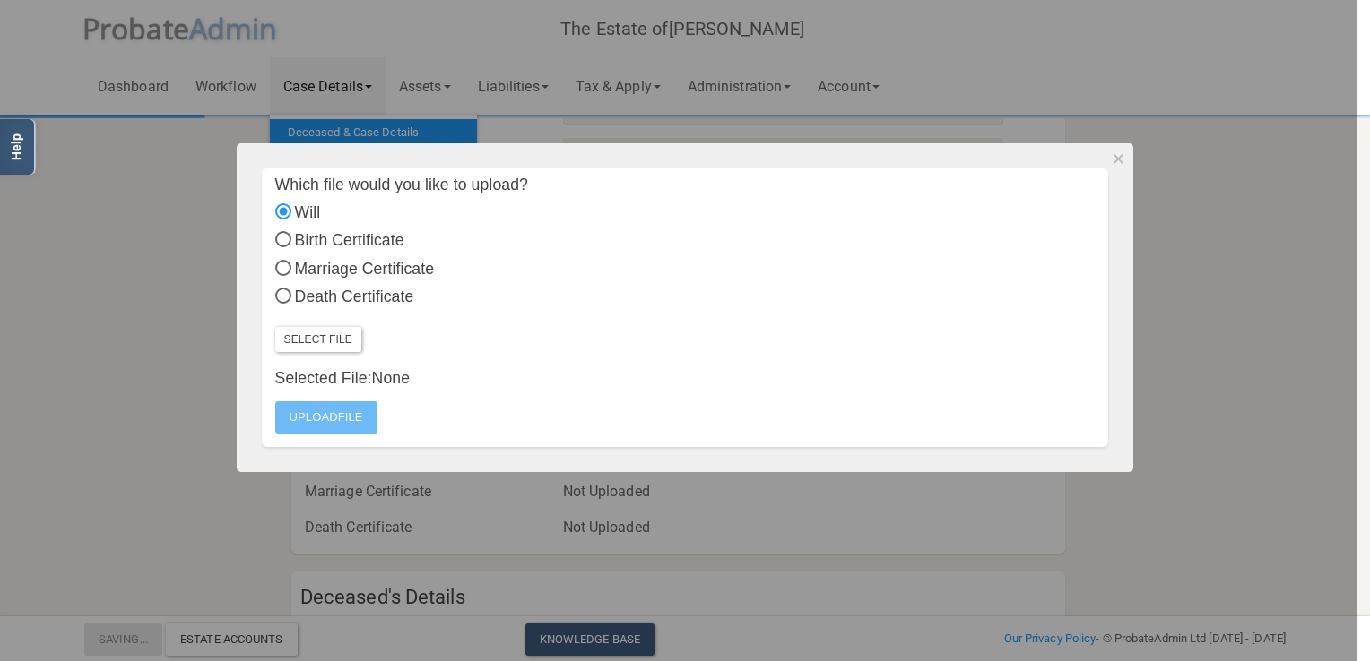
click at [289, 300] on input "Death Certificate" at bounding box center [283, 298] width 16 height 16
radio input "true"
radio input "false"
click at [326, 338] on label "Select File" at bounding box center [318, 339] width 86 height 25
click at [0, 0] on input "Select File" at bounding box center [0, 0] width 0 height 0
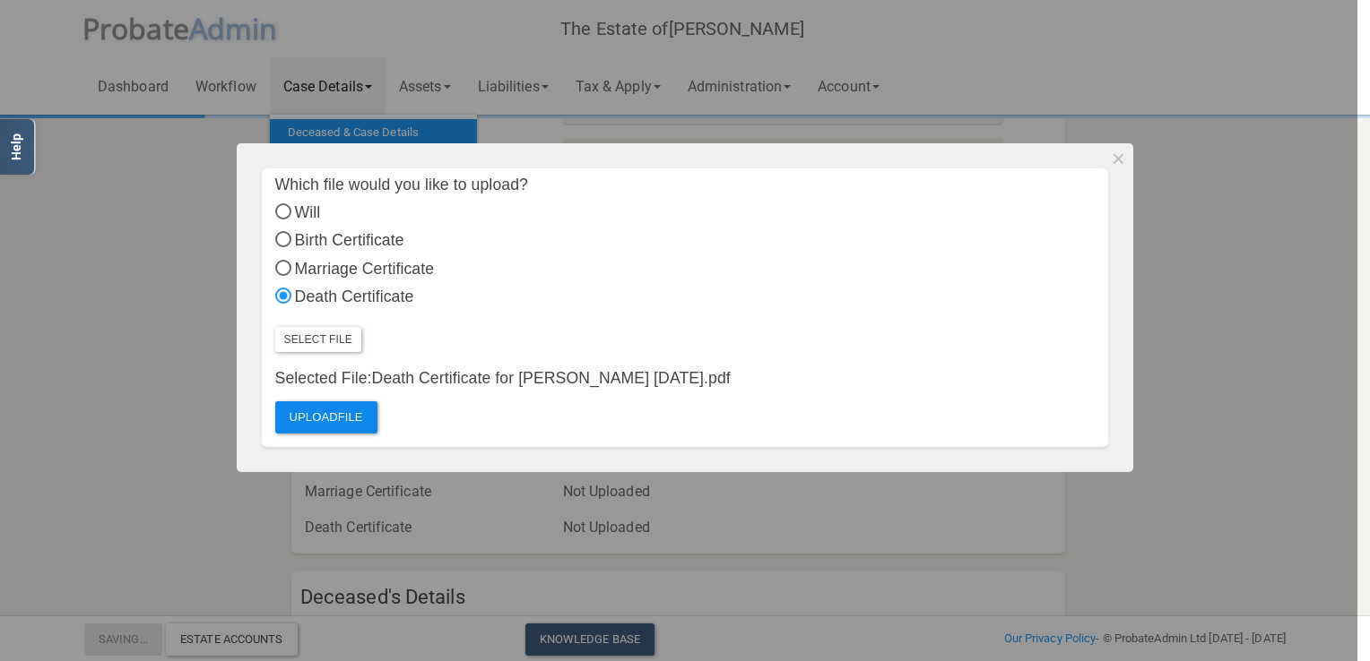
click at [333, 416] on label "Upload File" at bounding box center [326, 418] width 102 height 32
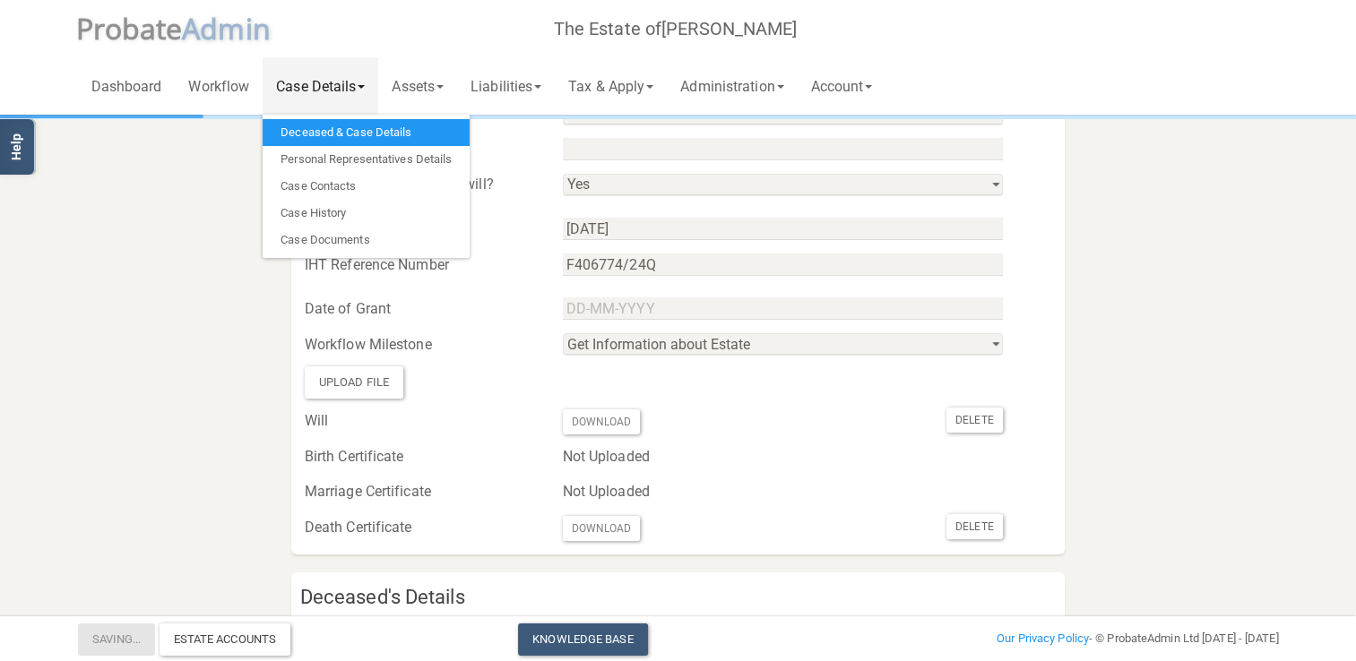
click at [447, 648] on div "Saving... Estate Accounts Knowledge Base" at bounding box center [473, 640] width 791 height 32
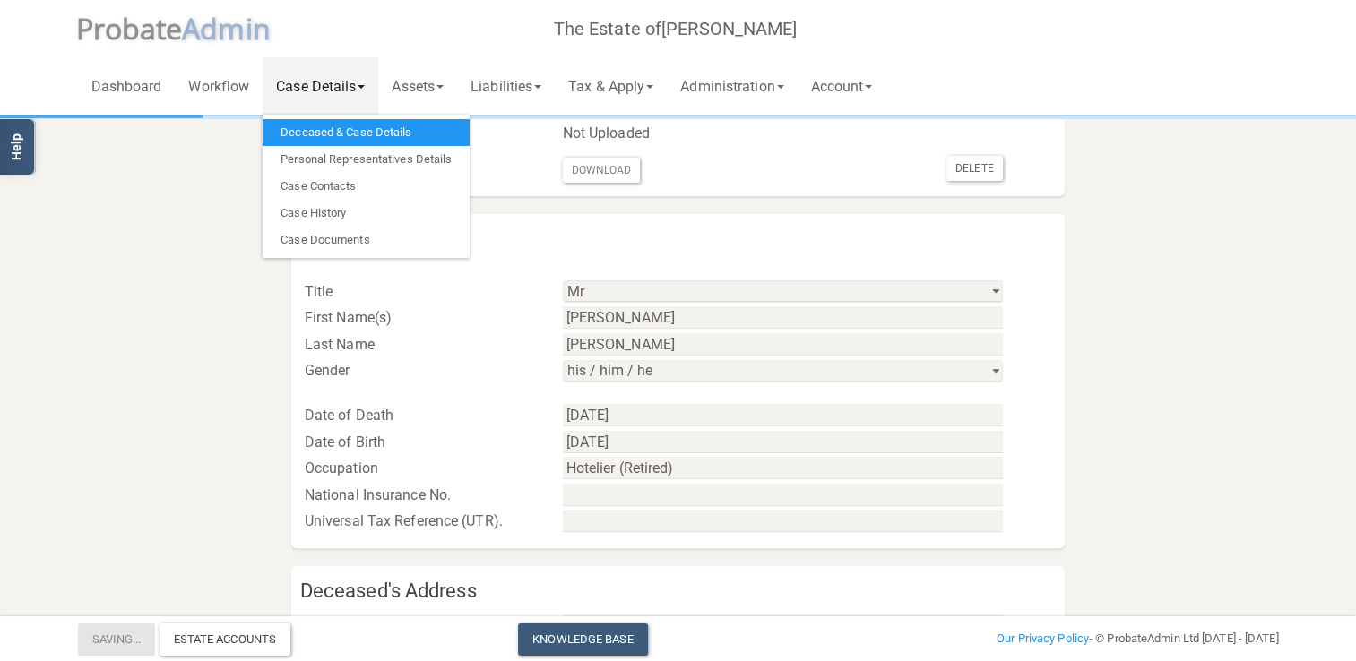
scroll to position [717, 0]
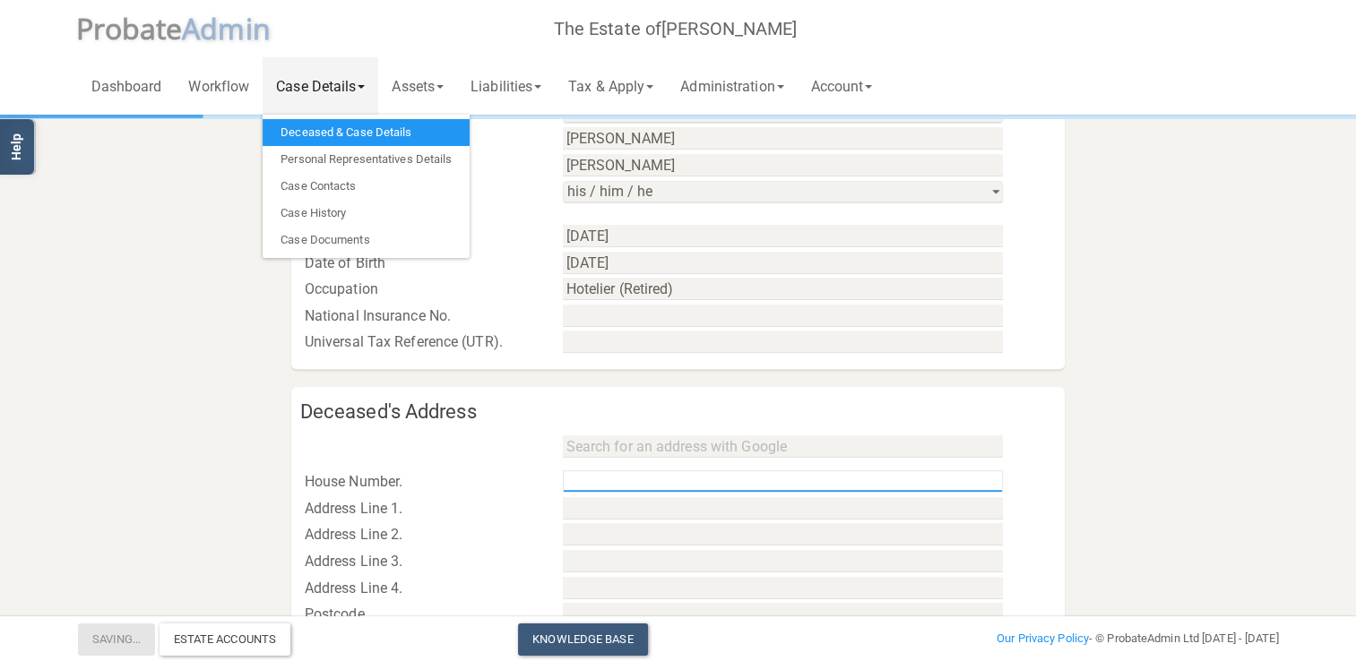
click at [599, 484] on input "text" at bounding box center [783, 482] width 440 height 22
type input "30"
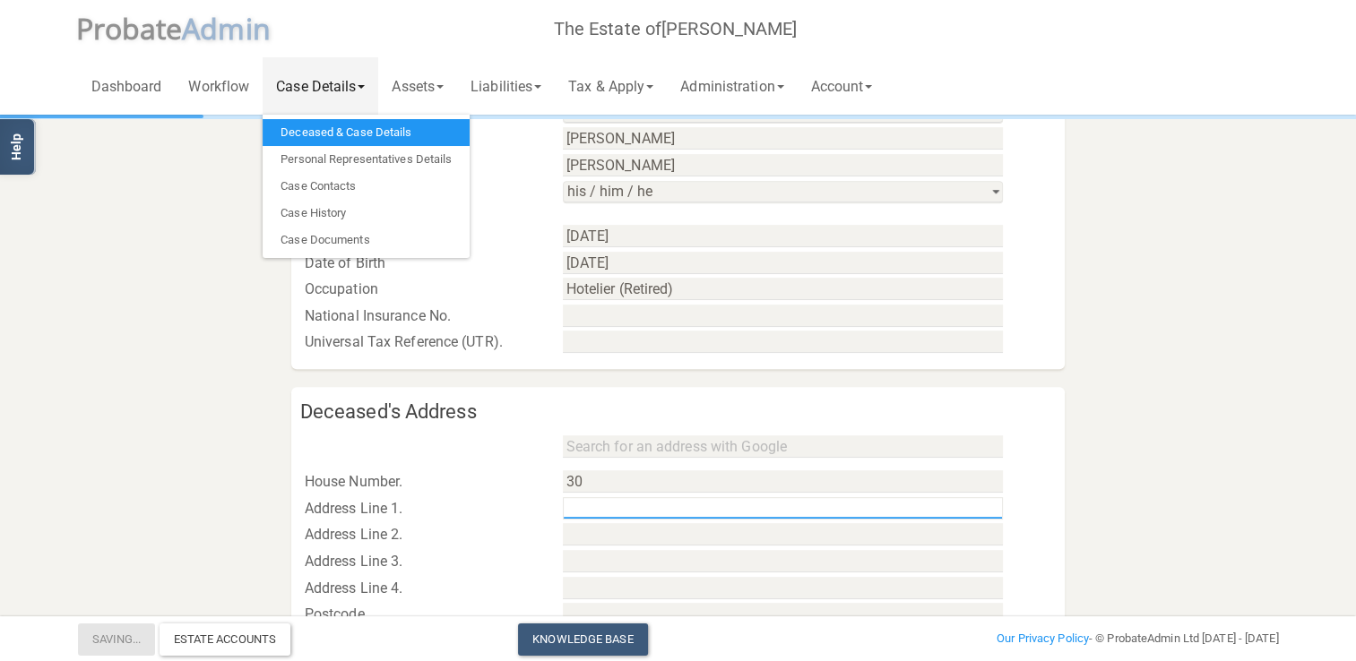
click at [594, 507] on input "text" at bounding box center [783, 508] width 440 height 22
type input "[GEOGRAPHIC_DATA]"
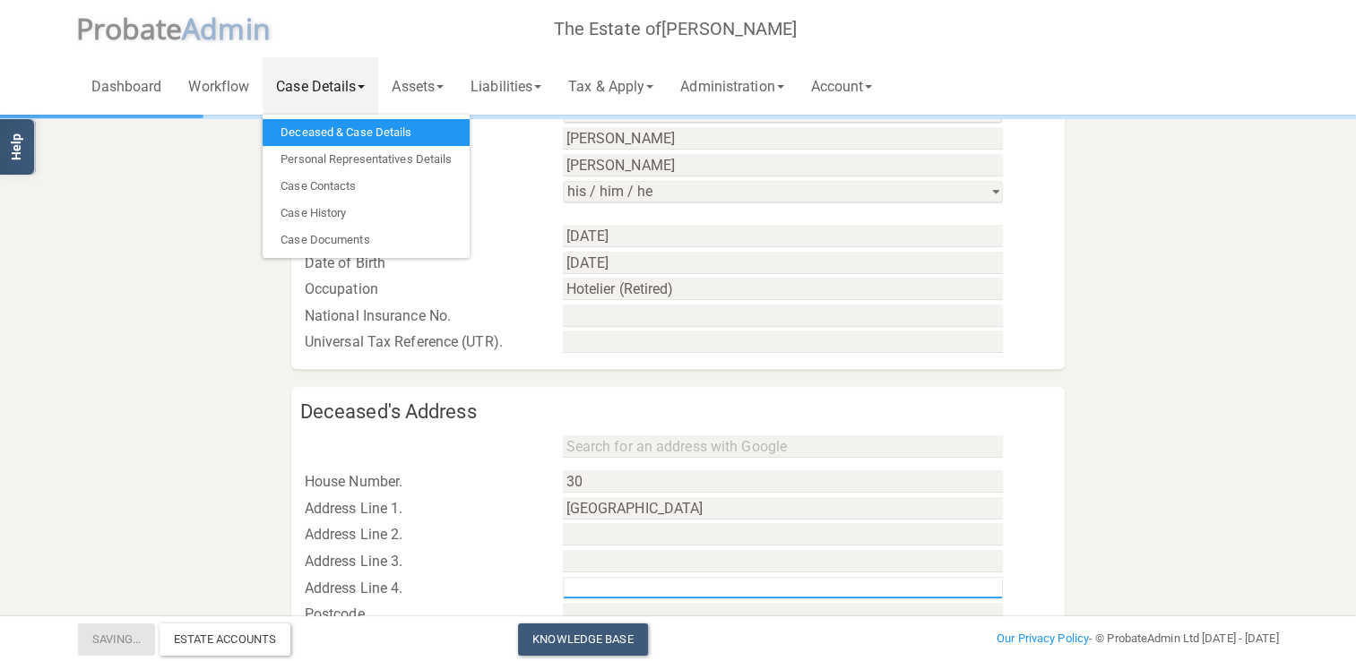
scroll to position [807, 0]
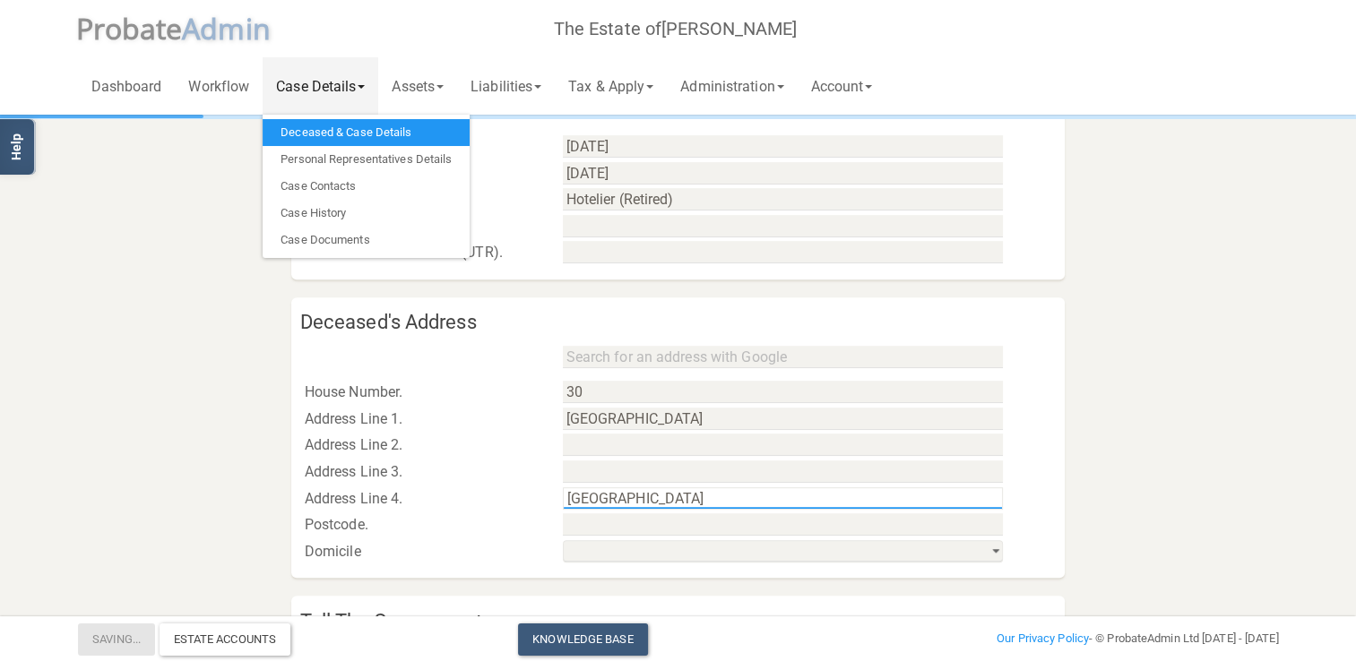
type input "[GEOGRAPHIC_DATA]"
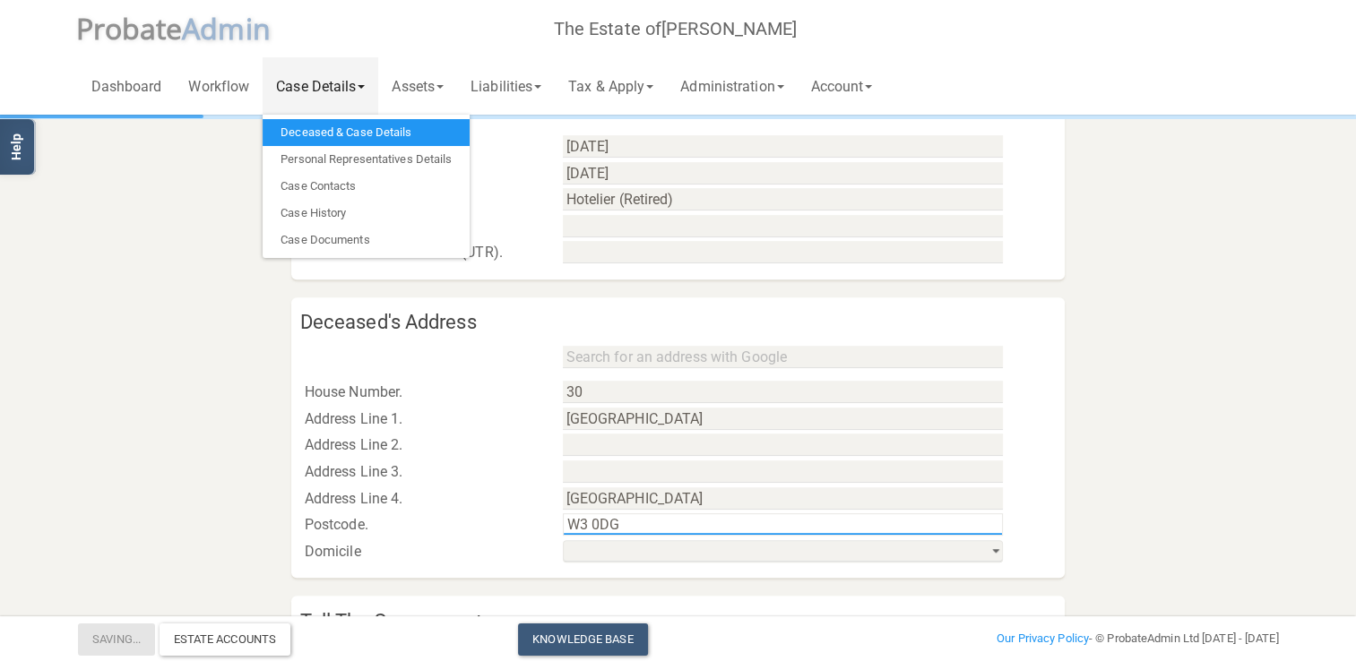
type input "W3 0DG"
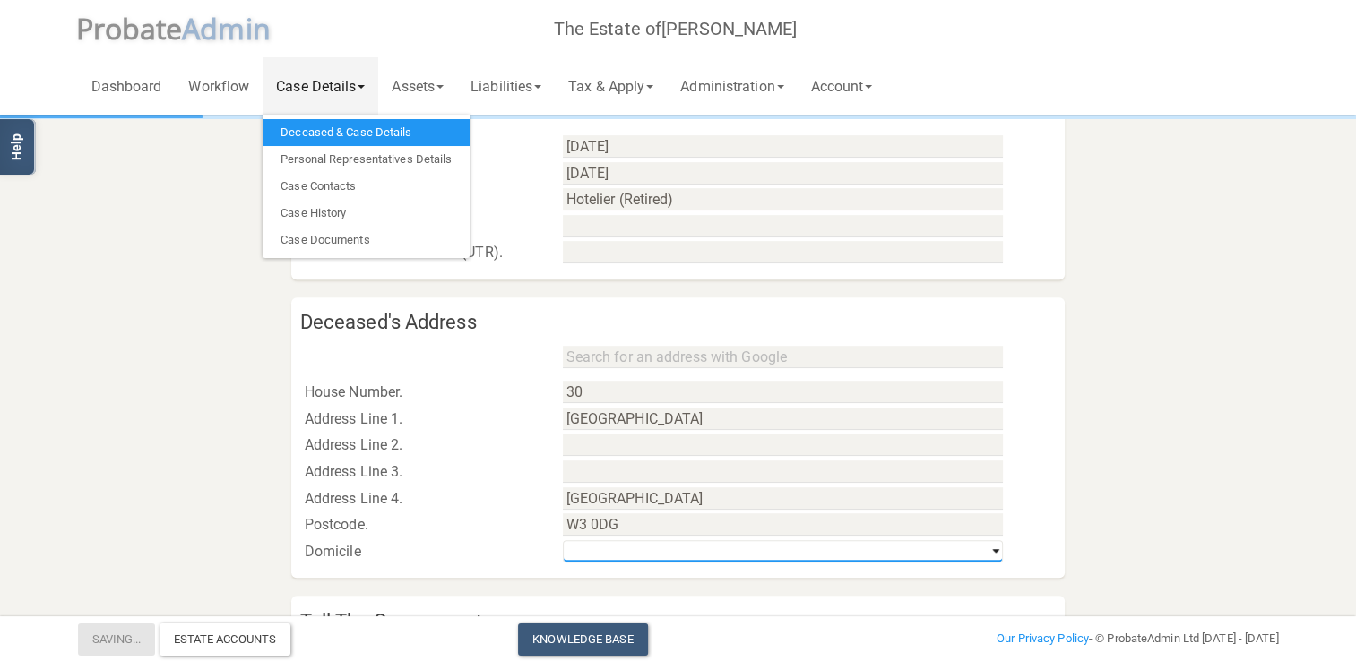
click at [994, 550] on select "[GEOGRAPHIC_DATA] & [GEOGRAPHIC_DATA] [GEOGRAPHIC_DATA] [GEOGRAPHIC_DATA] Non-UK" at bounding box center [783, 551] width 440 height 22
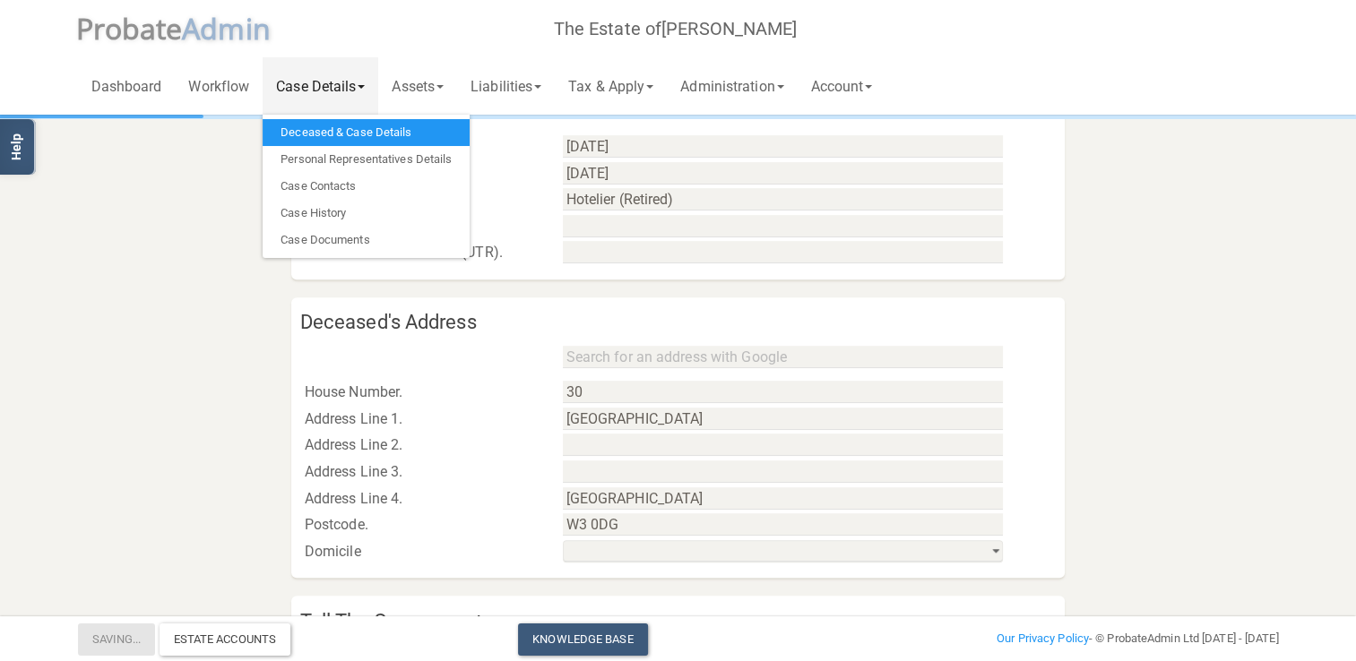
click at [1131, 466] on section "Case and Deceased Details Case Details Case Reference EB369/PRO/BB/MD Case Work…" at bounding box center [679, 29] width 1228 height 1437
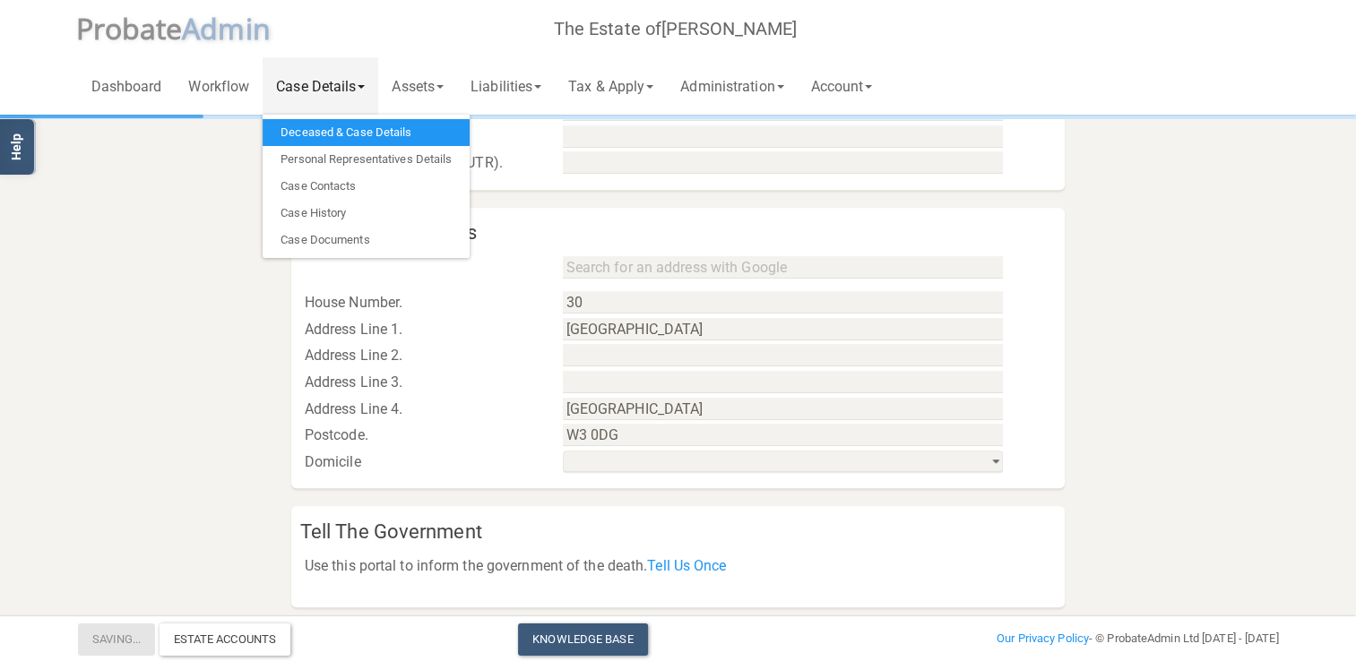
scroll to position [959, 0]
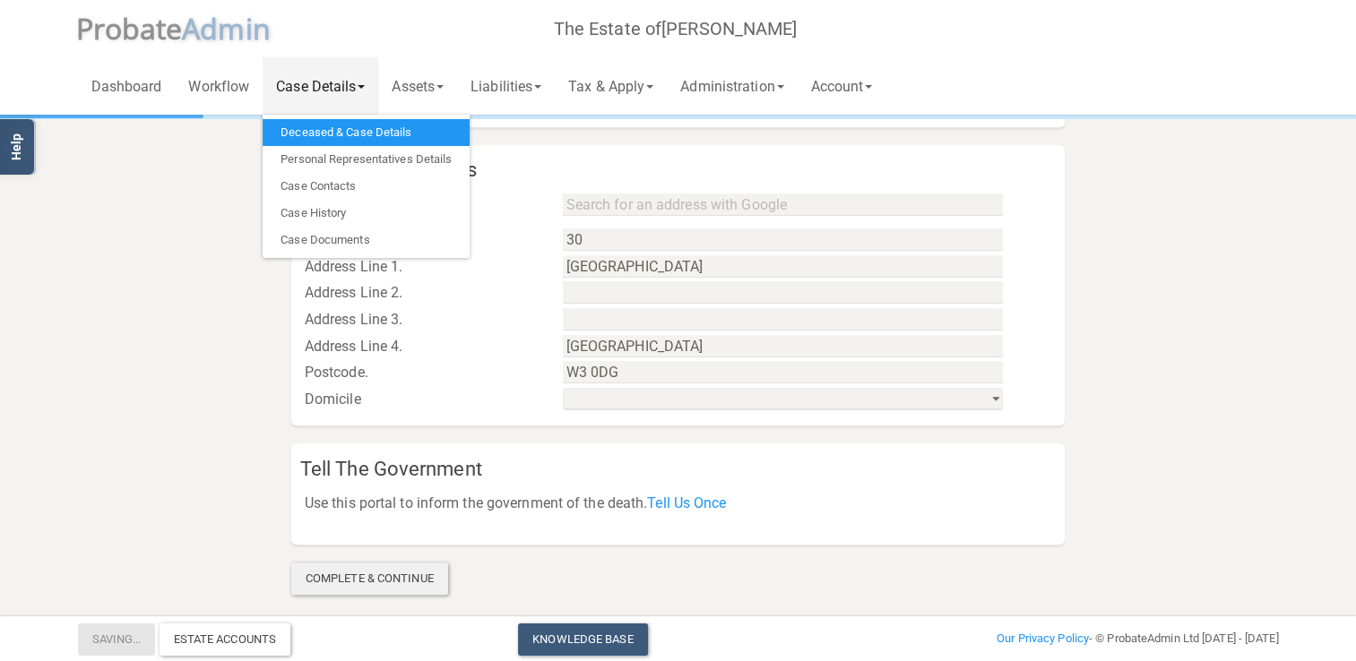
click at [350, 577] on div "Complete & Continue" at bounding box center [369, 579] width 157 height 32
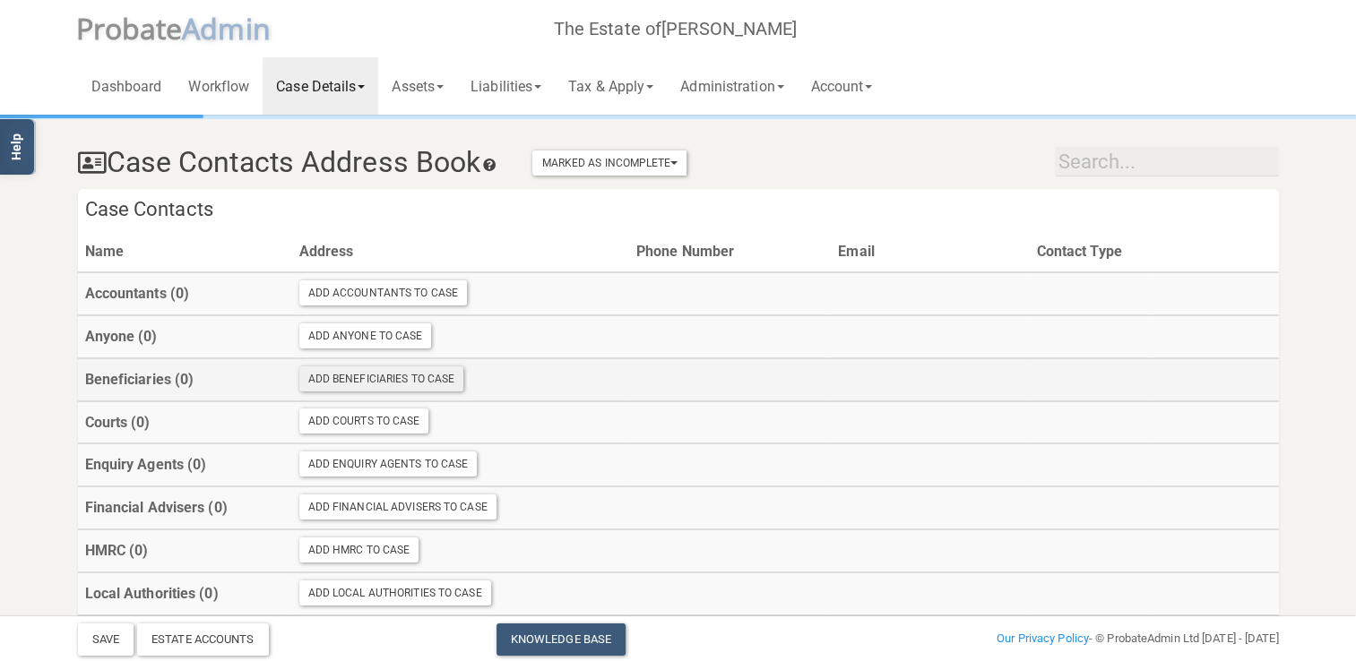
scroll to position [179, 0]
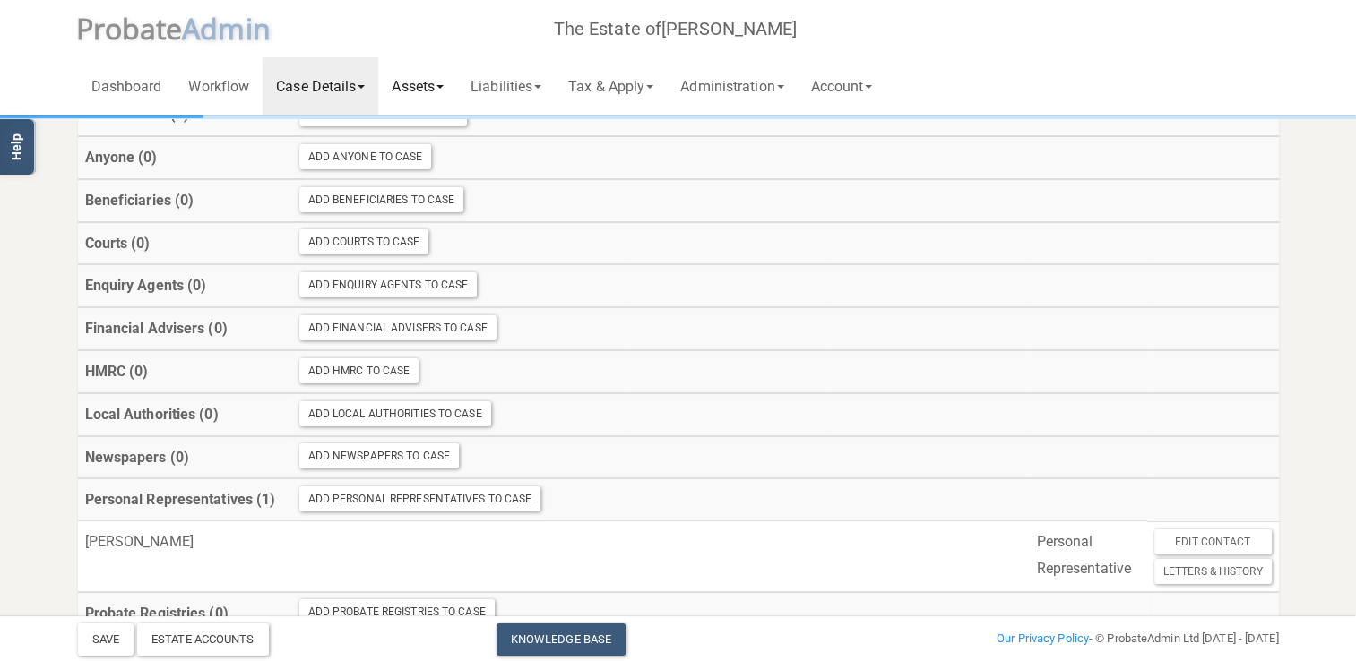
click at [438, 86] on link "Assets" at bounding box center [417, 85] width 79 height 57
